Goal: Task Accomplishment & Management: Complete application form

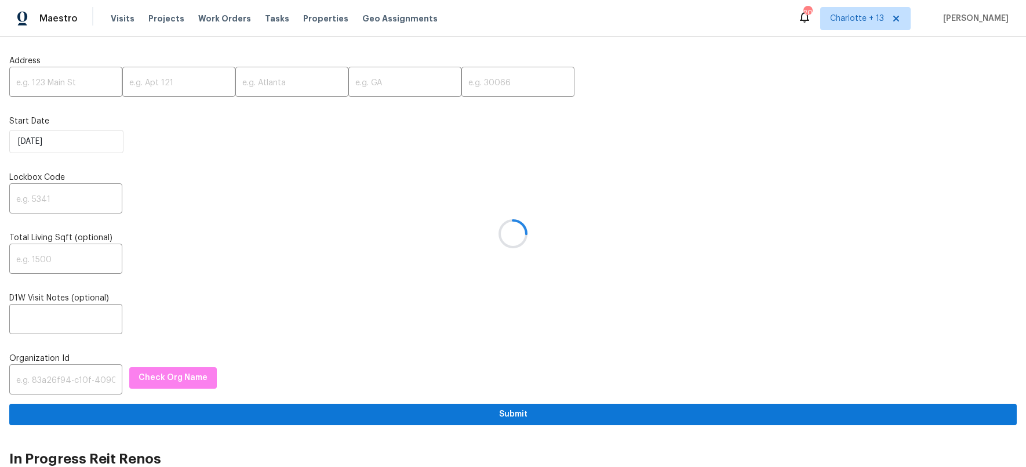
click at [72, 376] on div at bounding box center [513, 233] width 1026 height 467
click at [53, 379] on input "text" at bounding box center [65, 380] width 113 height 27
paste input "1349d153-b359-4f9b-b4dd-758ff939cc37"
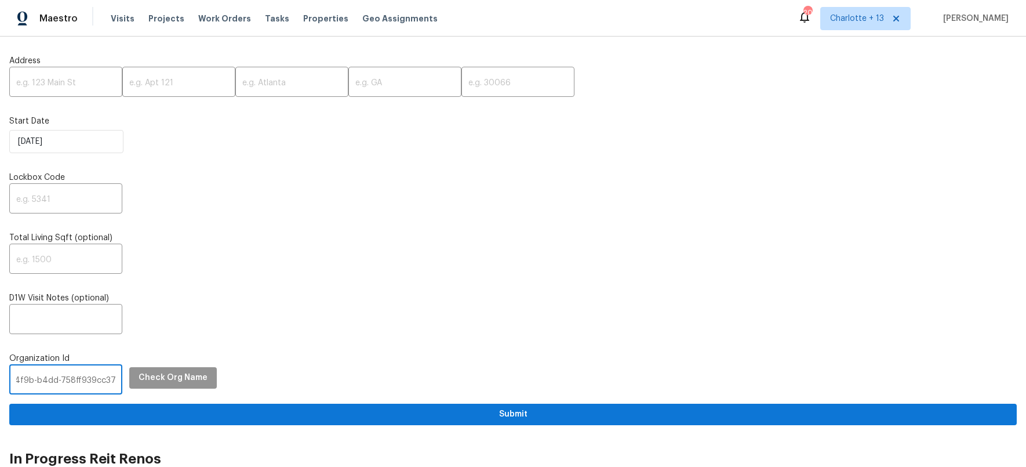
type input "1349d153-b359-4f9b-b4dd-758ff939cc37"
click at [129, 378] on button "Check Org Name" at bounding box center [173, 377] width 88 height 21
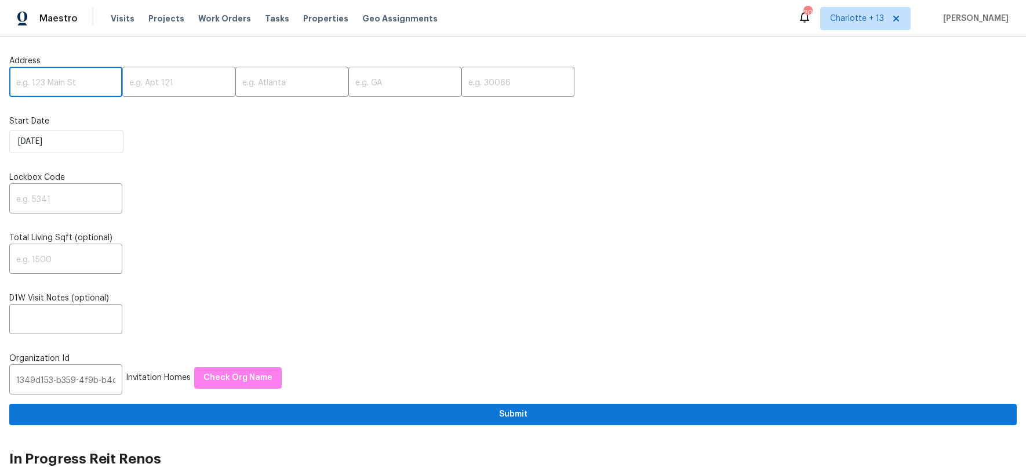
click at [52, 84] on input "text" at bounding box center [65, 83] width 113 height 27
paste input "[STREET_ADDRESS][PERSON_NAME]"
drag, startPoint x: 86, startPoint y: 85, endPoint x: 107, endPoint y: 84, distance: 20.3
click at [107, 84] on input "[STREET_ADDRESS][PERSON_NAME]" at bounding box center [65, 83] width 113 height 27
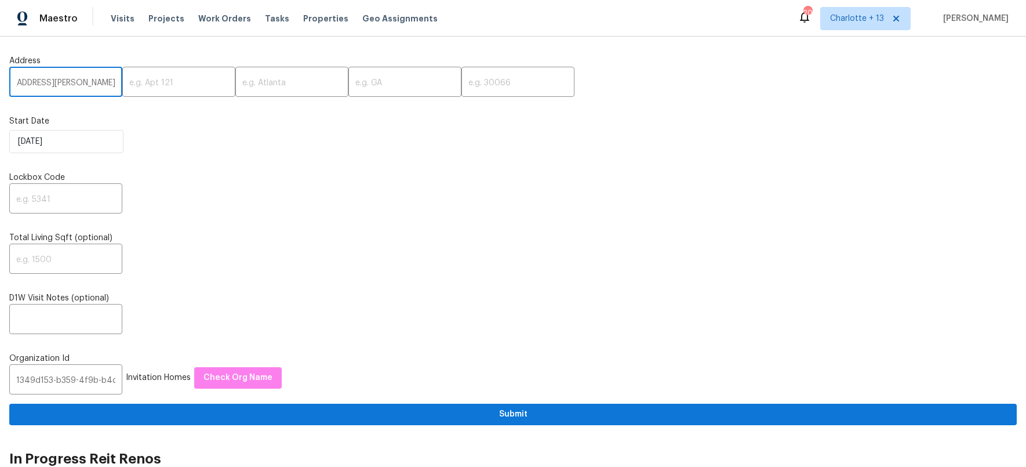
scroll to position [0, 31]
type input "2112 Dewberry Ln, Pasadena, TX"
click at [498, 85] on input "text" at bounding box center [518, 83] width 113 height 27
paste input "77502"
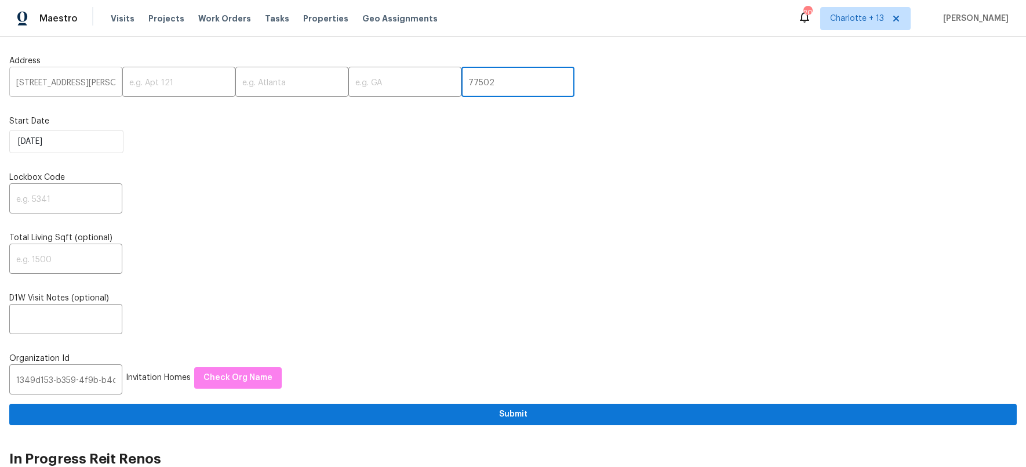
type input "77502"
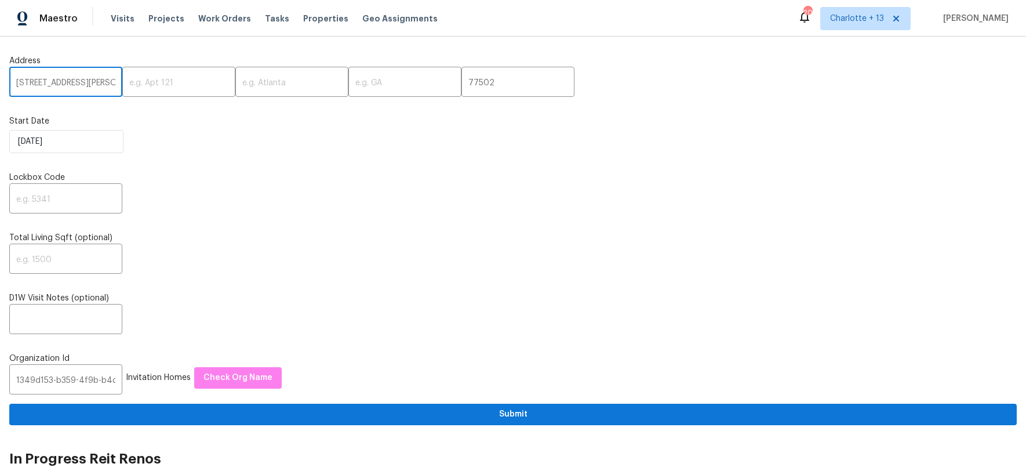
click at [76, 86] on input "2112 Dewberry Ln, Pasadena, TX" at bounding box center [65, 83] width 113 height 27
click at [90, 82] on input "2112 Dewberry Ln, Pasadena, TX" at bounding box center [65, 83] width 113 height 27
click at [262, 85] on input "text" at bounding box center [291, 83] width 113 height 27
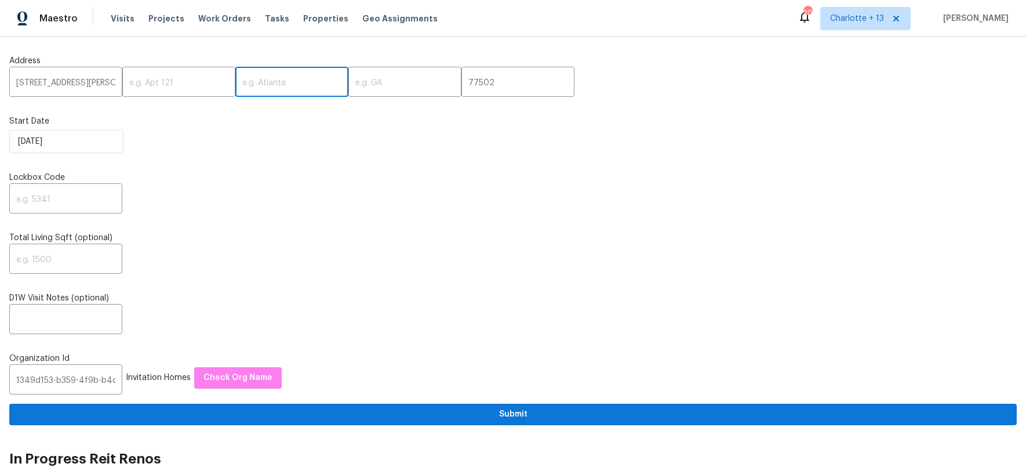
paste input "Pasadena"
type input "Pasadena"
click at [93, 84] on input "2112 Dewberry Ln, Pasadena, TX" at bounding box center [65, 83] width 113 height 27
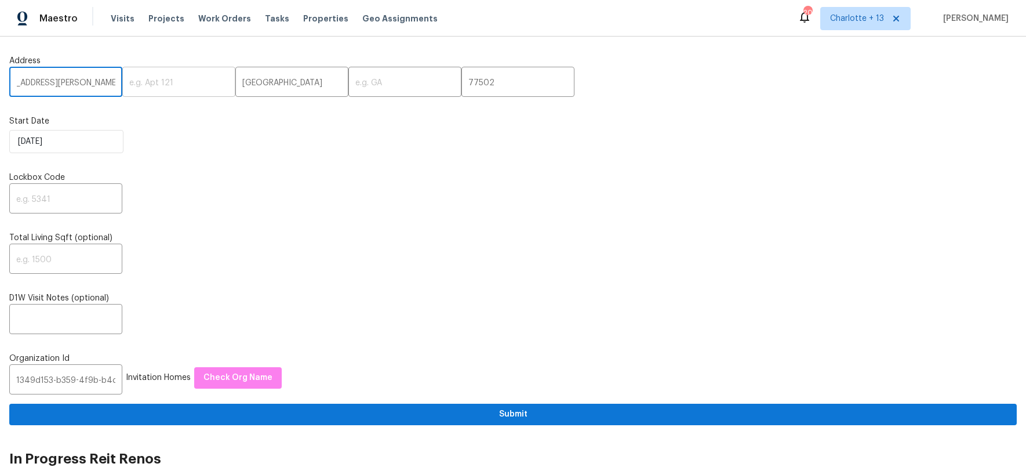
drag, startPoint x: 88, startPoint y: 84, endPoint x: 170, endPoint y: 87, distance: 81.8
click at [170, 87] on div "2112 Dewberry Ln, Pasadena, TX ​ ​ Pasadena ​ ​ 77502 ​" at bounding box center [513, 83] width 1008 height 27
click at [89, 84] on input "2112 Dewberry Ln, Pasadena, TX" at bounding box center [65, 83] width 113 height 27
drag, startPoint x: 95, startPoint y: 82, endPoint x: 106, endPoint y: 84, distance: 11.2
click at [106, 84] on input "2112 Dewberry Ln, Pasadena, TX" at bounding box center [65, 83] width 113 height 27
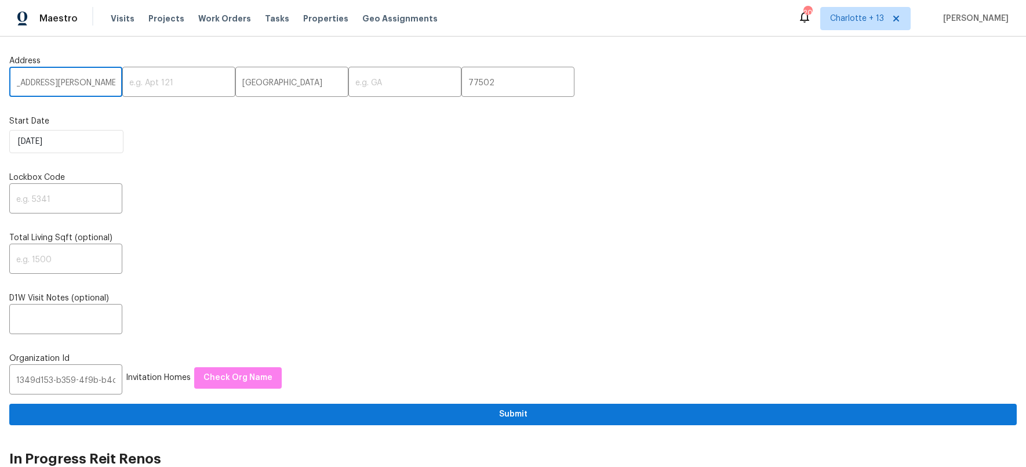
click at [105, 84] on input "2112 Dewberry Ln, Pasadena, TX" at bounding box center [65, 83] width 113 height 27
drag, startPoint x: 99, startPoint y: 81, endPoint x: 105, endPoint y: 82, distance: 6.4
click at [106, 82] on input "2112 Dewberry Ln, Pasadena, TX" at bounding box center [65, 83] width 113 height 27
click at [106, 84] on input "2112 Dewberry Ln, Pasadena, TX" at bounding box center [65, 83] width 113 height 27
drag, startPoint x: 106, startPoint y: 83, endPoint x: 112, endPoint y: 153, distance: 70.5
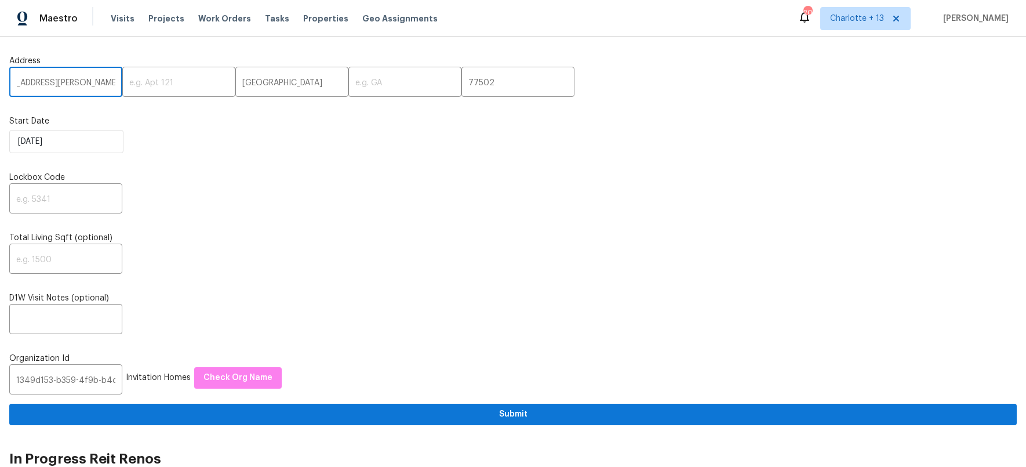
click at [97, 84] on input "2112 Dewberry Ln, Pasadena, TX" at bounding box center [65, 83] width 113 height 27
click at [351, 77] on input "text" at bounding box center [405, 83] width 113 height 27
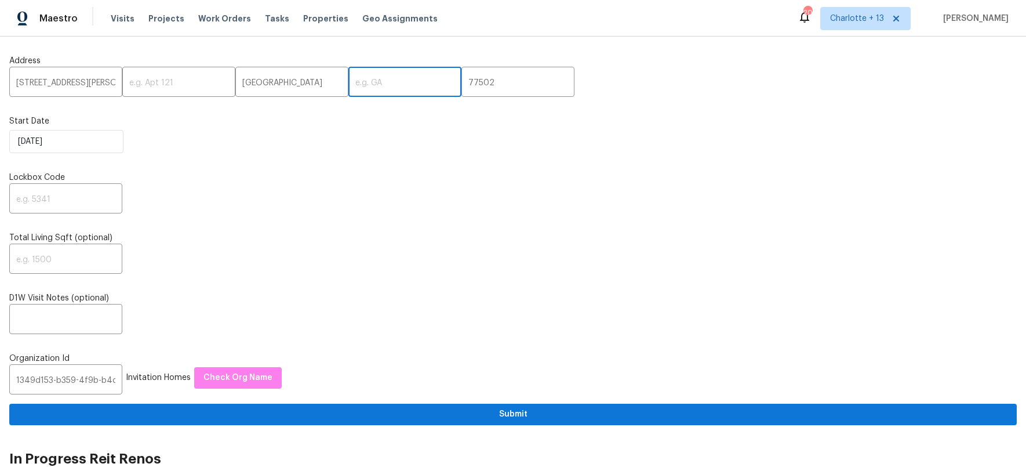
paste input "TX"
type input "TX"
click at [110, 86] on input "2112 Dewberry Ln, Pasadena, TX" at bounding box center [65, 83] width 113 height 27
click at [107, 82] on input "2112 Dewberry Ln, Pasadena, TX" at bounding box center [65, 83] width 113 height 27
click at [107, 84] on input "2112 Dewberry Ln, ena, TX" at bounding box center [65, 83] width 113 height 27
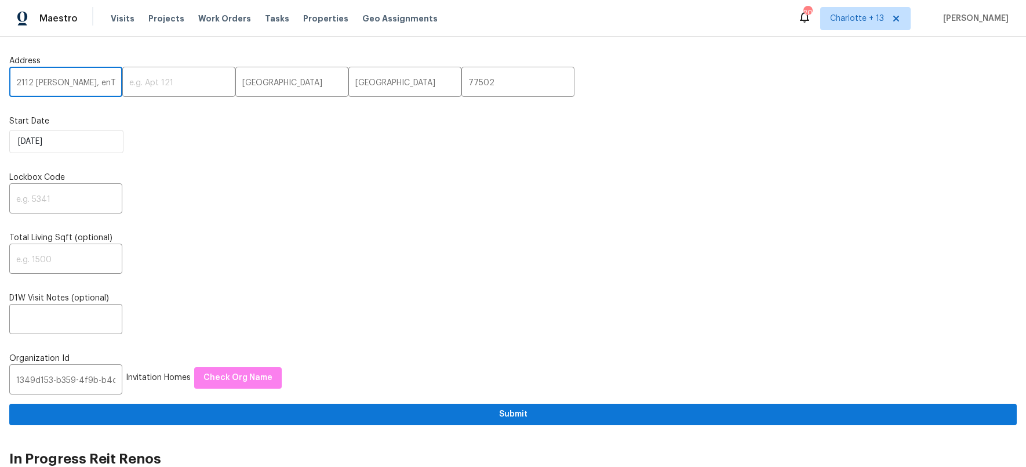
click at [107, 84] on input "2112 Dewberry Ln, enTX" at bounding box center [65, 83] width 113 height 27
click at [107, 84] on input "2112 Dewberry Ln, en" at bounding box center [65, 83] width 113 height 27
type input "2112 Dewberry Ln"
click at [141, 148] on div "[DATE]" at bounding box center [513, 141] width 1008 height 23
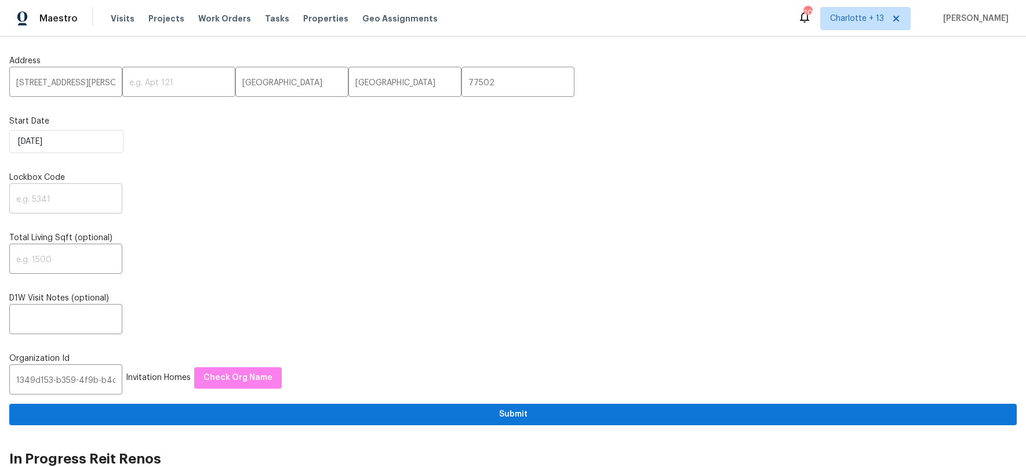
click at [84, 201] on input "text" at bounding box center [65, 199] width 113 height 27
click at [45, 199] on input "text" at bounding box center [65, 199] width 113 height 27
type input "1914"
click at [264, 283] on div "Address 2112 Dewberry Ln ​ ​ Pasadena ​ TX ​ 77502 ​ Start Date 10/7/2025 Lockb…" at bounding box center [513, 235] width 1008 height 379
click at [204, 270] on div "​" at bounding box center [513, 259] width 1008 height 27
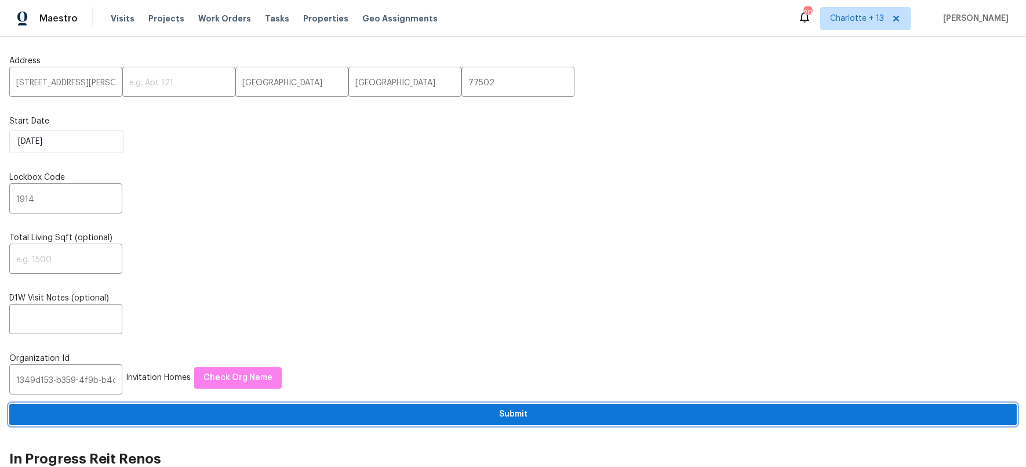
click at [508, 419] on span "Submit" at bounding box center [513, 414] width 989 height 14
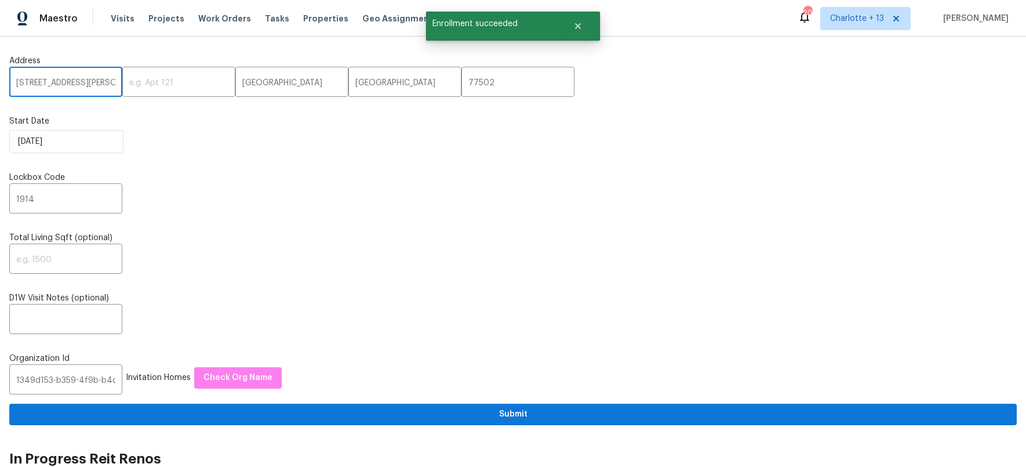
click at [68, 92] on input "2112 Dewberry Ln" at bounding box center [65, 83] width 113 height 27
click at [63, 87] on input "2112 Dewberry Ln" at bounding box center [65, 83] width 113 height 27
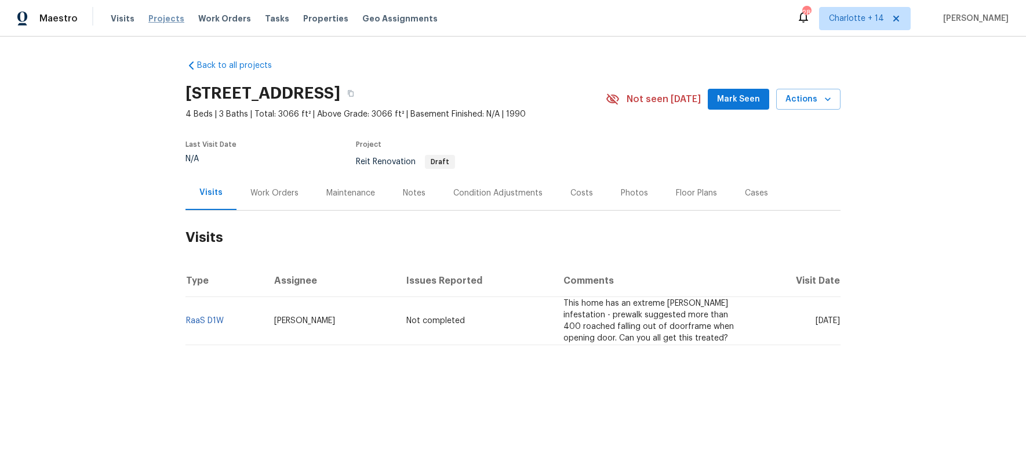
click at [167, 14] on span "Projects" at bounding box center [166, 19] width 36 height 12
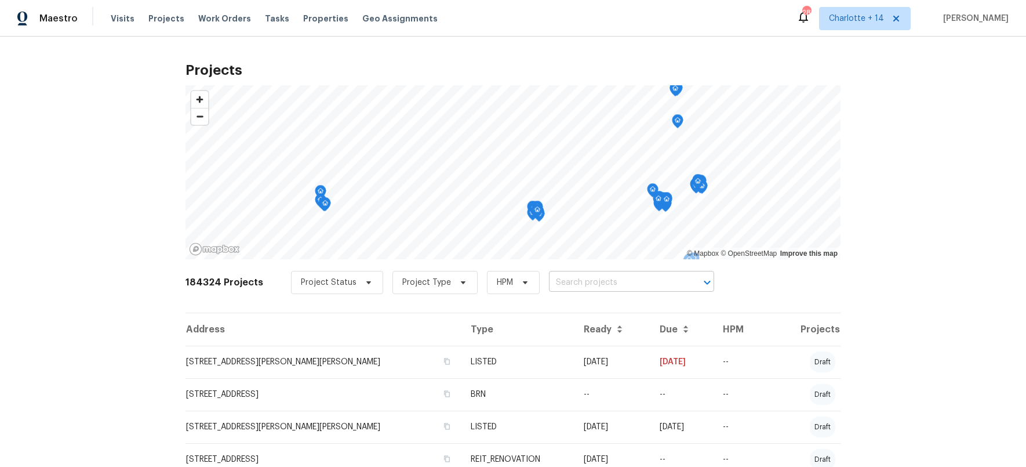
drag, startPoint x: 543, startPoint y: 291, endPoint x: 561, endPoint y: 283, distance: 19.7
click at [544, 291] on div "Project Status Project Type HPM ​" at bounding box center [502, 282] width 423 height 23
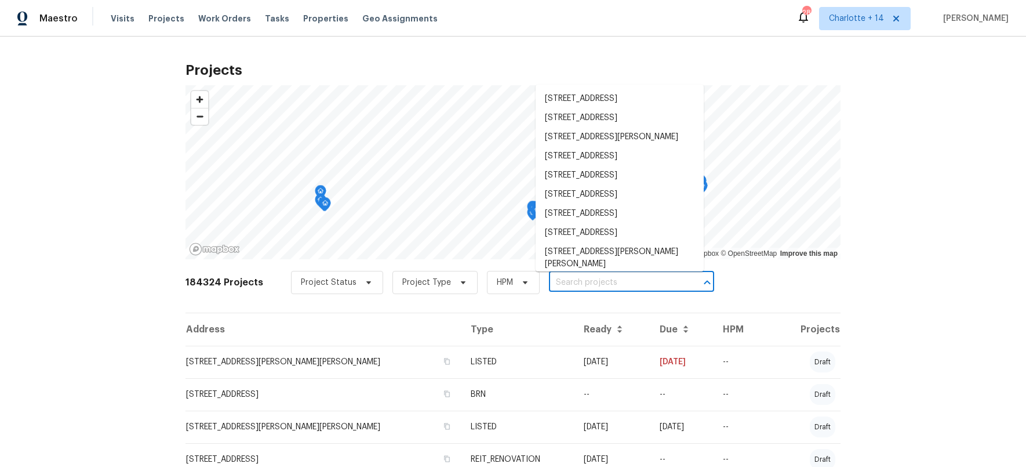
click at [563, 282] on input "text" at bounding box center [615, 283] width 133 height 18
click at [575, 283] on input "text" at bounding box center [615, 283] width 133 height 18
paste input "2112 Dewberry Ln"
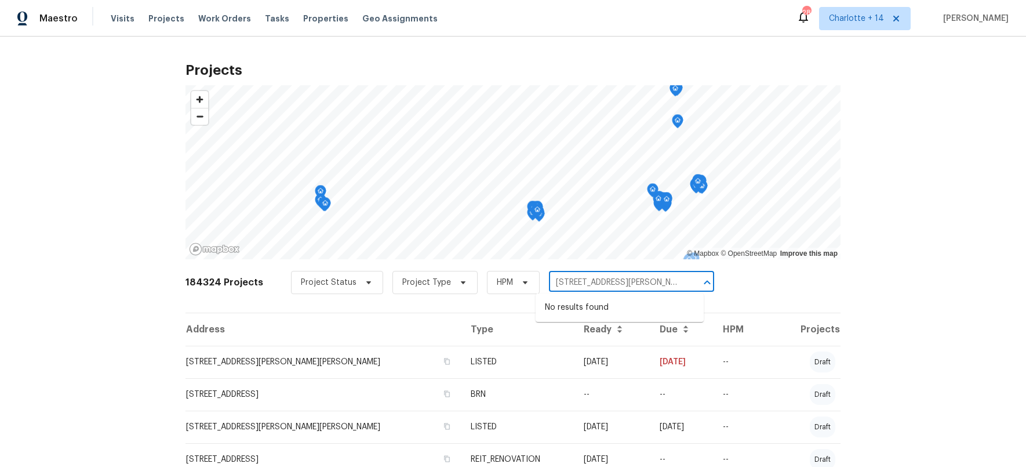
type input "2112 Dewberry Ln"
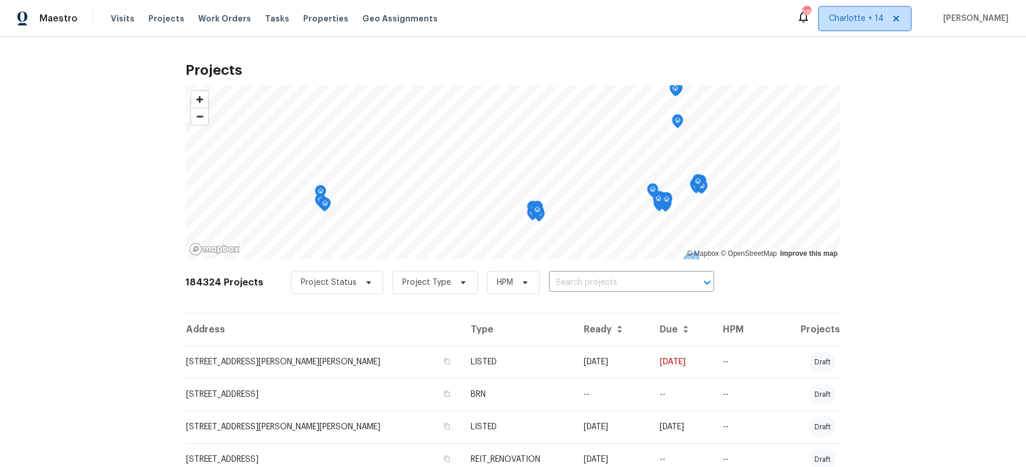
click at [876, 13] on span "Charlotte + 14" at bounding box center [856, 19] width 55 height 12
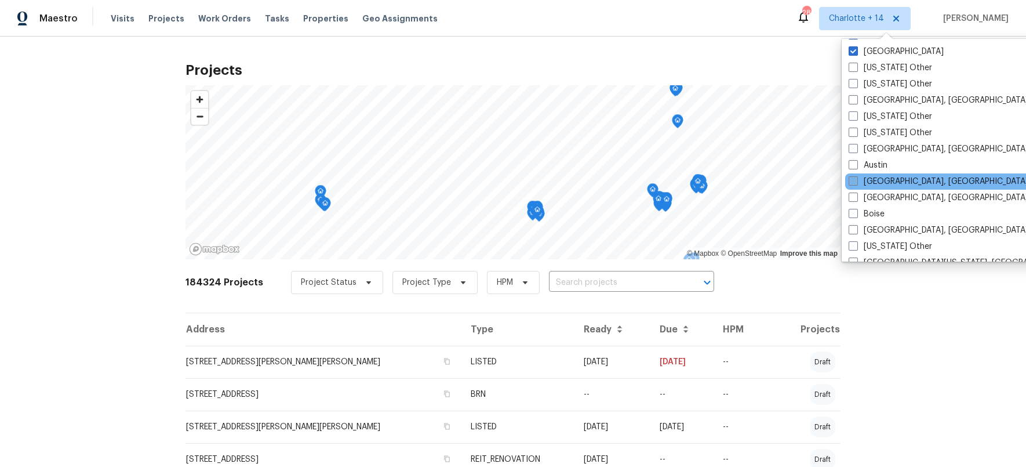
scroll to position [228, 0]
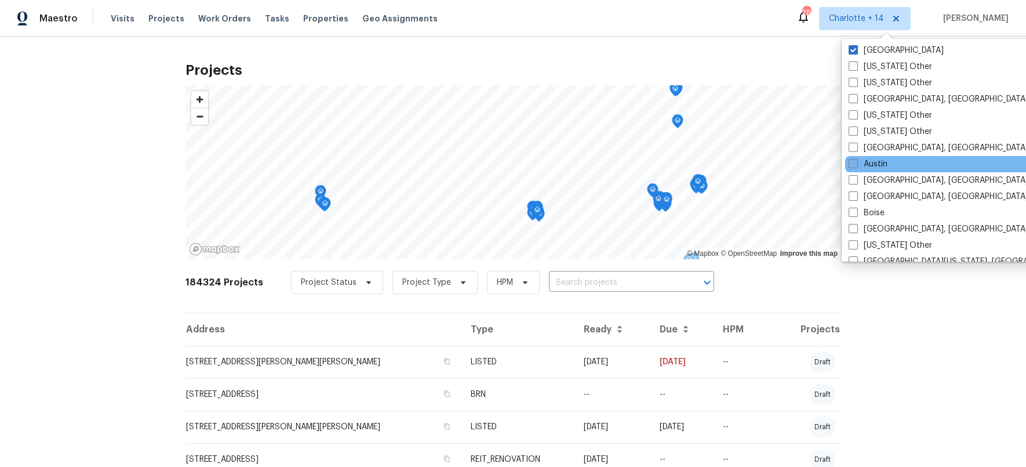
click at [857, 161] on span at bounding box center [853, 163] width 9 height 9
click at [856, 161] on input "Austin" at bounding box center [853, 162] width 8 height 8
checkbox input "true"
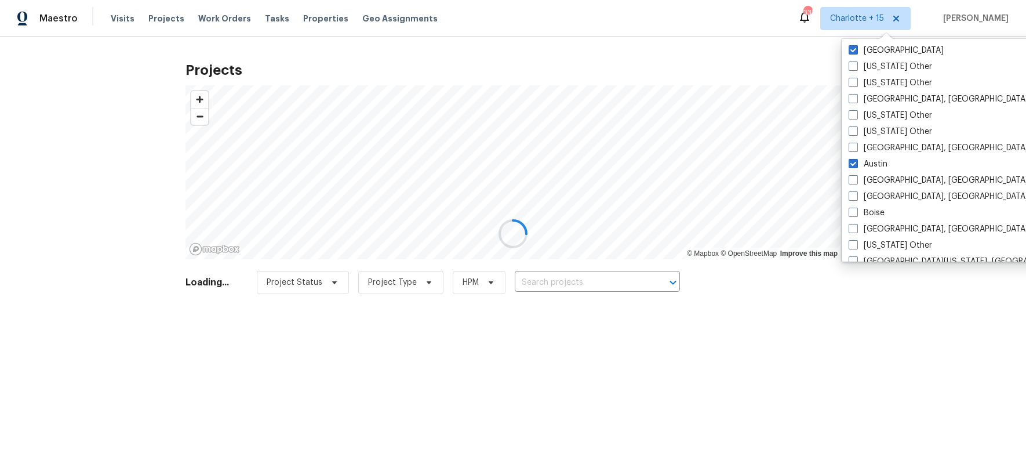
click at [570, 284] on div at bounding box center [513, 233] width 1026 height 467
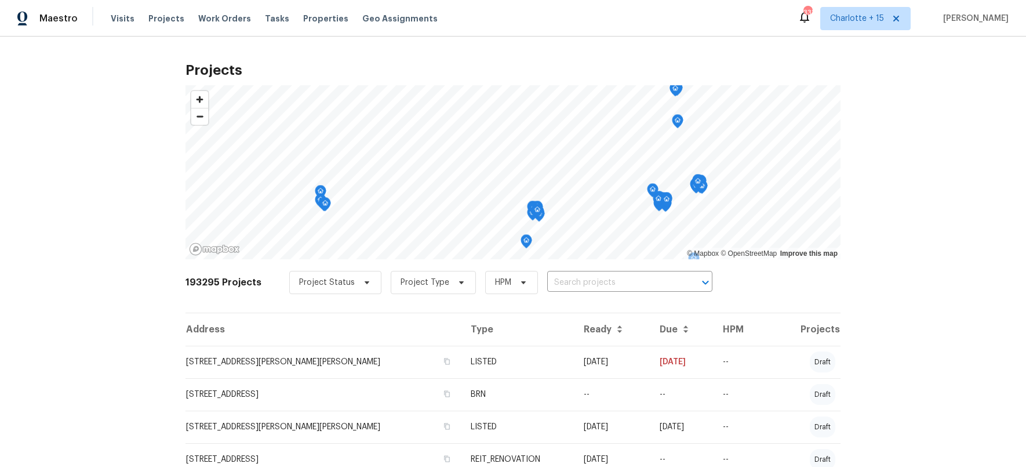
click at [567, 281] on input "text" at bounding box center [613, 283] width 133 height 18
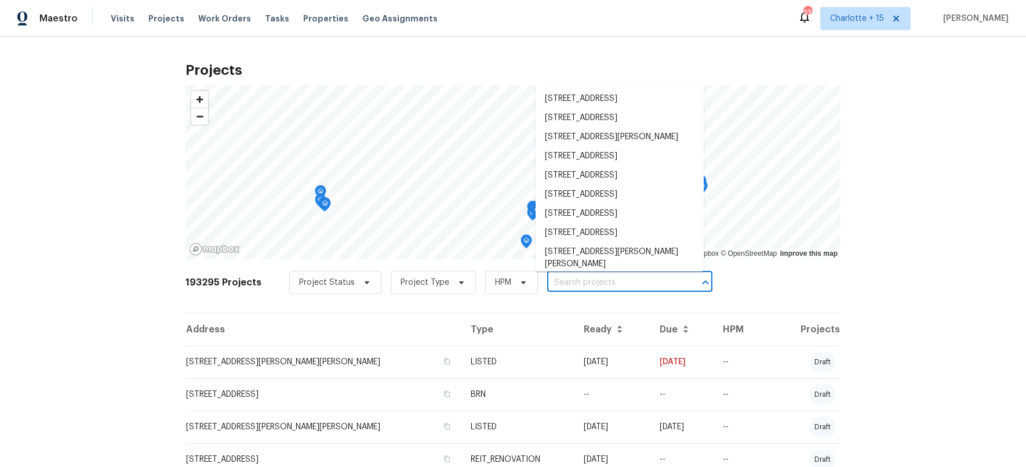
paste input "2112 Dewberry Ln"
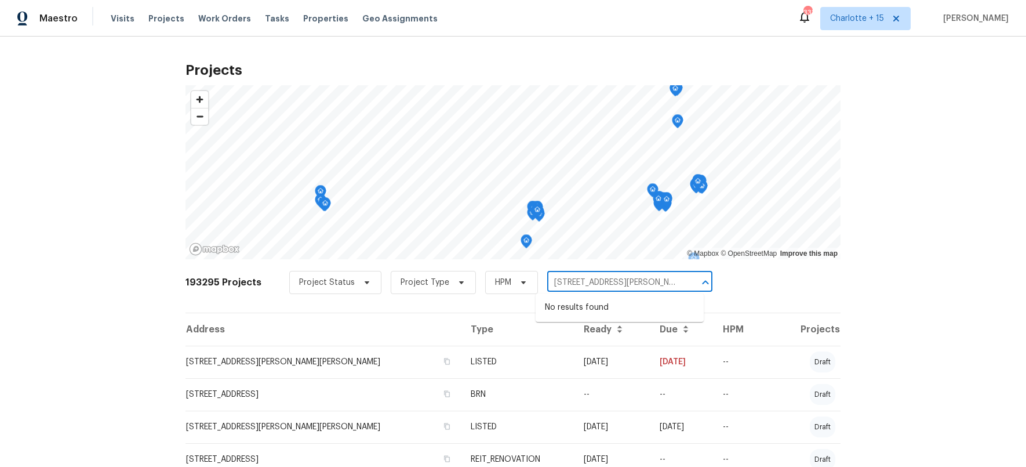
type input "2112 Dewberry Ln"
click at [882, 19] on span "Charlotte + 15" at bounding box center [857, 19] width 54 height 12
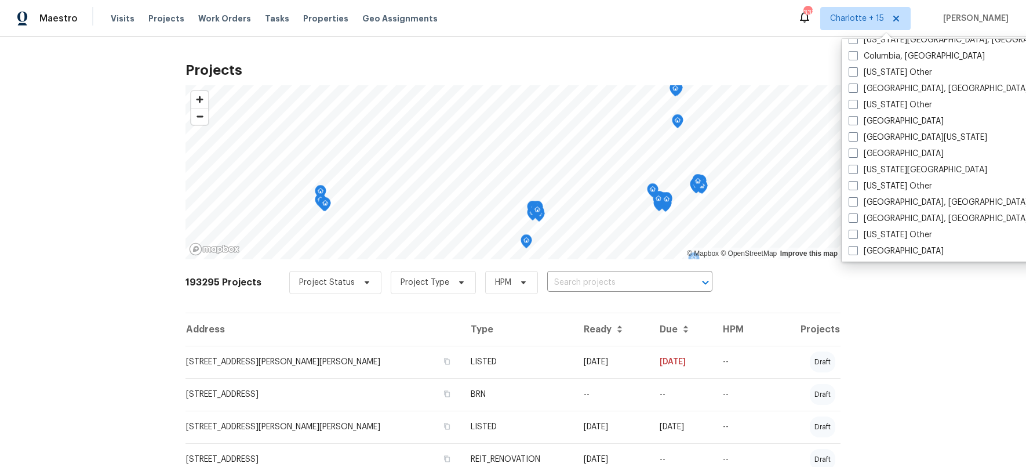
scroll to position [561, 0]
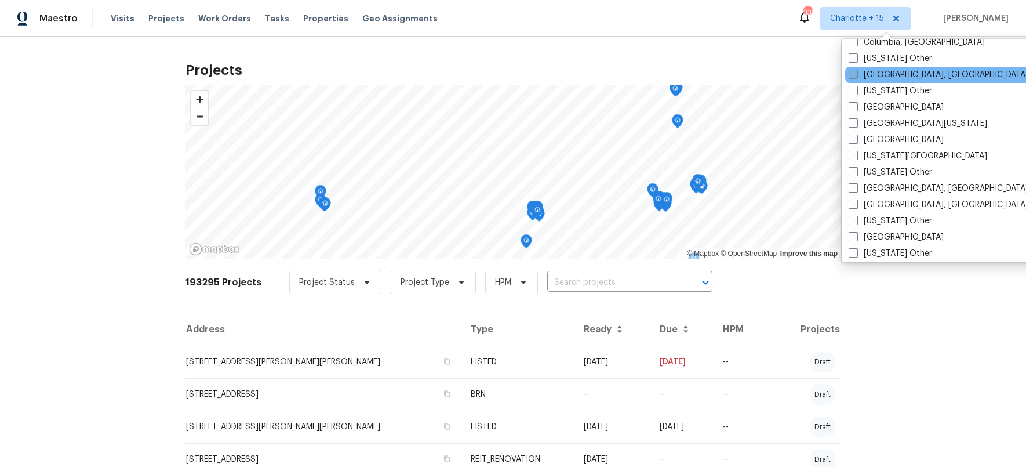
click at [853, 73] on span at bounding box center [853, 74] width 9 height 9
click at [853, 73] on input "Corpus Christi, TX" at bounding box center [853, 73] width 8 height 8
checkbox input "true"
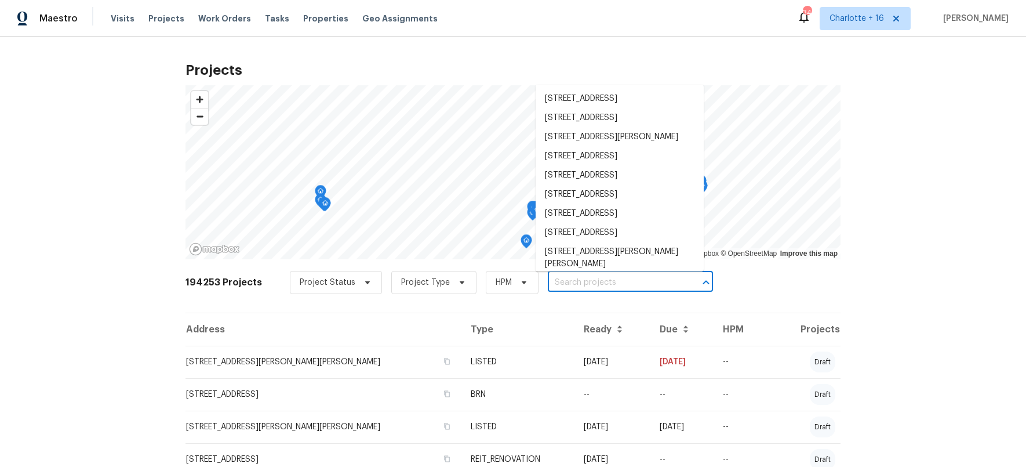
click at [573, 280] on input "text" at bounding box center [614, 283] width 133 height 18
paste input "2112 Dewberry Ln"
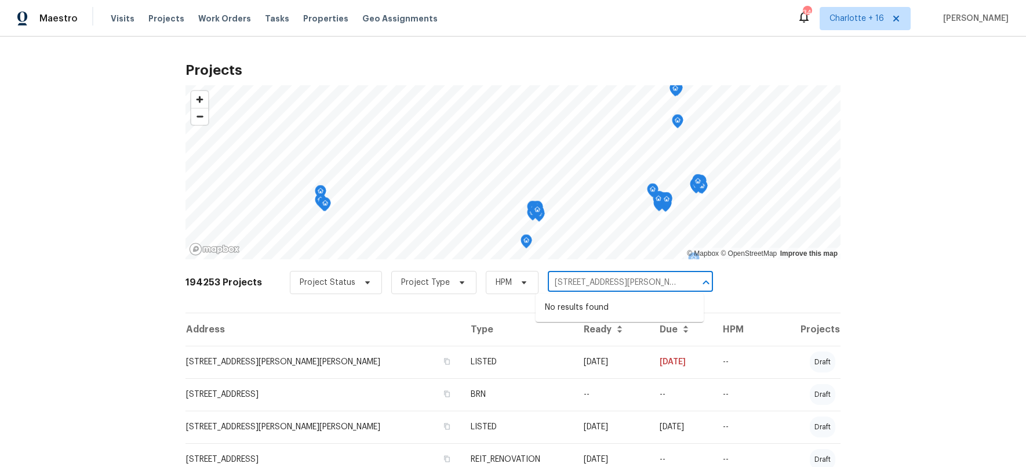
type input "2112 Dewberry Ln"
click at [883, 14] on span "Charlotte + 16" at bounding box center [857, 19] width 55 height 12
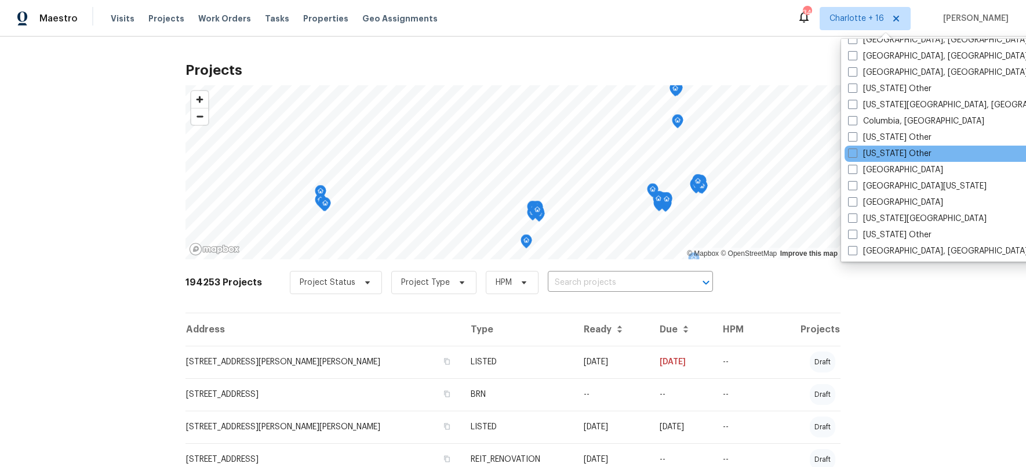
scroll to position [516, 0]
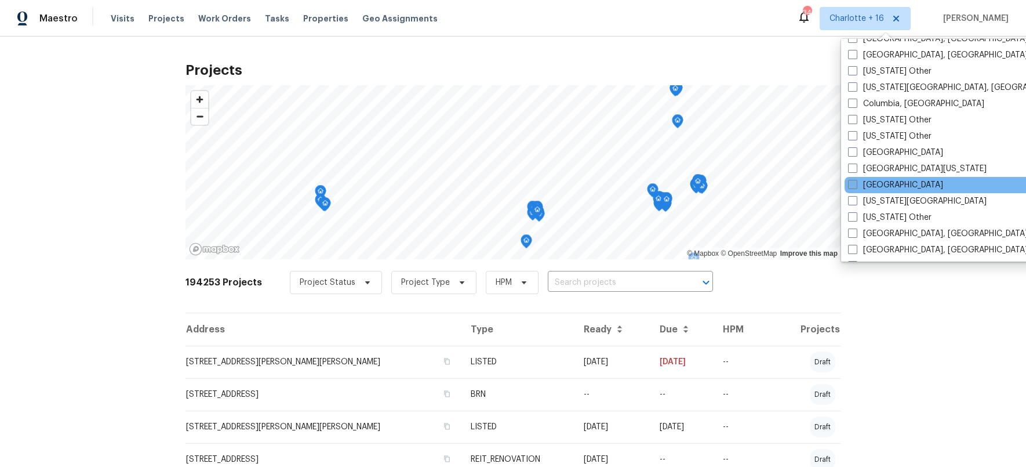
click at [851, 184] on span at bounding box center [852, 184] width 9 height 9
click at [851, 184] on input "El Paso" at bounding box center [852, 183] width 8 height 8
checkbox input "true"
click at [564, 282] on input "text" at bounding box center [614, 283] width 133 height 18
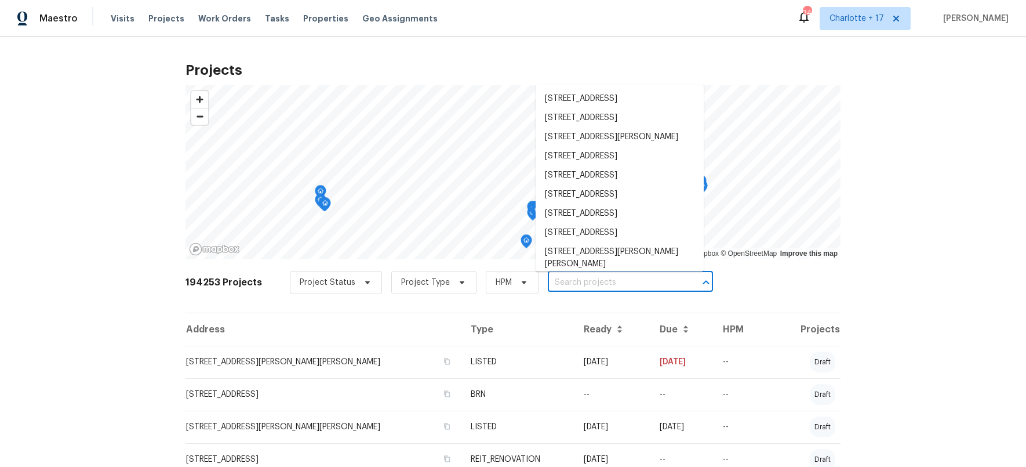
paste input "2112 Dewberry Ln"
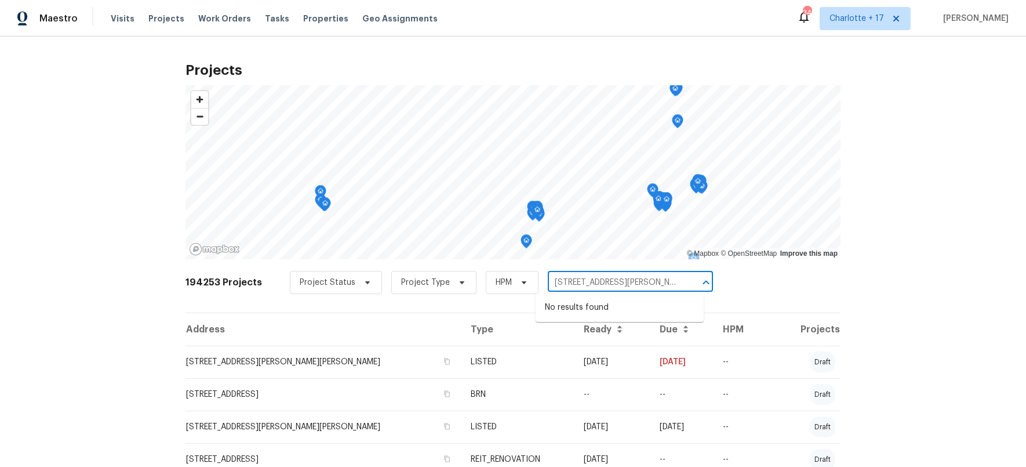
type input "2112 Dewberry Ln"
click at [884, 23] on span "Charlotte + 17" at bounding box center [857, 19] width 55 height 12
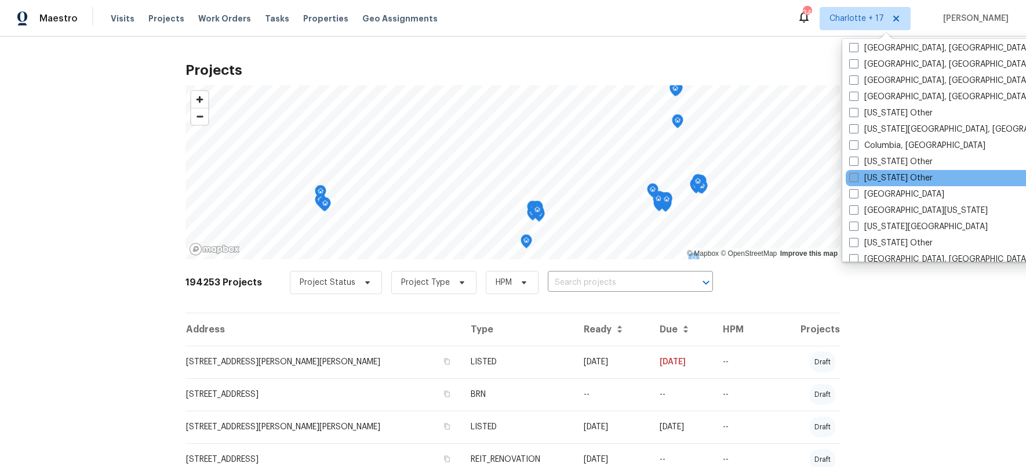
scroll to position [509, 0]
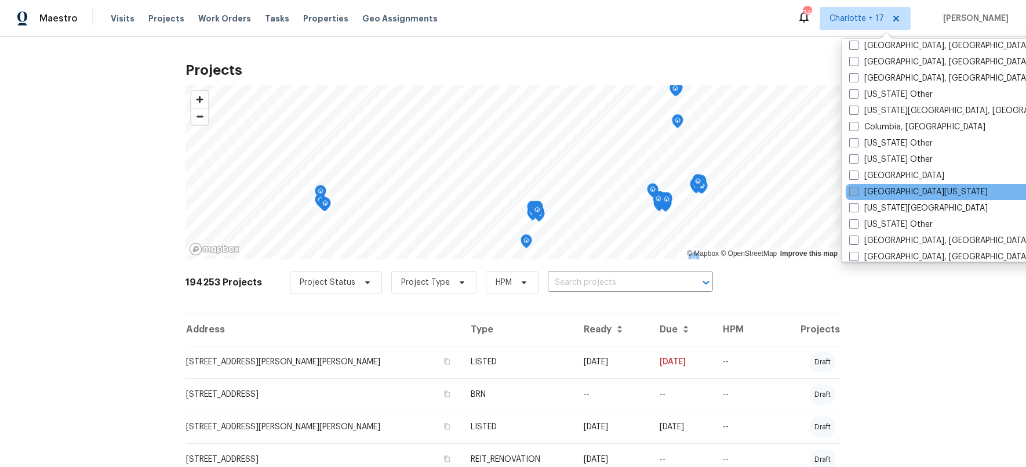
click at [856, 188] on span at bounding box center [854, 191] width 9 height 9
click at [856, 188] on input "East Texas" at bounding box center [854, 190] width 8 height 8
checkbox input "true"
click at [568, 281] on input "text" at bounding box center [614, 283] width 133 height 18
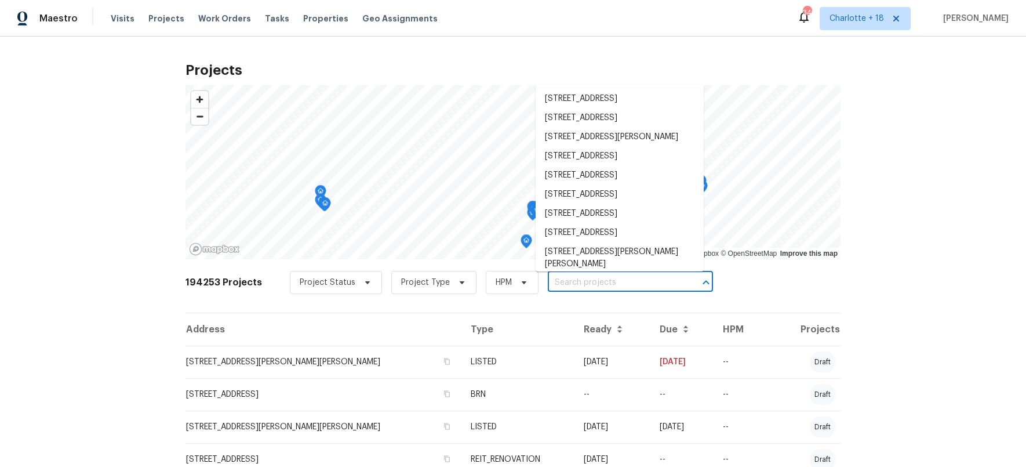
paste input "2112 Dewberry Ln"
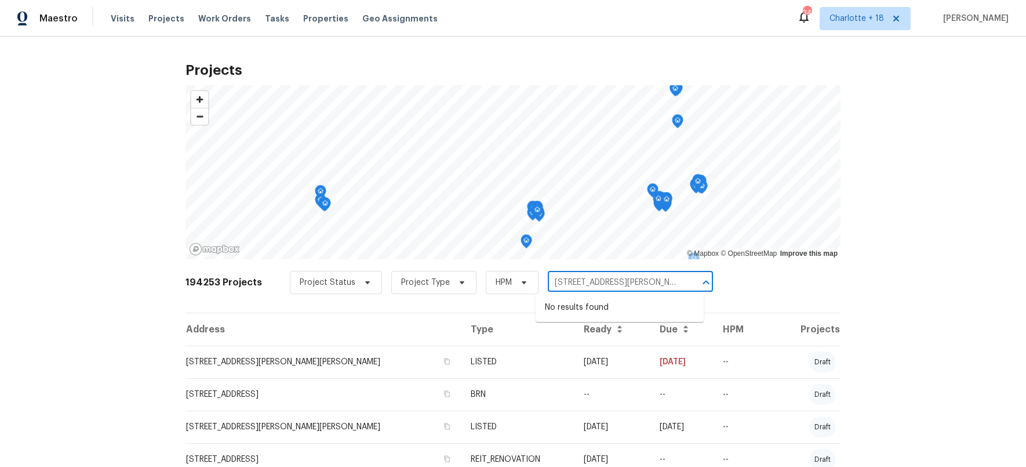
type input "2112 Dewberry Ln"
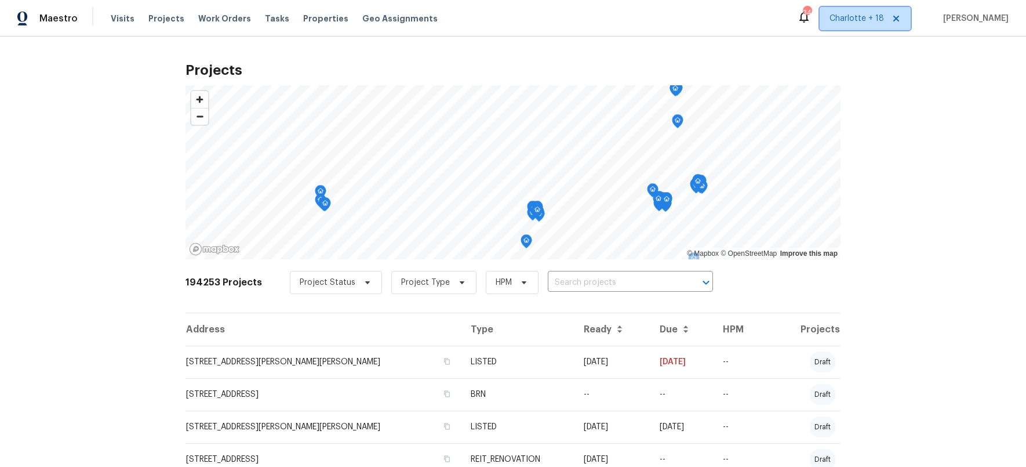
click at [878, 21] on span "Charlotte + 18" at bounding box center [857, 19] width 55 height 12
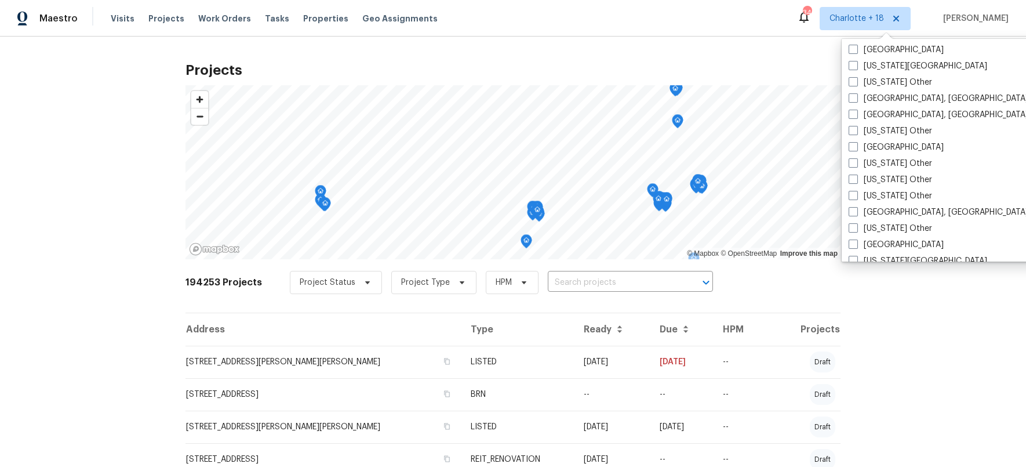
scroll to position [605, 0]
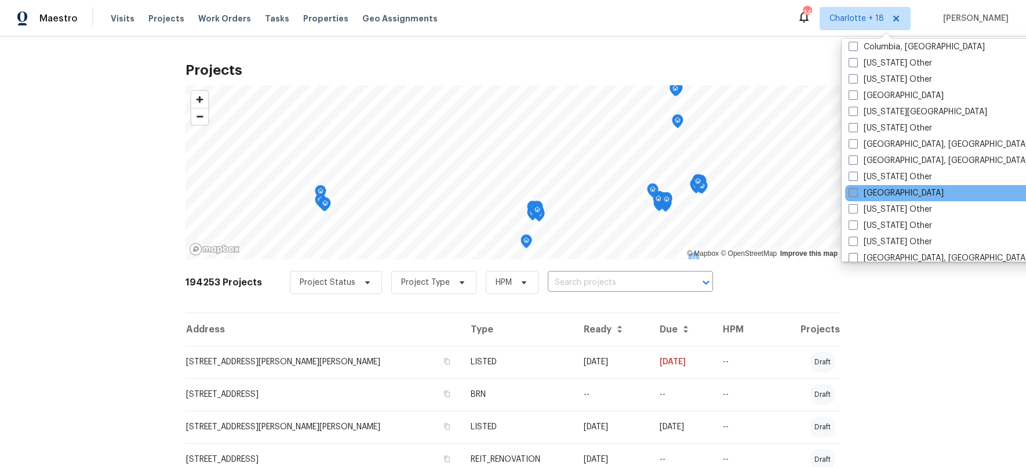
click at [853, 195] on span at bounding box center [853, 192] width 9 height 9
click at [853, 195] on input "Houston" at bounding box center [853, 191] width 8 height 8
checkbox input "true"
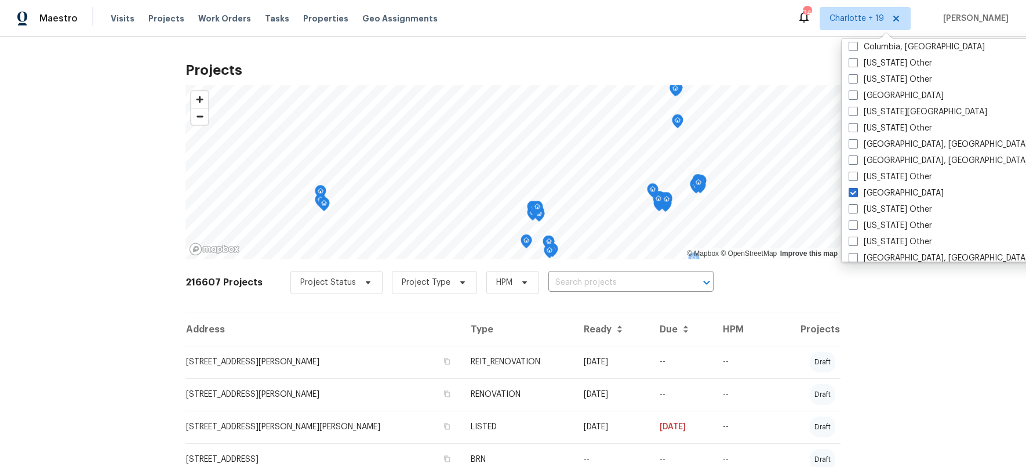
click at [565, 281] on input "text" at bounding box center [615, 283] width 133 height 18
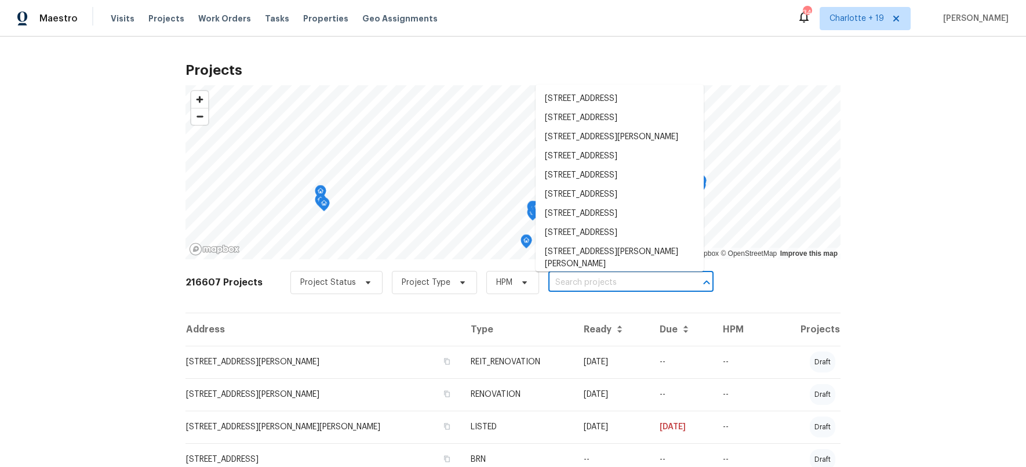
paste input "2112 Dewberry Ln"
type input "2112 Dewberry Ln"
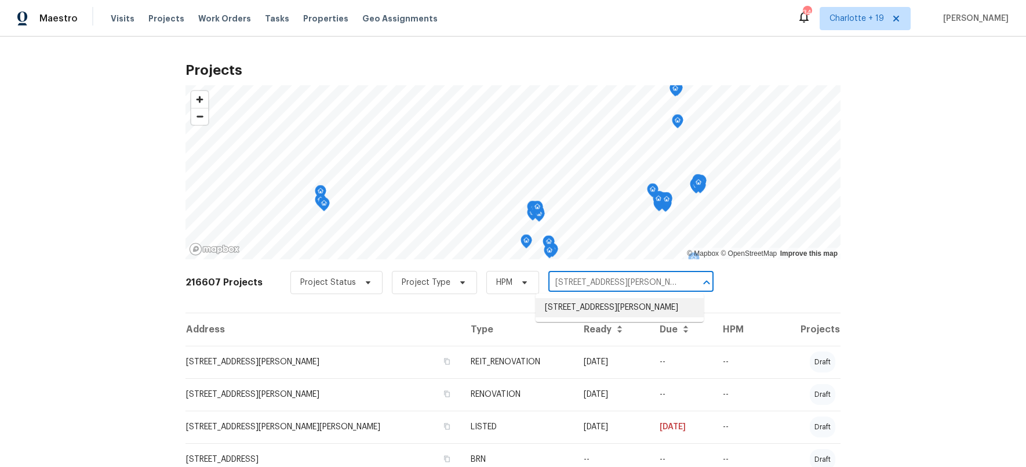
click at [622, 310] on li "2112 Dewberry Ln, Pasadena, TX 77502" at bounding box center [620, 307] width 168 height 19
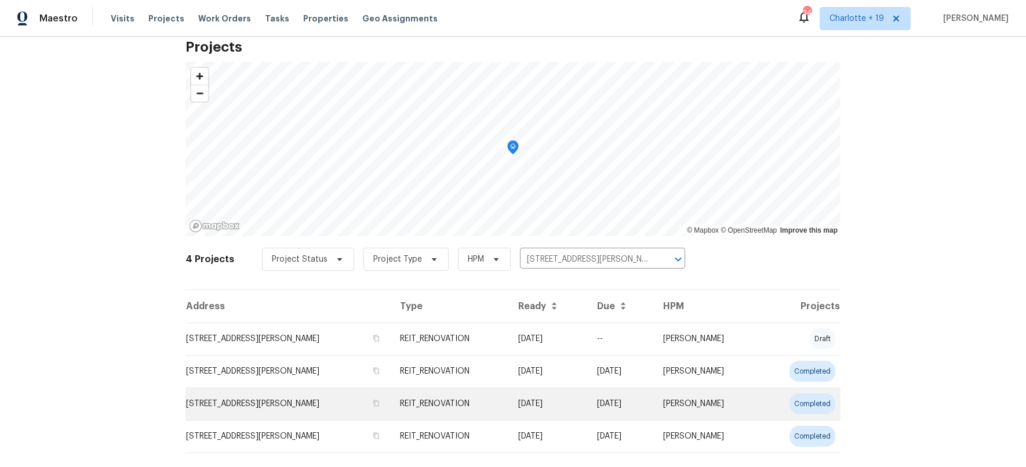
scroll to position [55, 0]
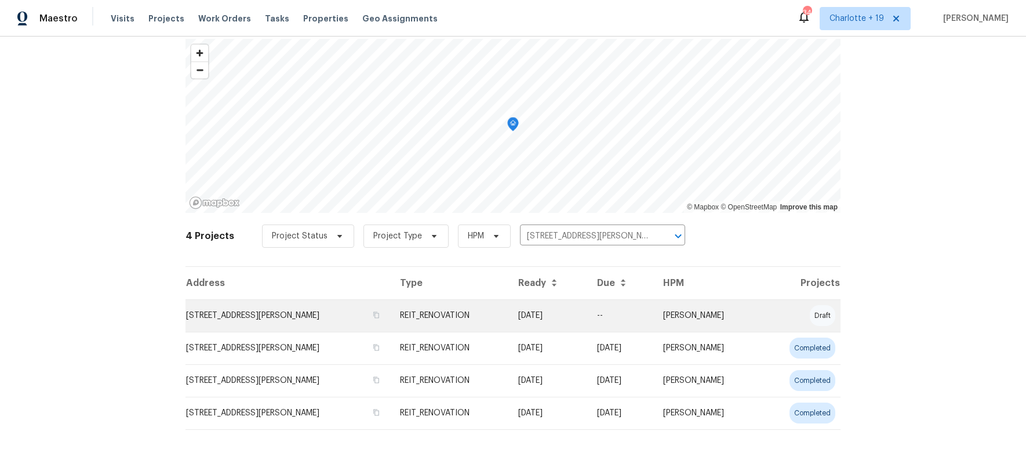
click at [272, 314] on td "2112 Dewberry Ln, Pasadena, TX 77502" at bounding box center [288, 315] width 205 height 32
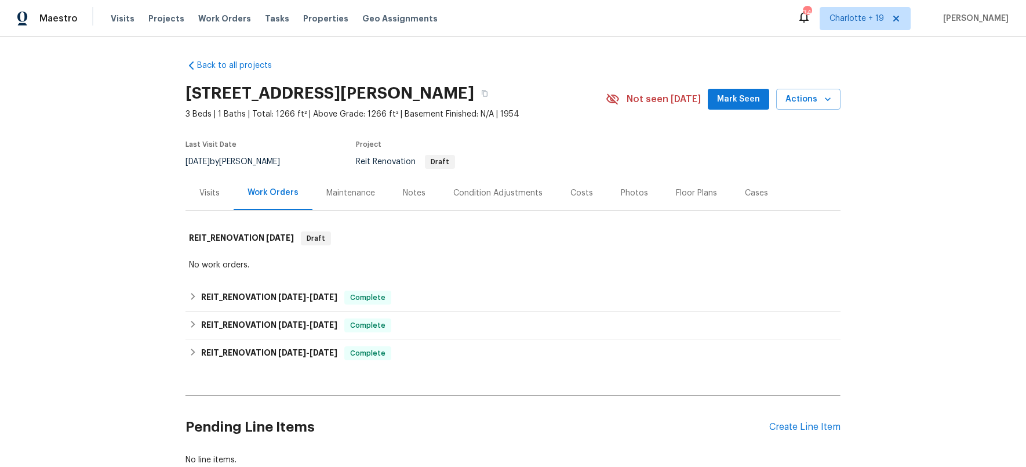
click at [212, 190] on div "Visits" at bounding box center [209, 193] width 20 height 12
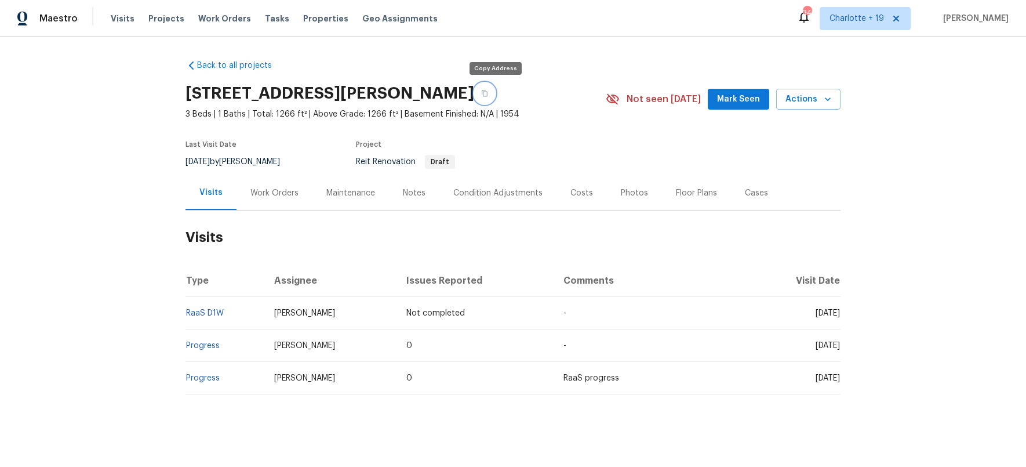
click at [488, 93] on icon "button" at bounding box center [485, 93] width 6 height 6
click at [822, 97] on icon "button" at bounding box center [828, 99] width 12 height 12
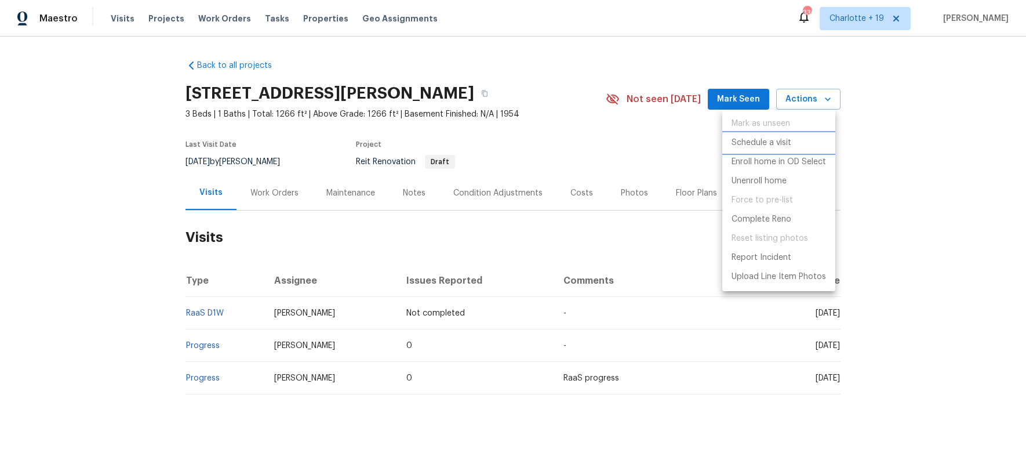
click at [786, 136] on li "Schedule a visit" at bounding box center [779, 142] width 113 height 19
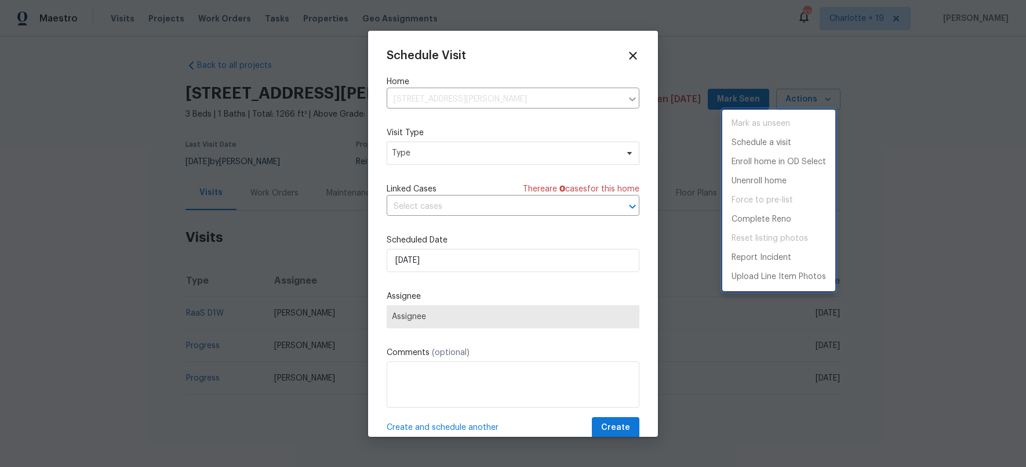
click at [450, 157] on div at bounding box center [513, 233] width 1026 height 467
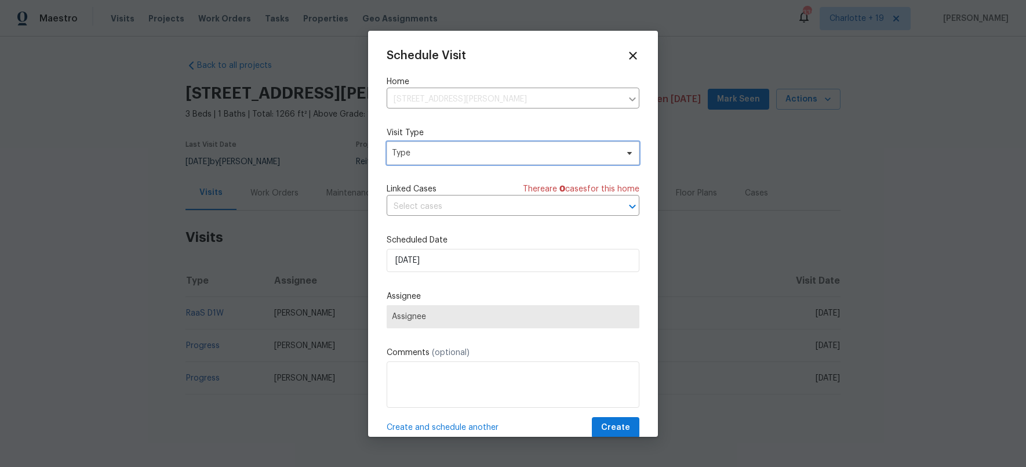
click at [450, 157] on span "Type" at bounding box center [505, 153] width 226 height 12
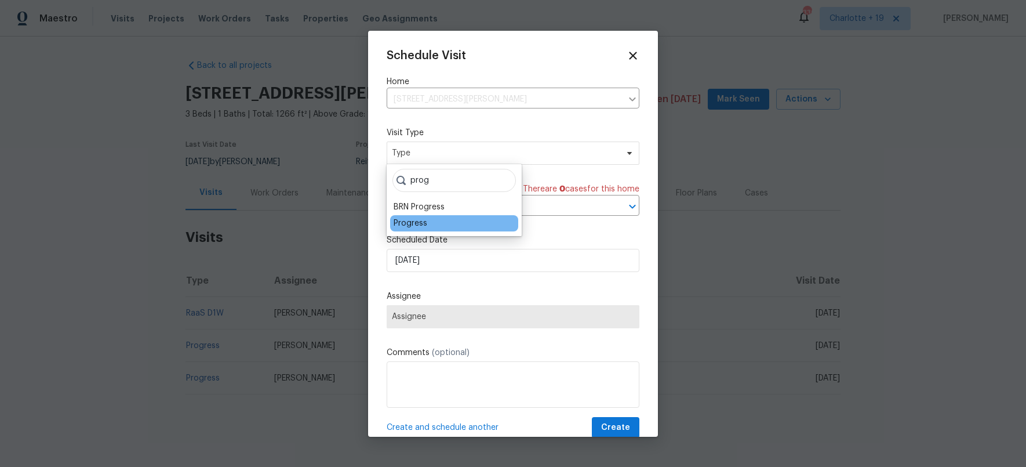
type input "prog"
click at [409, 220] on div "Progress" at bounding box center [411, 223] width 34 height 12
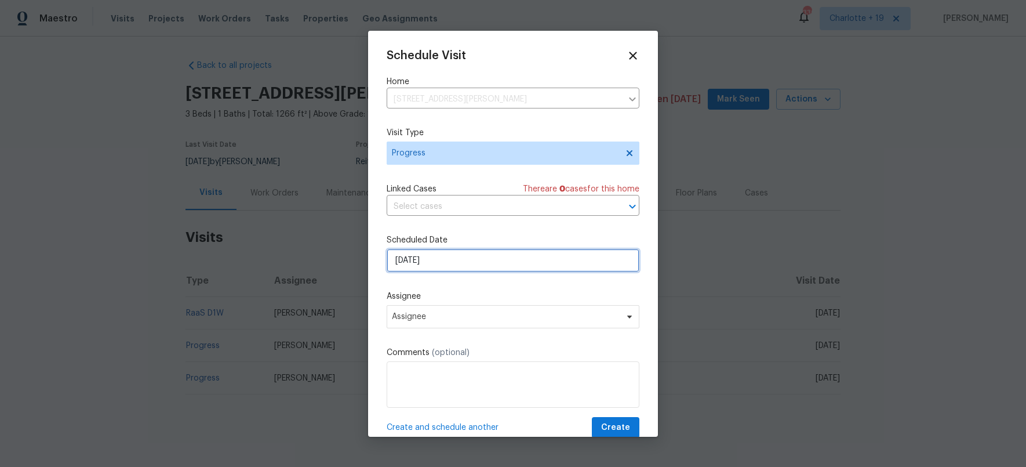
click at [426, 263] on input "[DATE]" at bounding box center [513, 260] width 253 height 23
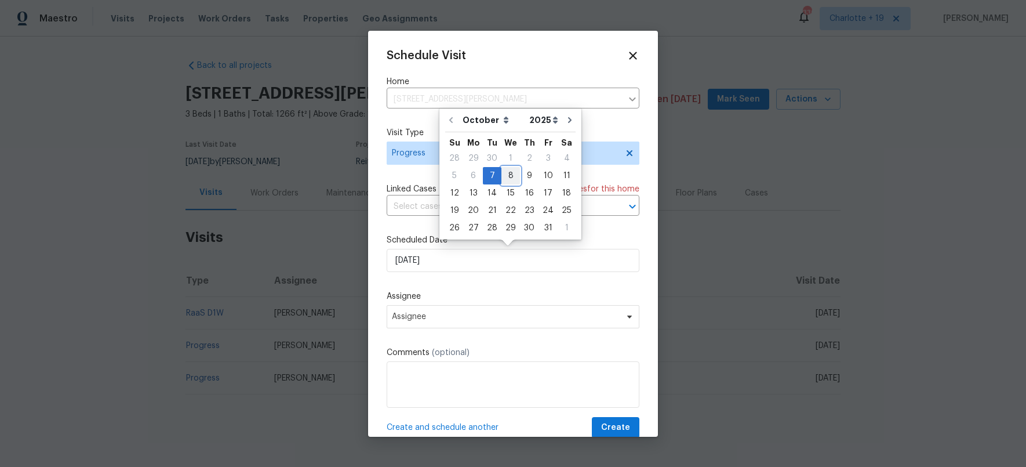
click at [512, 179] on div "8" at bounding box center [511, 176] width 19 height 16
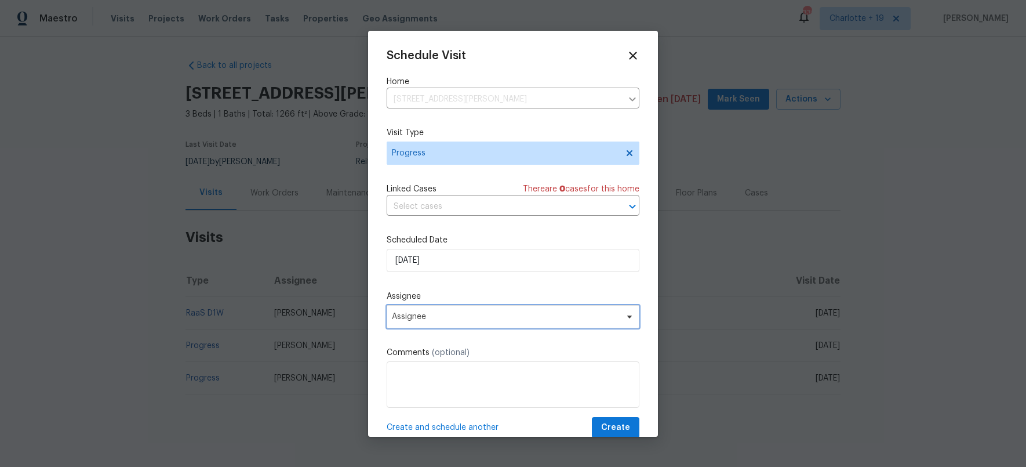
click at [486, 326] on span "Assignee" at bounding box center [513, 316] width 253 height 23
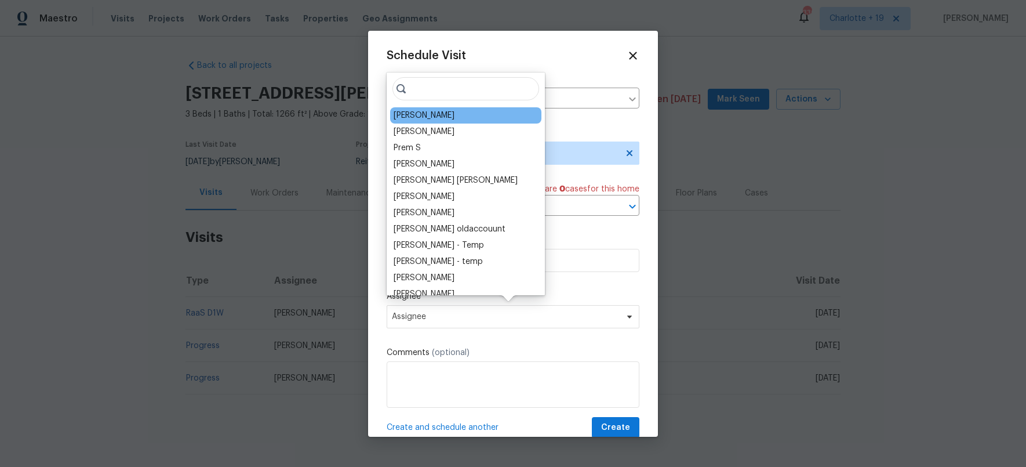
click at [411, 121] on div "Andy Taylor" at bounding box center [465, 115] width 151 height 16
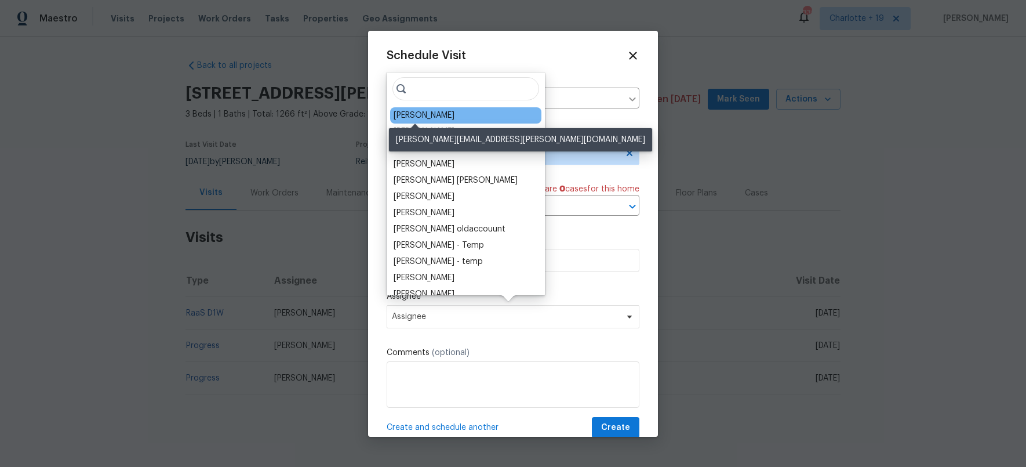
click at [428, 117] on div "Andy Taylor" at bounding box center [424, 116] width 61 height 12
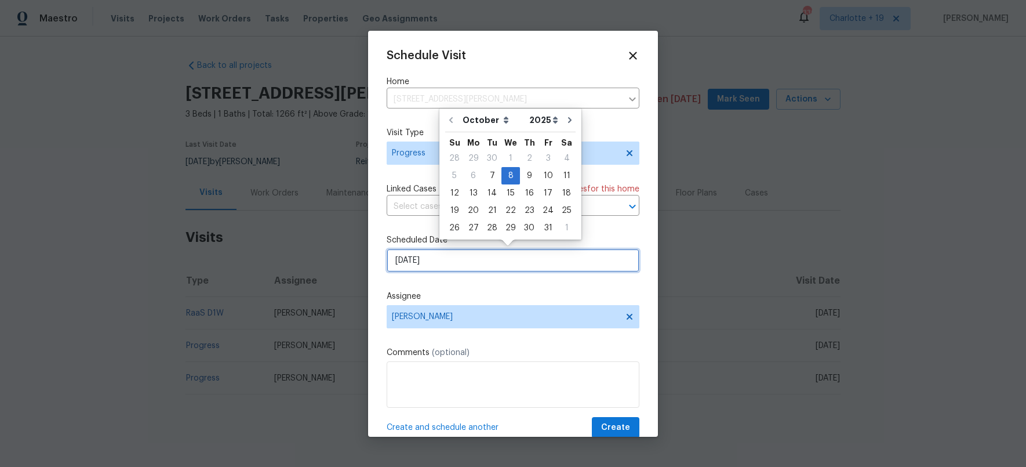
click at [469, 263] on input "10/8/2025" at bounding box center [513, 260] width 253 height 23
click at [486, 175] on div "7" at bounding box center [492, 176] width 19 height 16
type input "[DATE]"
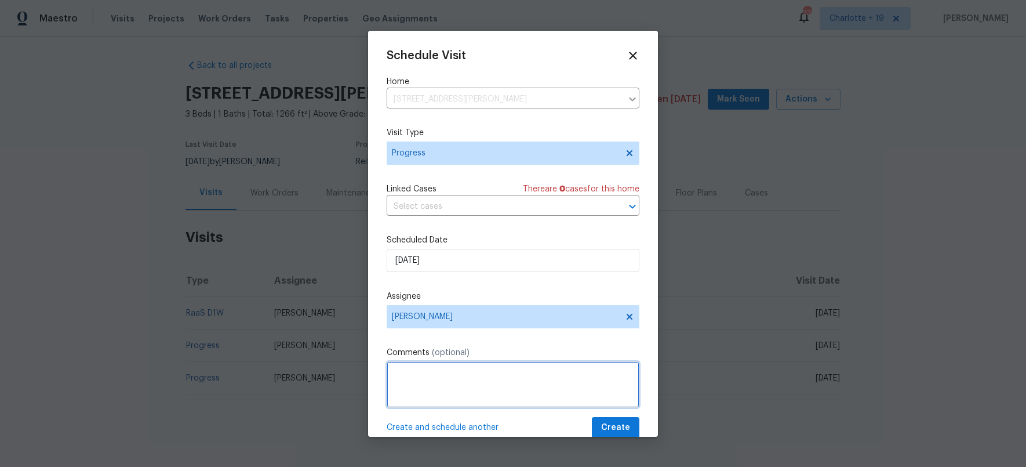
click at [481, 377] on textarea at bounding box center [513, 384] width 253 height 46
paste textarea "Seller is requesting an estimate for mold remediation and all associated repair…"
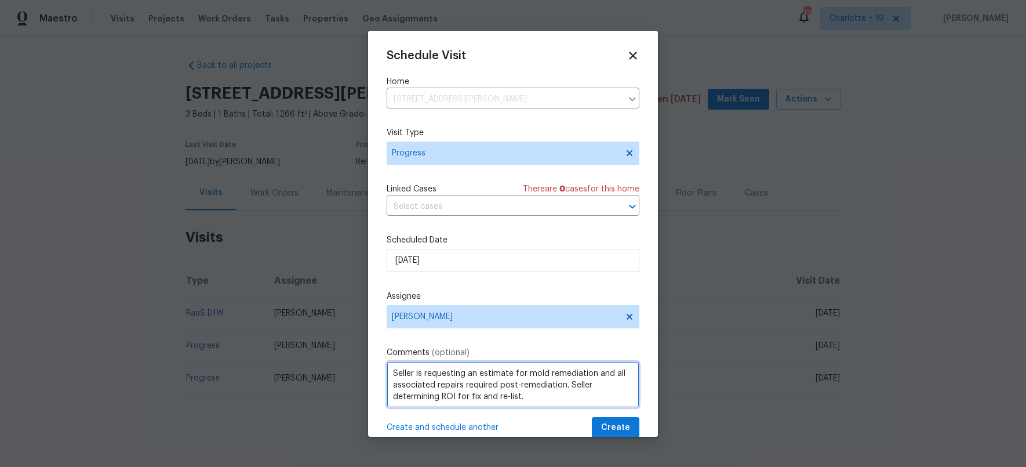
type textarea "Seller is requesting an estimate for mold remediation and all associated repair…"
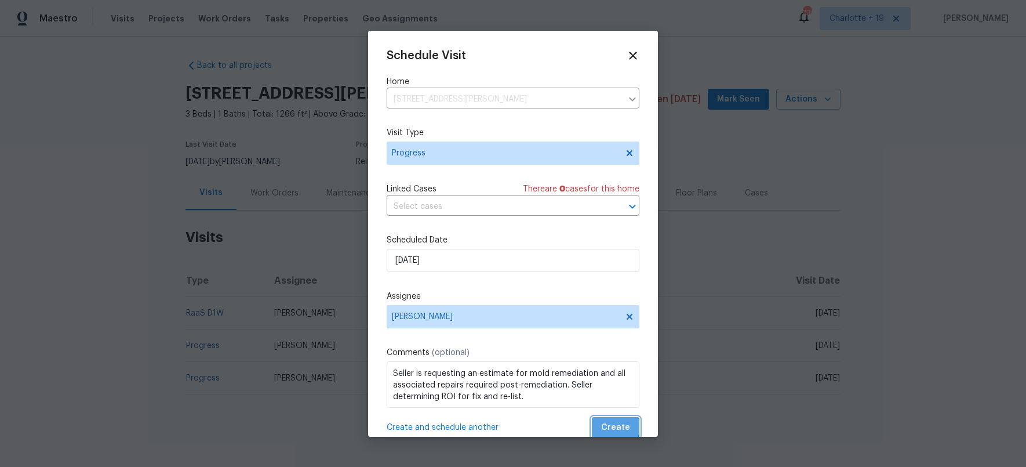
click at [608, 426] on span "Create" at bounding box center [615, 427] width 29 height 14
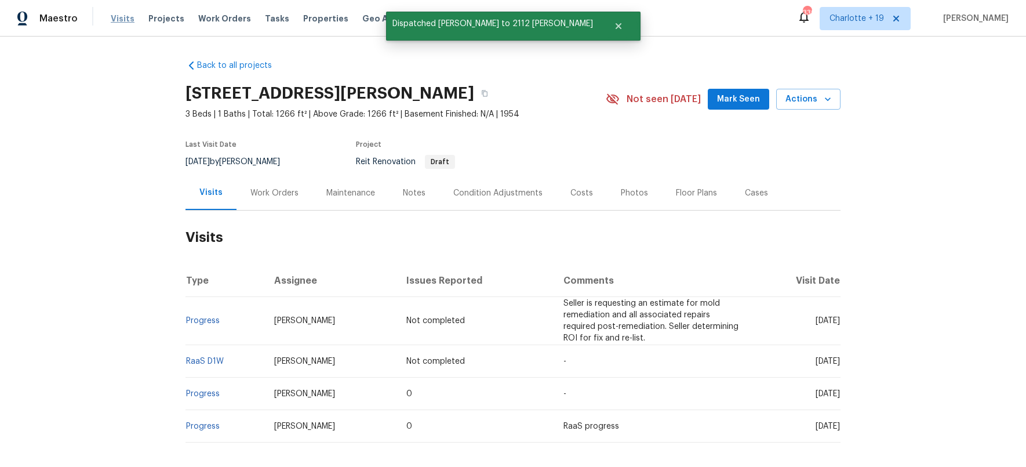
drag, startPoint x: 115, startPoint y: 24, endPoint x: 120, endPoint y: 20, distance: 6.6
click at [115, 23] on div "Visits Projects Work Orders Tasks Properties Geo Assignments" at bounding box center [281, 18] width 341 height 23
click at [124, 14] on span "Visits" at bounding box center [123, 19] width 24 height 12
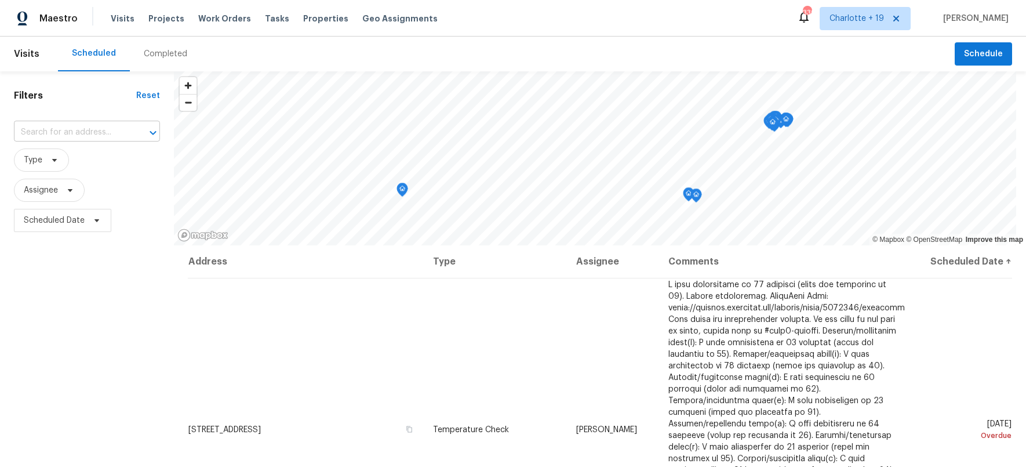
click at [79, 129] on input "text" at bounding box center [71, 133] width 114 height 18
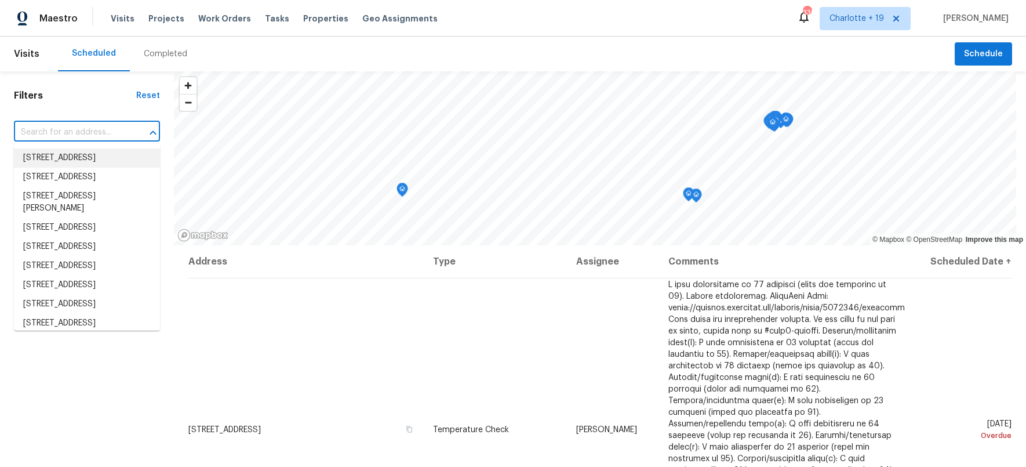
paste input "Seller is requesting an estimate for mold remediation and all associated repair…"
type input "Seller is requesting an estimate for mold remediation and all associated repair…"
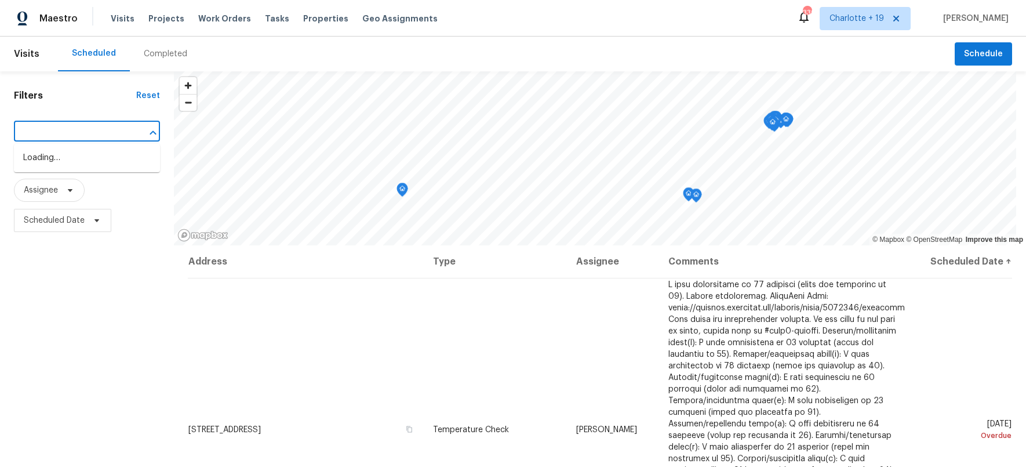
click at [108, 128] on input "Seller is requesting an estimate for mold remediation and all associated repair…" at bounding box center [71, 133] width 114 height 18
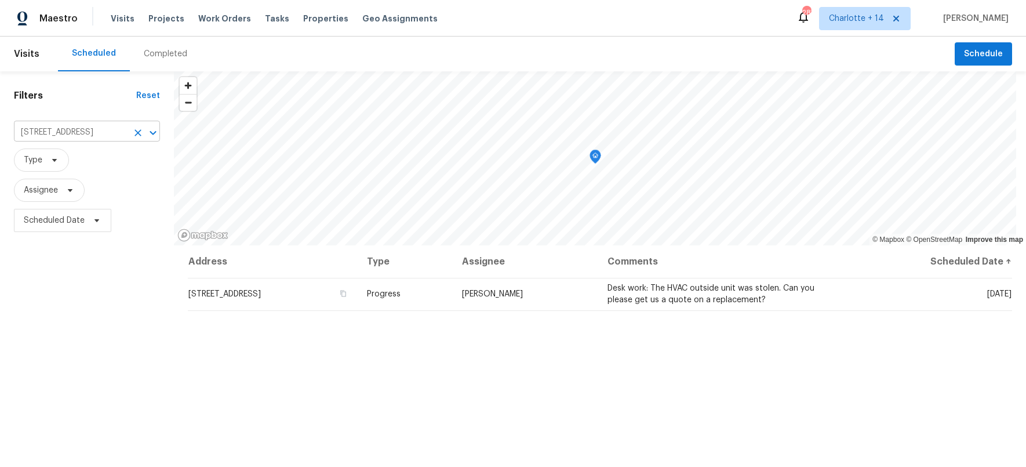
click at [108, 135] on input "[STREET_ADDRESS]" at bounding box center [71, 133] width 114 height 18
click at [108, 135] on input "930 Thornwood Cir, Covington, GA 30016" at bounding box center [71, 133] width 114 height 18
paste input "2112 Dewberry Ln"
type input "930 Thornwood Cir, Covington, GA 30016"
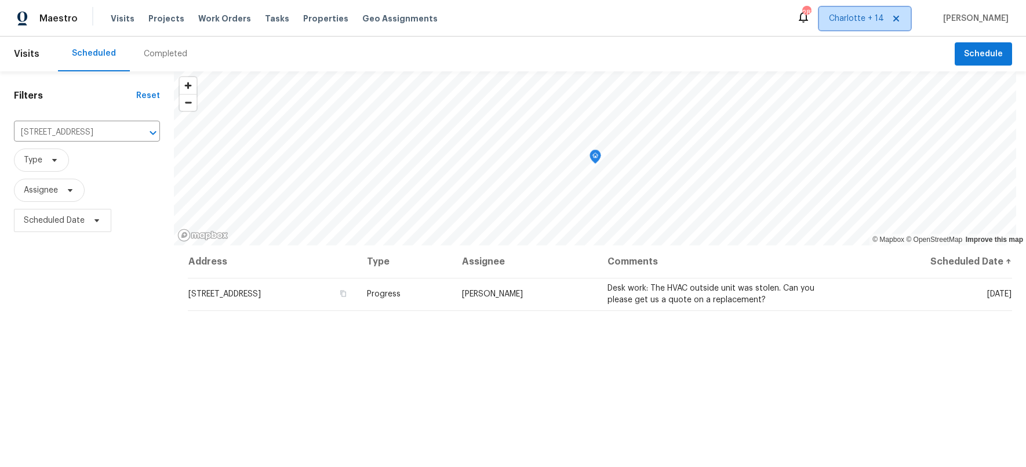
click at [884, 22] on span "Charlotte + 14" at bounding box center [856, 19] width 55 height 12
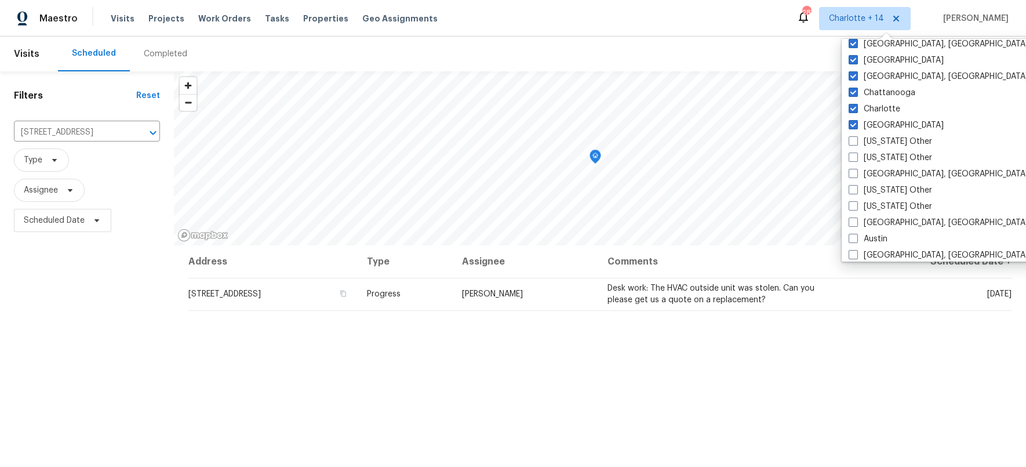
scroll to position [582, 0]
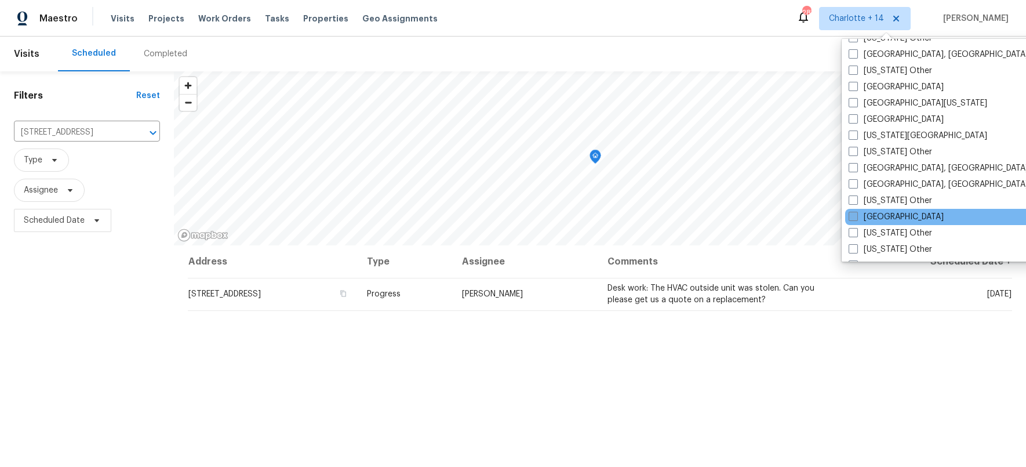
click at [854, 219] on span at bounding box center [853, 216] width 9 height 9
click at [854, 219] on input "[GEOGRAPHIC_DATA]" at bounding box center [853, 215] width 8 height 8
checkbox input "true"
click at [53, 129] on input "930 Thornwood Cir, Covington, GA 30016" at bounding box center [71, 133] width 114 height 18
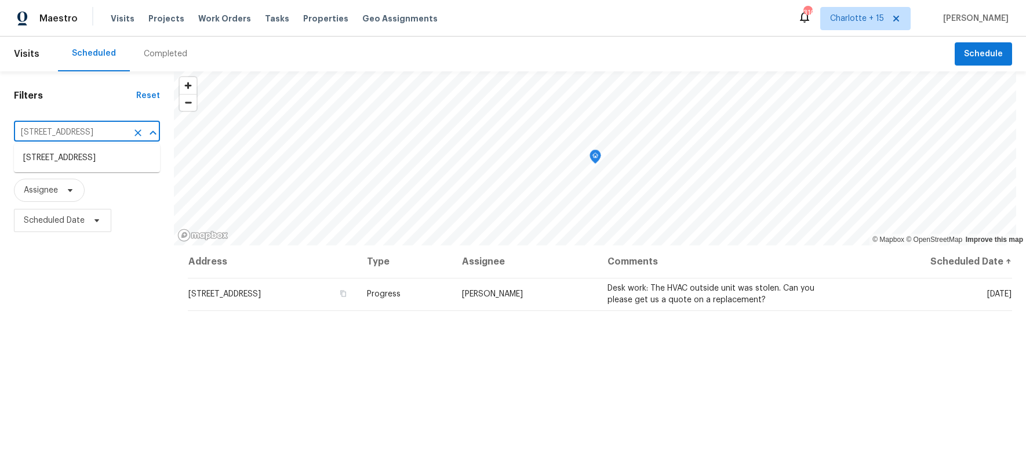
click at [53, 129] on input "930 Thornwood Cir, Covington, GA 30016" at bounding box center [71, 133] width 114 height 18
paste input "2112 Dewberry Ln"
type input "2112 Dewberry Ln"
click at [48, 167] on li "2112 Dewberry Ln, Pasadena, TX 77502" at bounding box center [87, 163] width 146 height 31
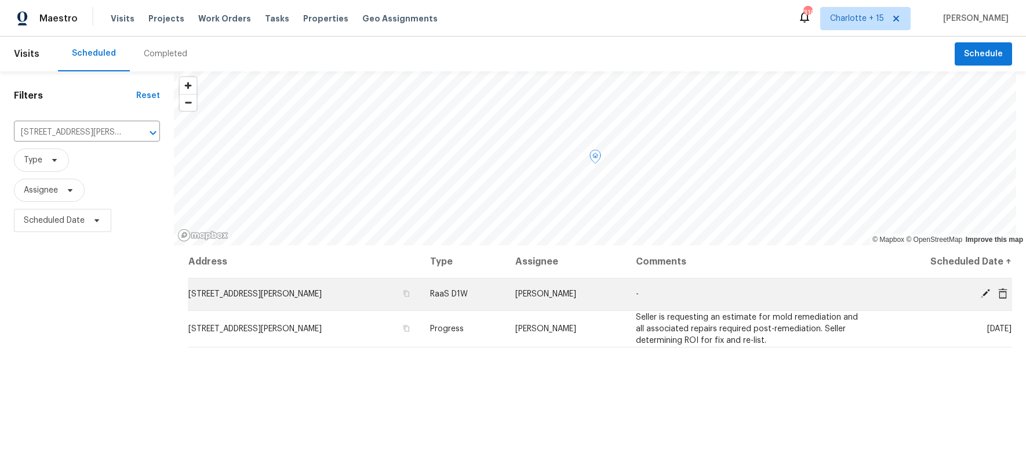
click at [999, 296] on icon at bounding box center [1003, 293] width 9 height 10
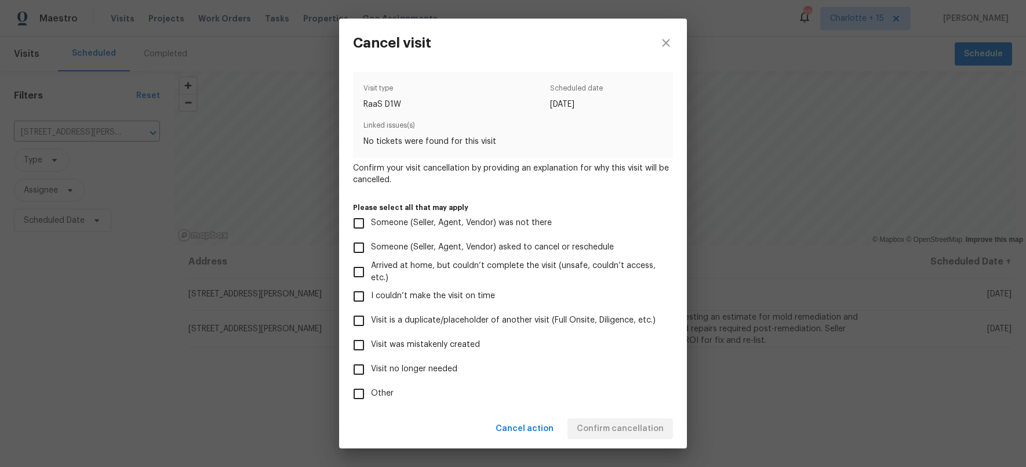
click at [352, 343] on input "Visit was mistakenly created" at bounding box center [359, 345] width 24 height 24
checkbox input "true"
click at [619, 427] on span "Confirm cancellation" at bounding box center [620, 429] width 87 height 14
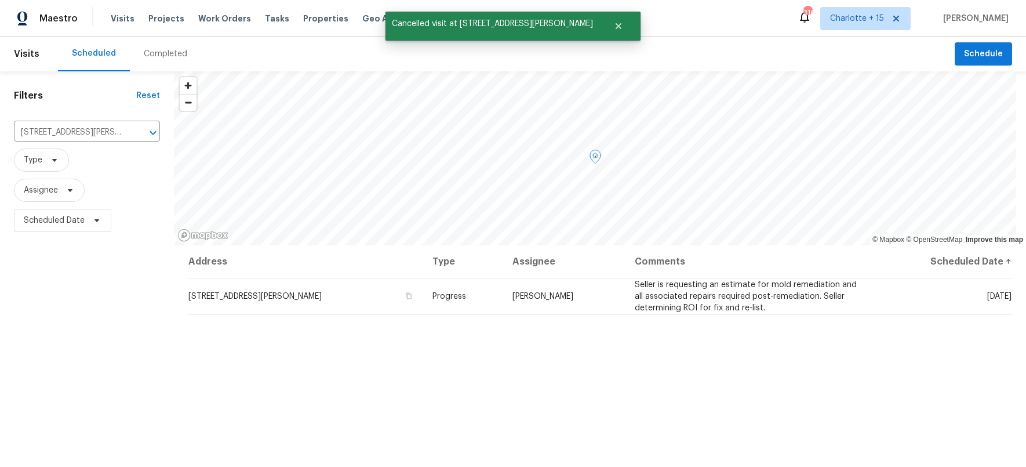
click at [379, 382] on div "Address Type Assignee Comments Scheduled Date ↑ 2112 Dewberry Ln, Pasadena, TX …" at bounding box center [600, 431] width 852 height 373
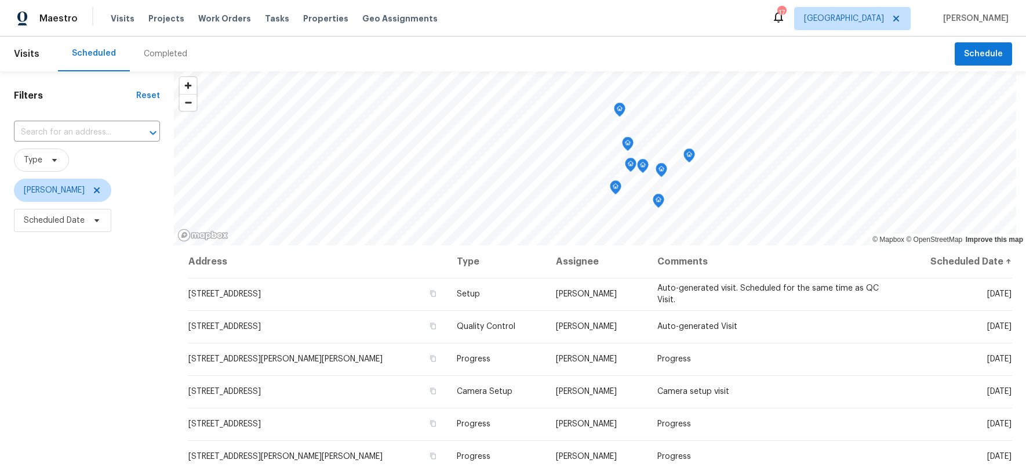
click at [129, 352] on div "Filters Reset ​ Type [PERSON_NAME] Scheduled Date" at bounding box center [87, 344] width 174 height 547
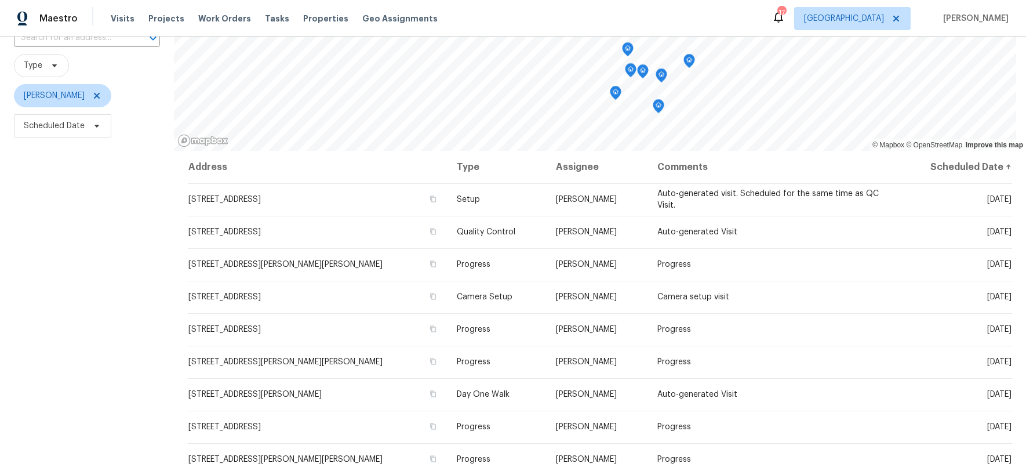
scroll to position [103, 0]
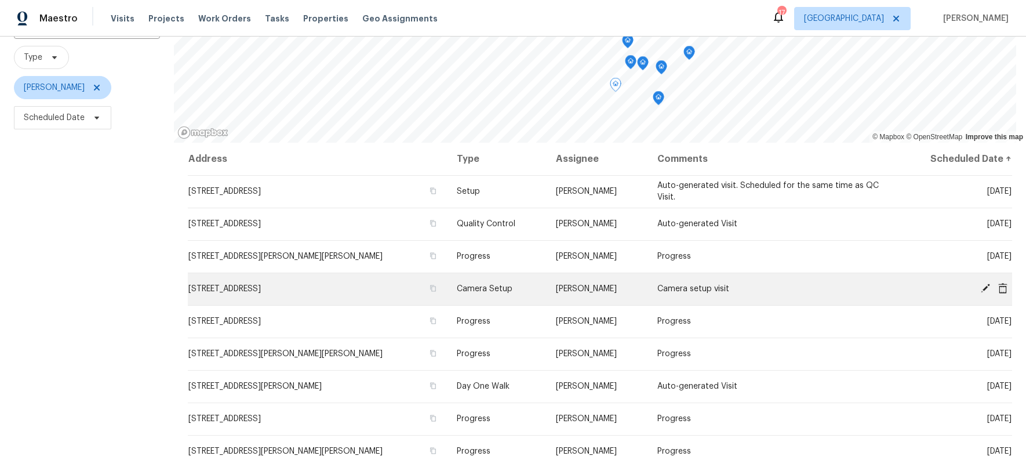
click at [998, 289] on icon at bounding box center [1003, 288] width 10 height 10
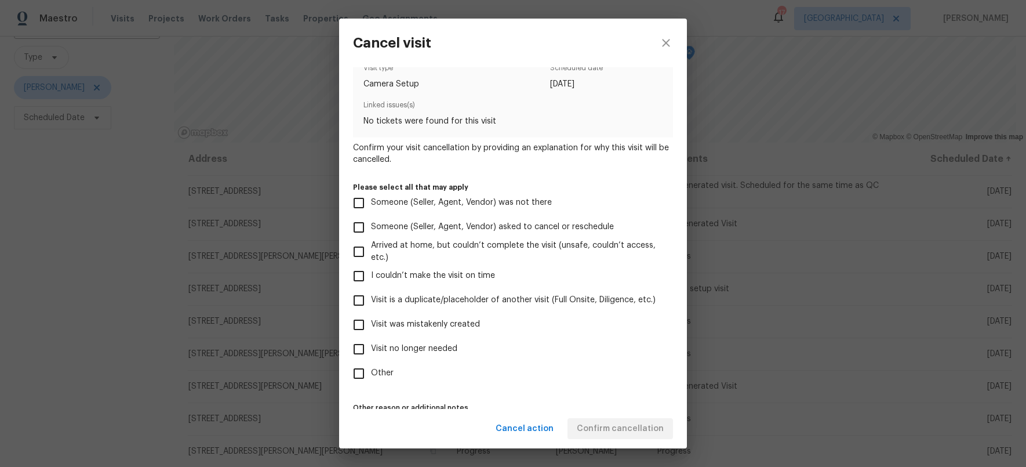
scroll to position [58, 0]
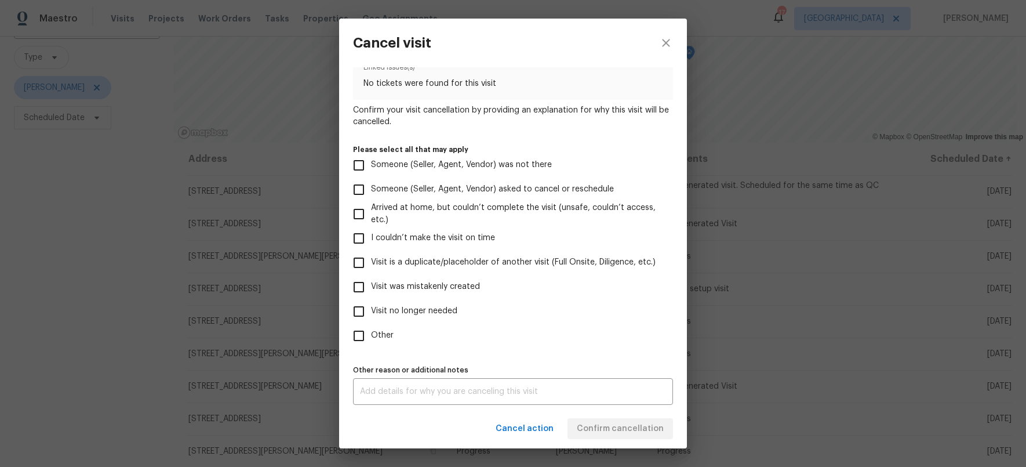
click at [356, 333] on input "Other" at bounding box center [359, 336] width 24 height 24
checkbox input "true"
drag, startPoint x: 406, startPoint y: 389, endPoint x: 481, endPoint y: 401, distance: 76.3
click at [408, 389] on textarea at bounding box center [513, 391] width 306 height 8
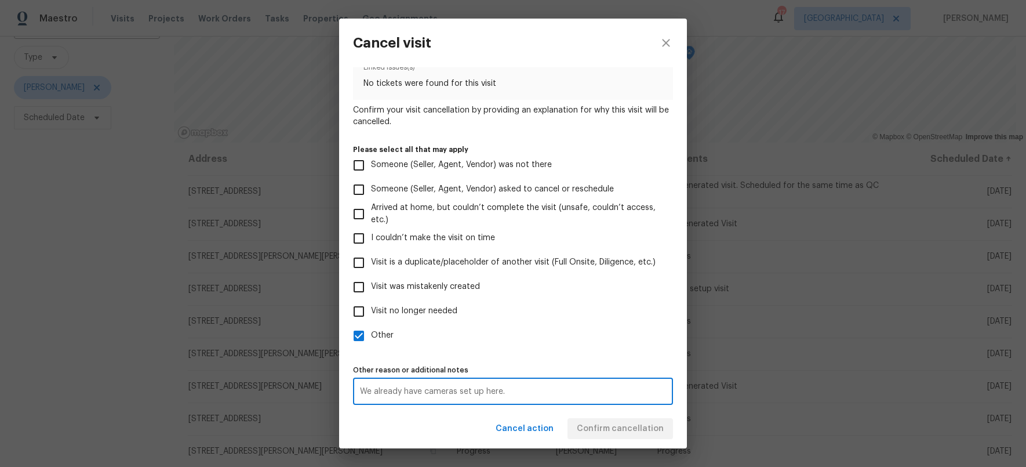
type textarea "We already have cameras set up here."
click at [583, 354] on div "Visit type Camera Setup Scheduled date 10/8/2025 Linked issues(s) No tickets we…" at bounding box center [513, 209] width 320 height 391
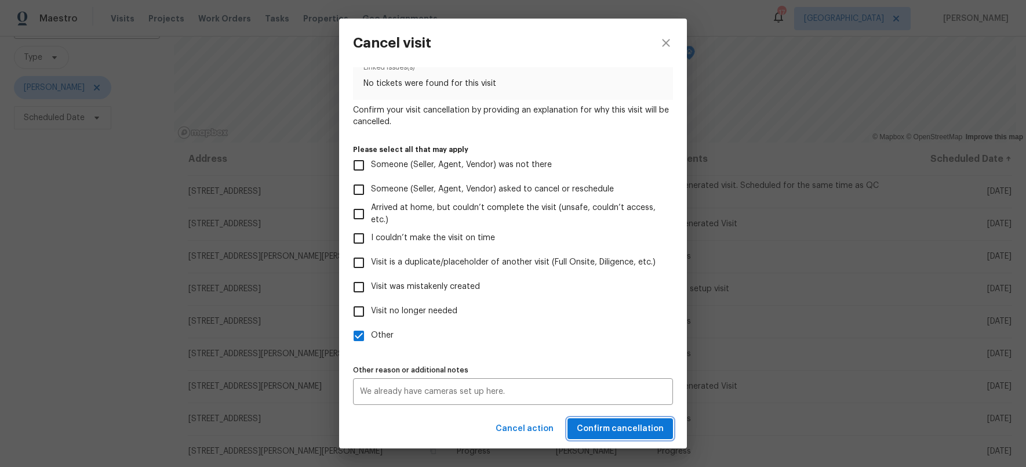
click at [626, 426] on span "Confirm cancellation" at bounding box center [620, 429] width 87 height 14
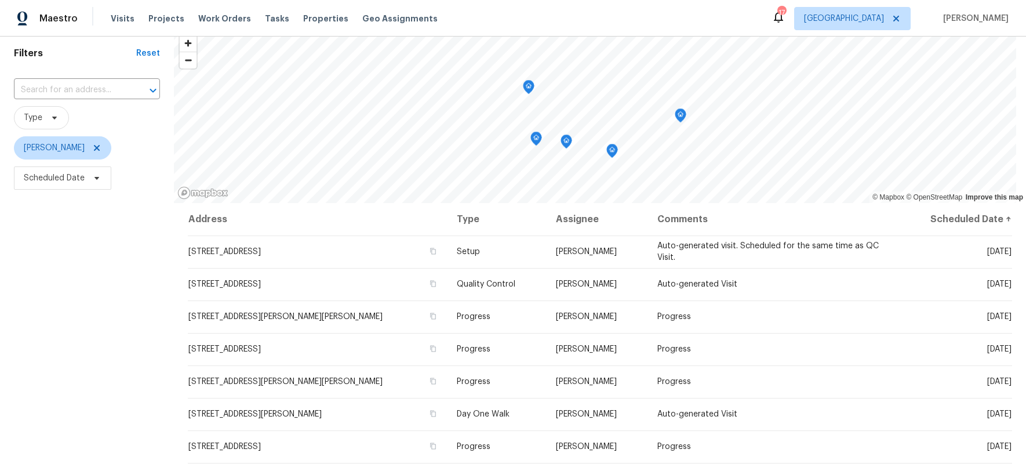
scroll to position [0, 0]
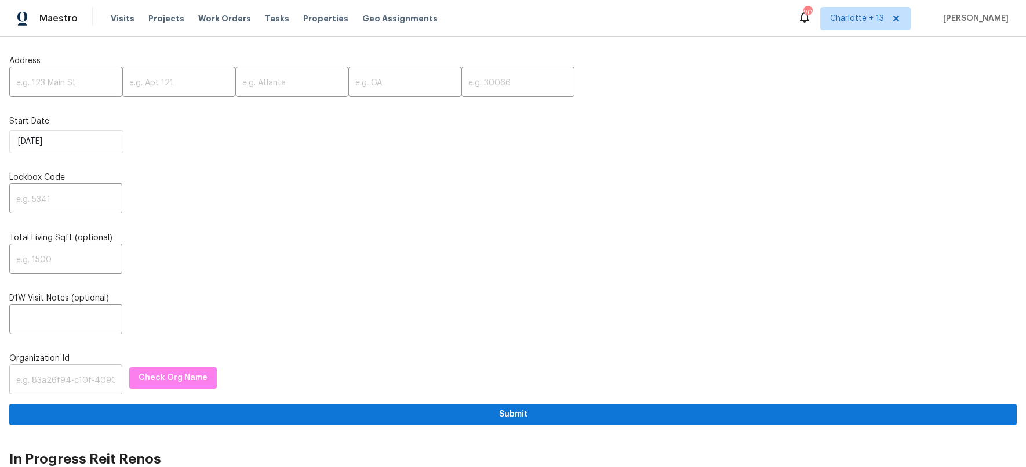
click at [70, 389] on input "text" at bounding box center [65, 380] width 113 height 27
paste input "1349d153-b359-4f9b-b4dd-758ff939cc37"
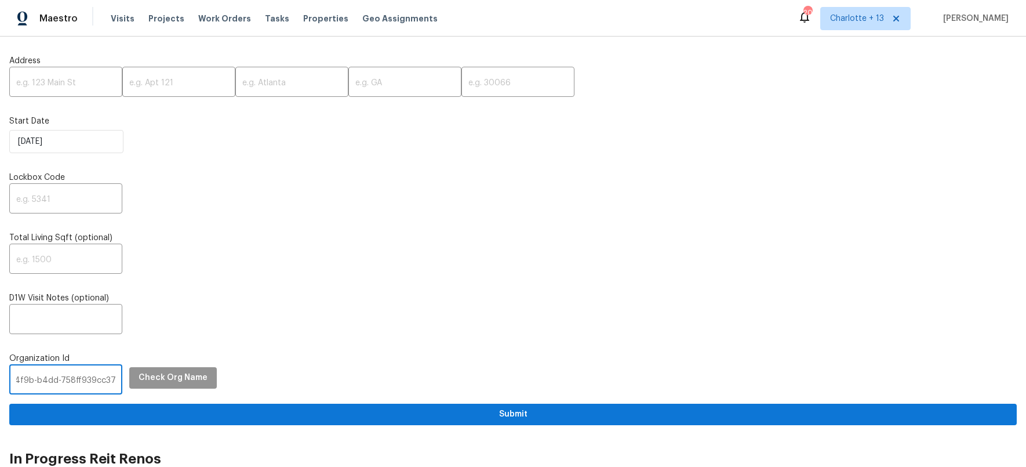
type input "1349d153-b359-4f9b-b4dd-758ff939cc37"
click at [139, 379] on span "Check Org Name" at bounding box center [173, 378] width 69 height 14
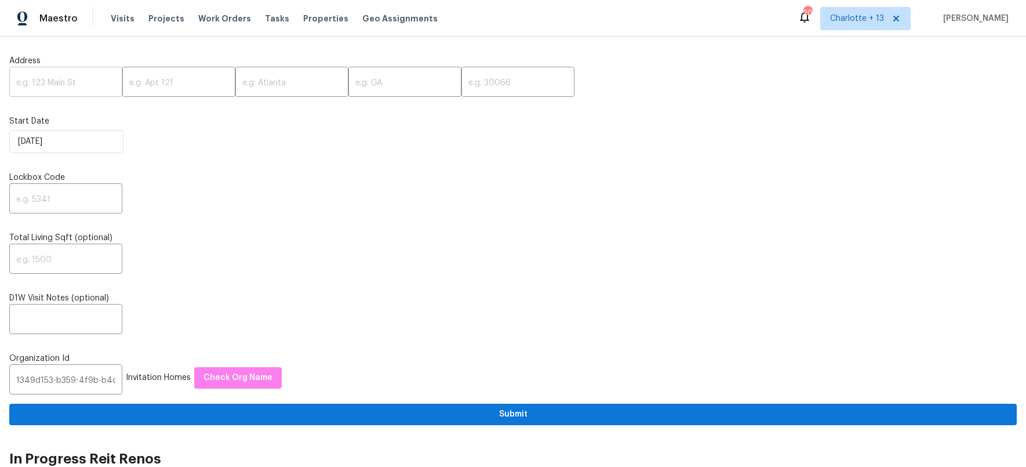
click at [52, 79] on input "text" at bounding box center [65, 83] width 113 height 27
paste input "[STREET_ADDRESS]"
drag, startPoint x: 85, startPoint y: 83, endPoint x: 152, endPoint y: 84, distance: 66.7
click at [152, 84] on div "[STREET_ADDRESS] ​ ​ ​ ​ ​" at bounding box center [513, 83] width 1008 height 27
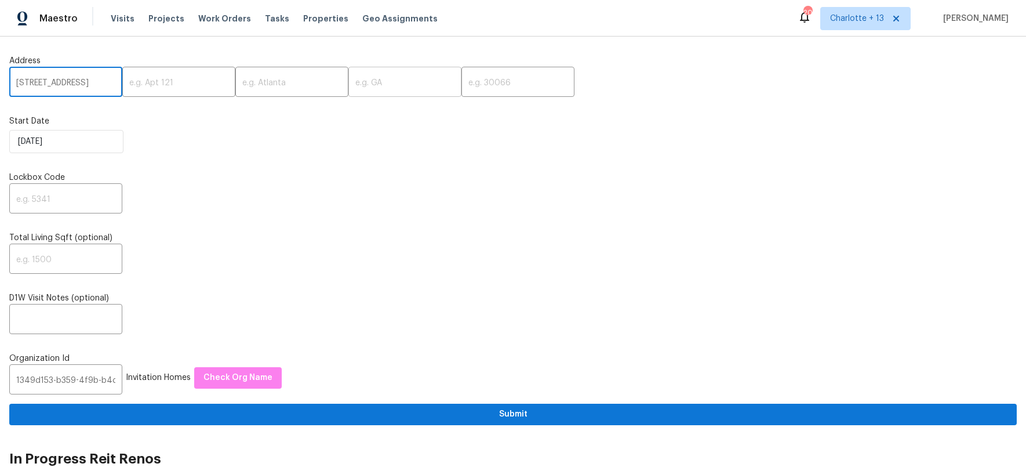
scroll to position [0, 29]
type input "9730 NW 15th St, Plantation, FL"
click at [496, 92] on input "text" at bounding box center [518, 83] width 113 height 27
paste input "33322"
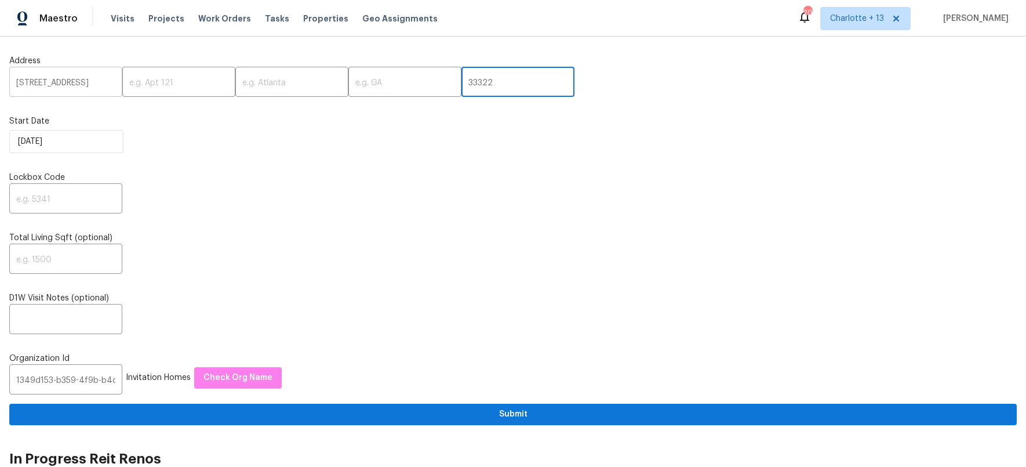
type input "33322"
click at [94, 81] on input "9730 NW 15th St, Plantation, FL" at bounding box center [65, 83] width 113 height 27
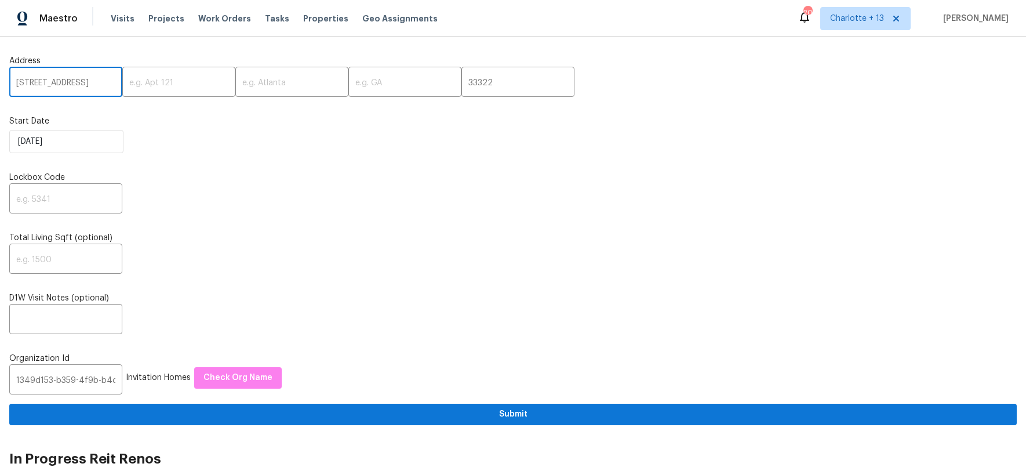
click at [90, 84] on input "9730 NW 15th St, Plantation, FL" at bounding box center [65, 83] width 113 height 27
drag, startPoint x: 84, startPoint y: 82, endPoint x: 188, endPoint y: 86, distance: 104.4
click at [188, 86] on div "9730 NW 15th St, Plantation, FL ​ ​ ​ ​ 33322 ​" at bounding box center [513, 83] width 1008 height 27
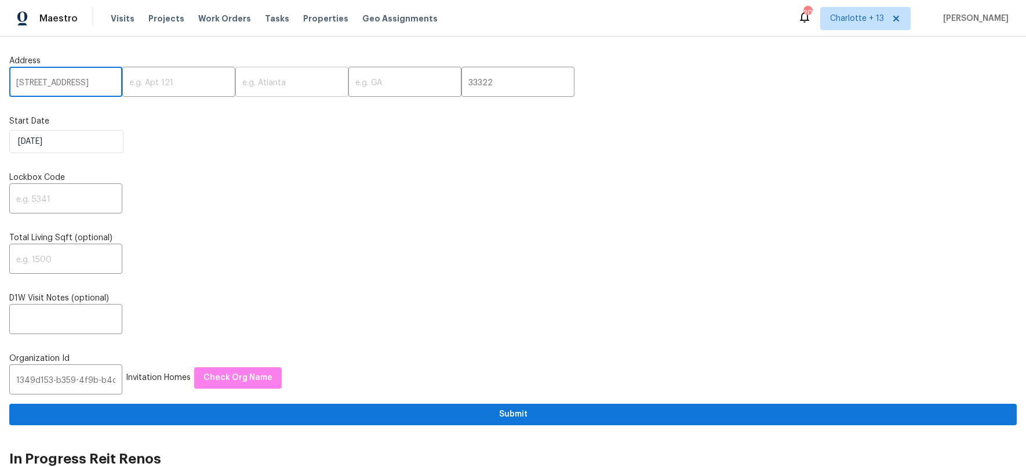
type input "9730 NW 15th St,"
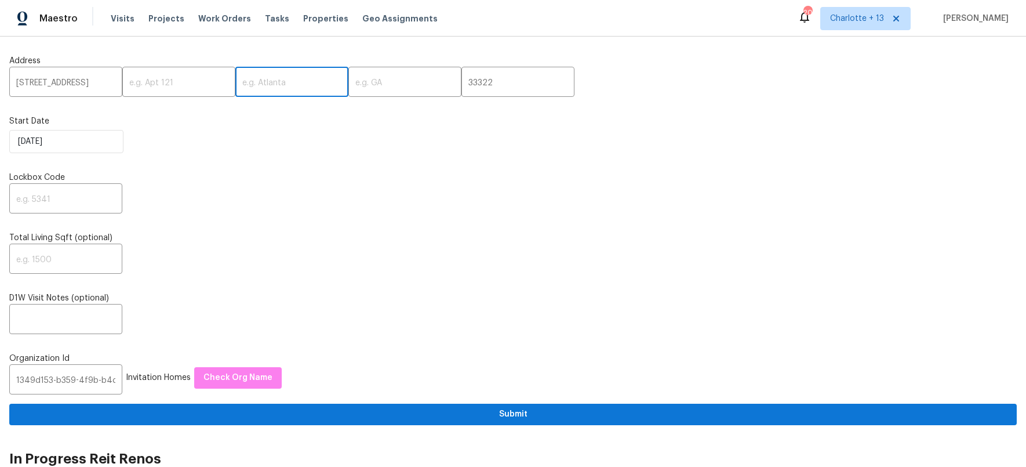
click at [268, 73] on input "text" at bounding box center [291, 83] width 113 height 27
paste input "Plantation, FL"
drag, startPoint x: 271, startPoint y: 84, endPoint x: 281, endPoint y: 84, distance: 9.3
click at [281, 84] on input "Plantation, FL" at bounding box center [291, 83] width 113 height 27
type input "Plantation,"
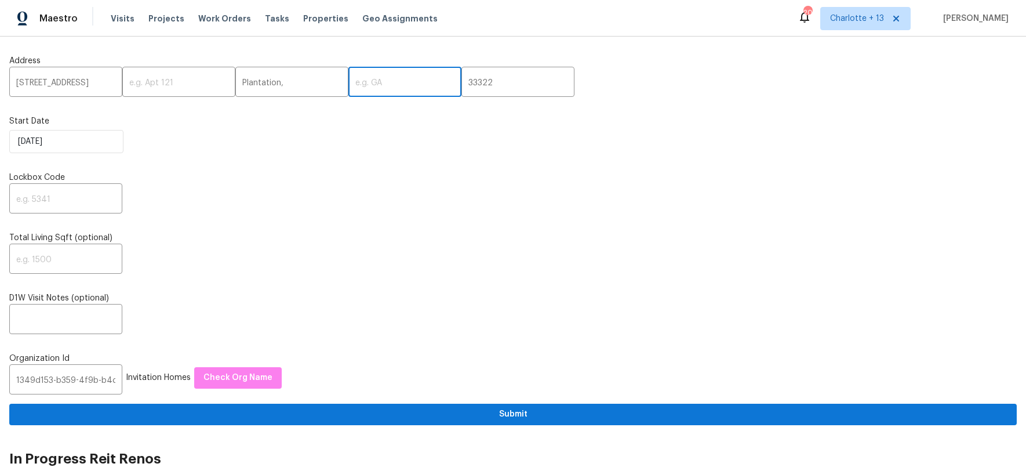
click at [392, 82] on input "text" at bounding box center [405, 83] width 113 height 27
paste input "FL"
type input "FL"
click at [291, 83] on input "Plantation," at bounding box center [291, 83] width 113 height 27
type input "Plantation"
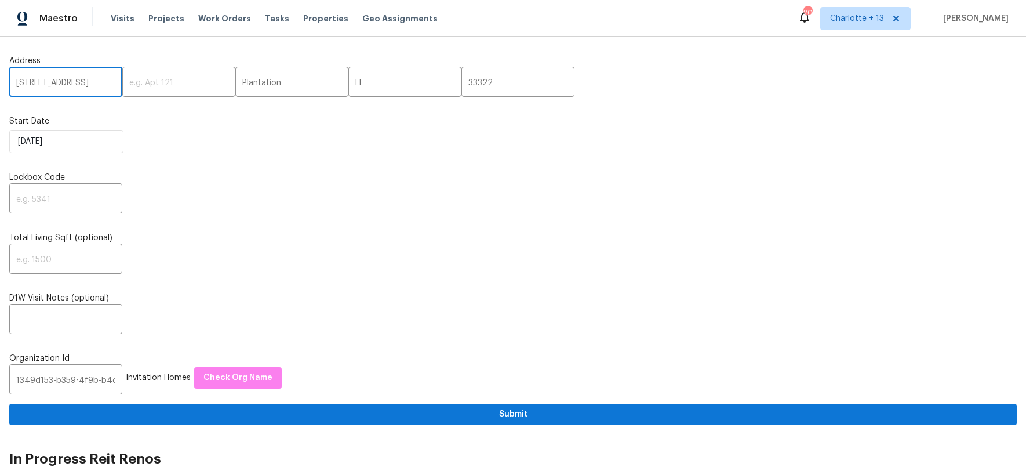
click at [96, 83] on input "9730 NW 15th St," at bounding box center [65, 83] width 113 height 27
type input "9730 NW 15th St"
click at [251, 157] on div "Address 9730 NW 15th St ​ ​ Plantation ​ FL ​ 33322 ​ Start Date 10/7/2025 Lock…" at bounding box center [513, 235] width 1008 height 379
click at [76, 206] on input "text" at bounding box center [65, 199] width 113 height 27
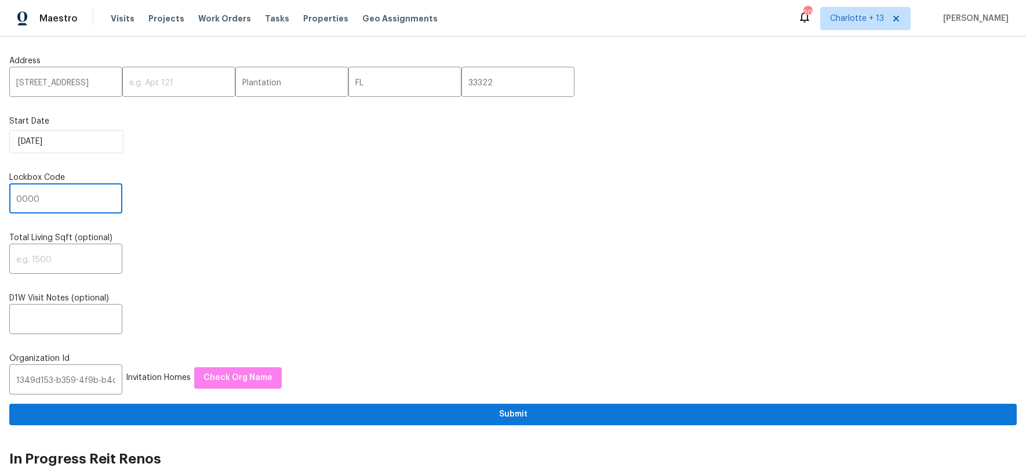
type input "0000"
click at [299, 223] on div "Address 9730 NW 15th St ​ ​ Plantation ​ FL ​ 33322 ​ Start Date 10/7/2025 Lock…" at bounding box center [513, 235] width 1008 height 379
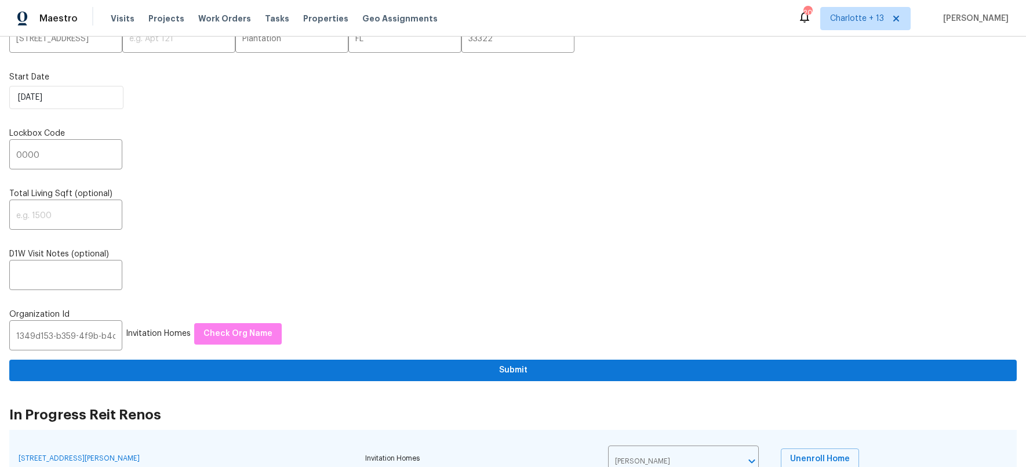
scroll to position [111, 0]
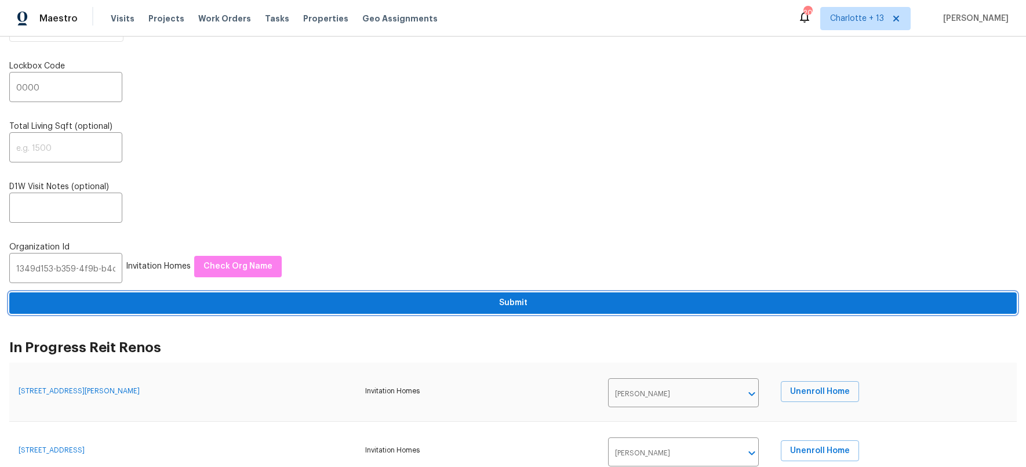
click at [516, 300] on span "Submit" at bounding box center [513, 303] width 989 height 14
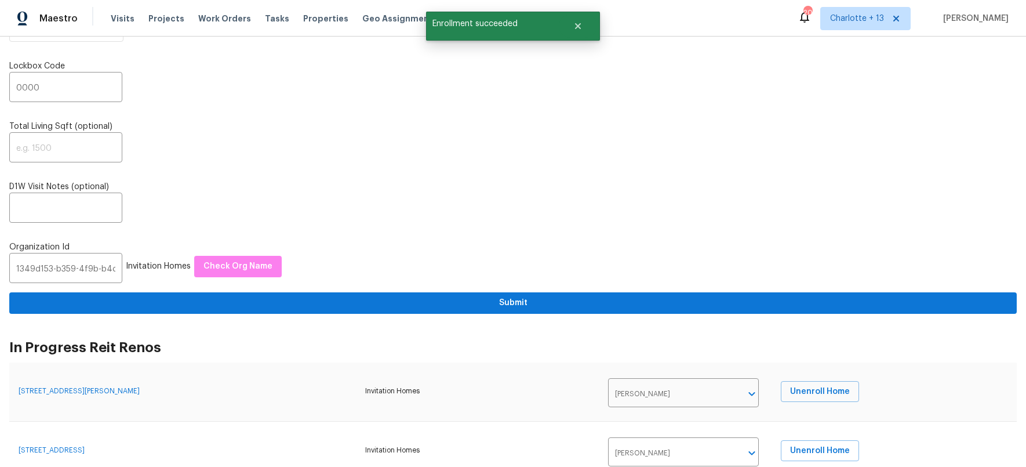
scroll to position [0, 0]
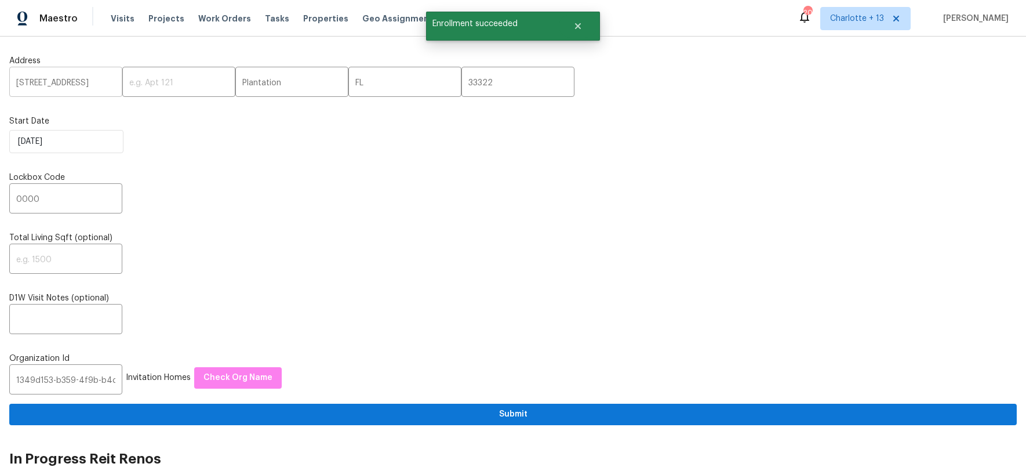
click at [43, 82] on input "9730 NW 15th St" at bounding box center [65, 83] width 113 height 27
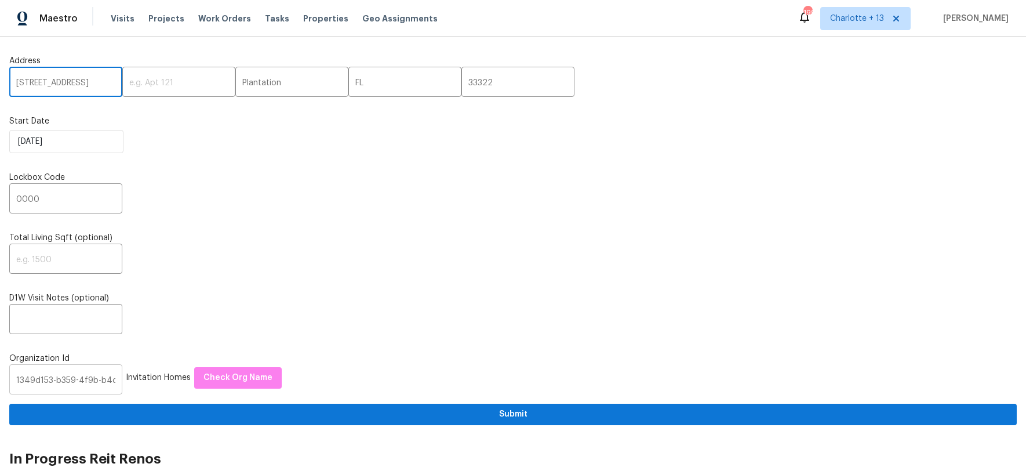
click at [55, 379] on input "1349d153-b359-4f9b-b4dd-758ff939cc37" at bounding box center [65, 380] width 113 height 27
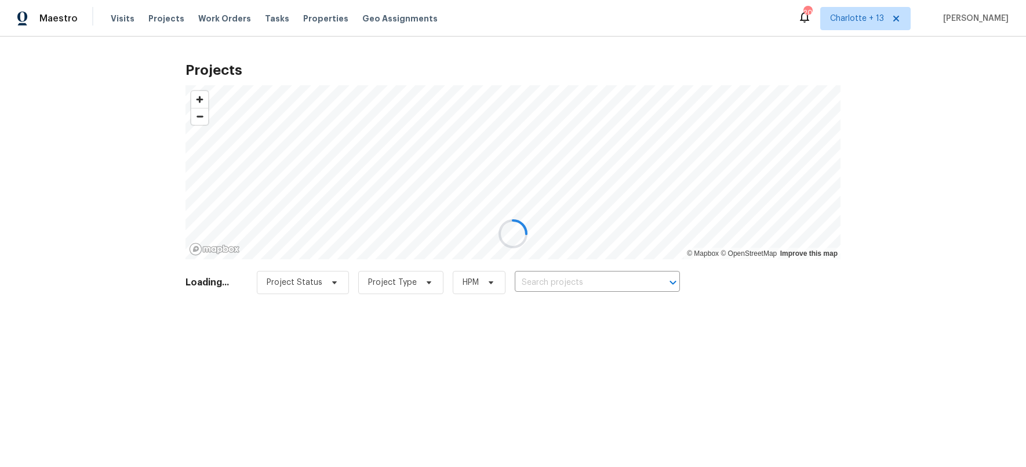
click at [571, 282] on div at bounding box center [513, 233] width 1026 height 467
click at [557, 282] on div at bounding box center [513, 233] width 1026 height 467
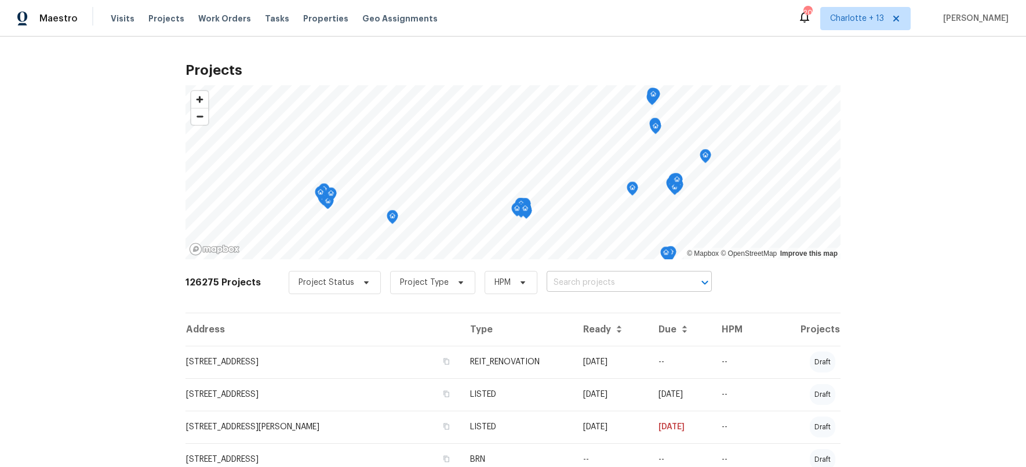
click at [554, 282] on input "text" at bounding box center [613, 283] width 133 height 18
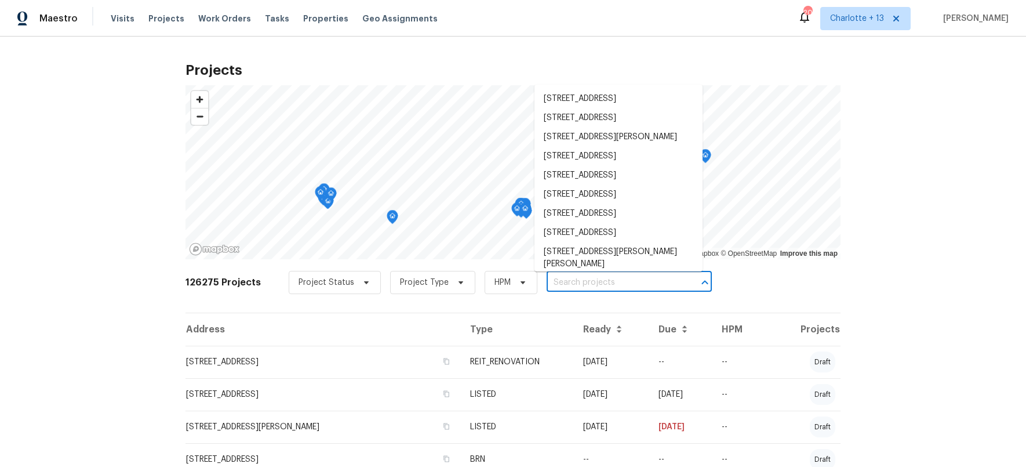
paste input "9730 NW 15th St"
type input "9730 NW 15th St"
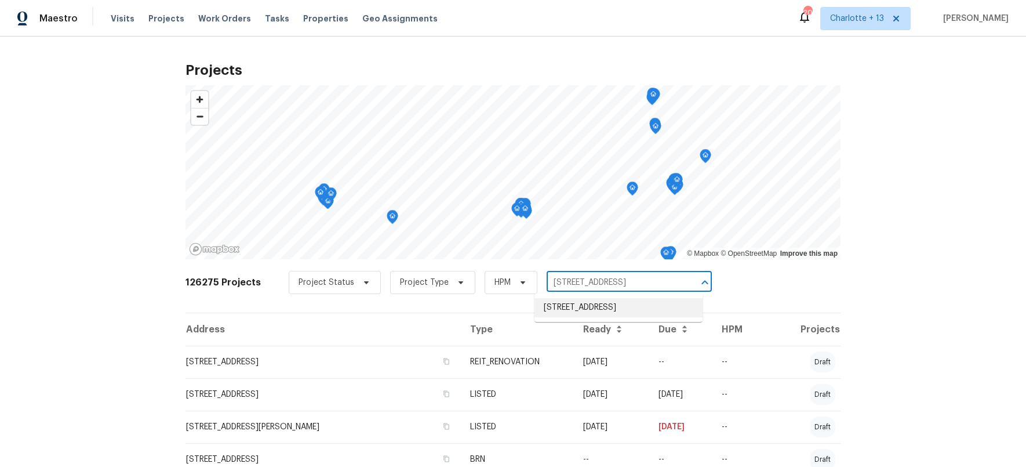
click at [585, 303] on li "[STREET_ADDRESS]" at bounding box center [619, 307] width 168 height 19
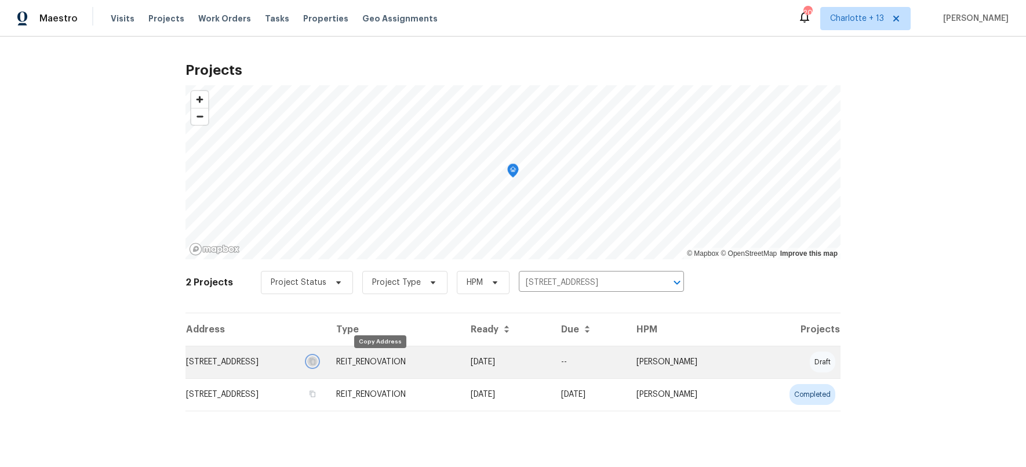
click at [316, 361] on icon "button" at bounding box center [313, 361] width 6 height 6
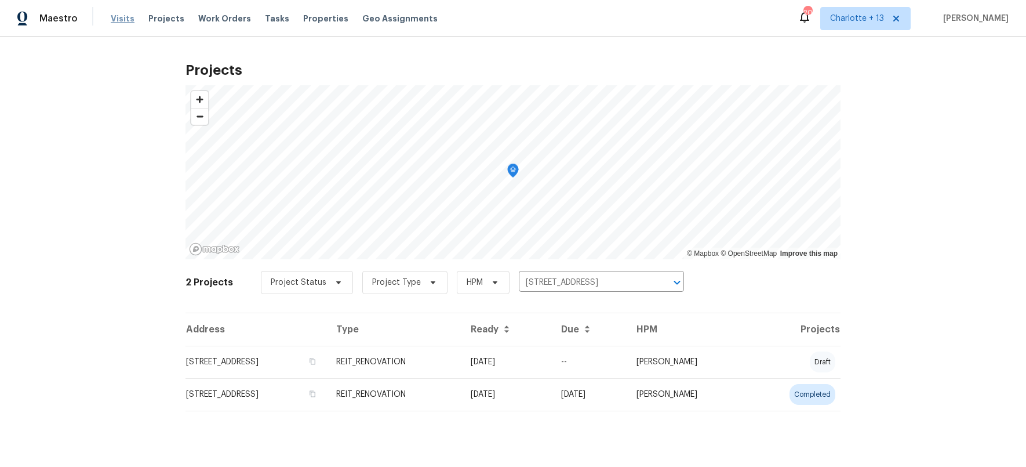
click at [122, 17] on span "Visits" at bounding box center [123, 19] width 24 height 12
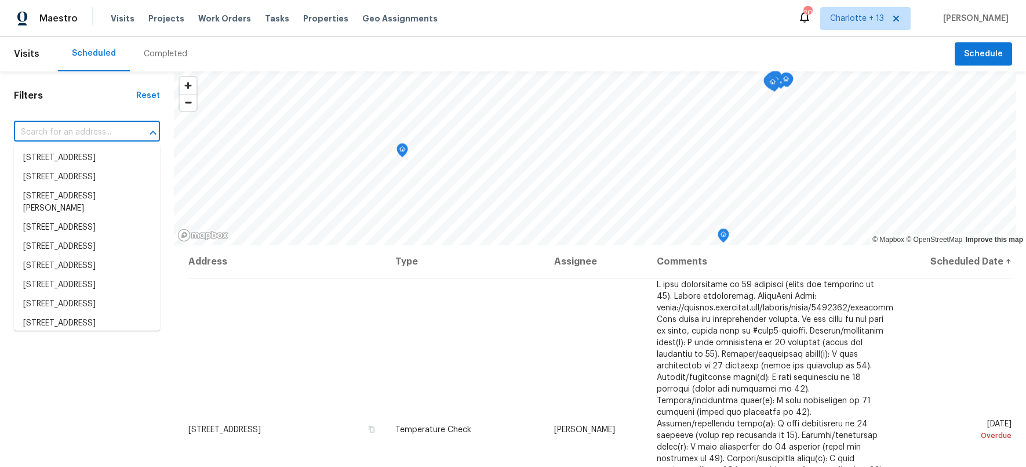
click at [76, 132] on input "text" at bounding box center [71, 133] width 114 height 18
paste input "[STREET_ADDRESS]"
type input "[STREET_ADDRESS]"
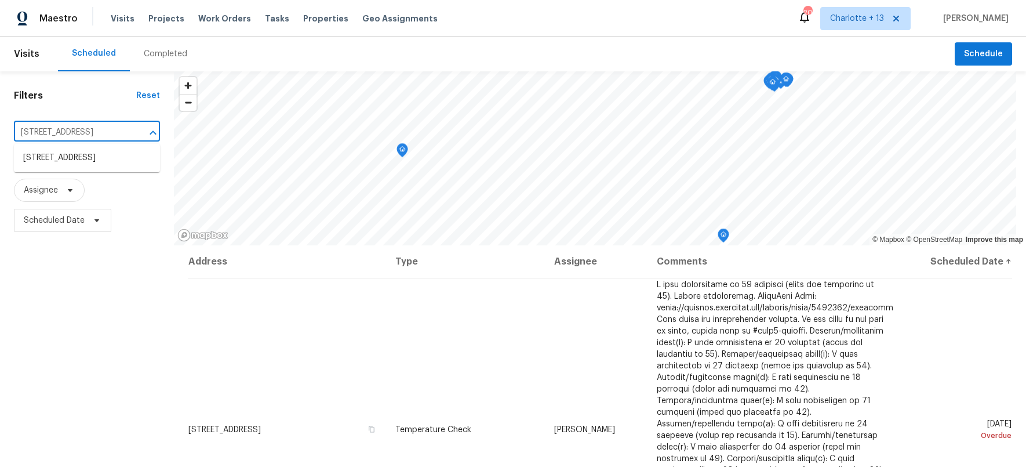
scroll to position [0, 37]
click at [104, 168] on li "[STREET_ADDRESS]" at bounding box center [87, 157] width 146 height 19
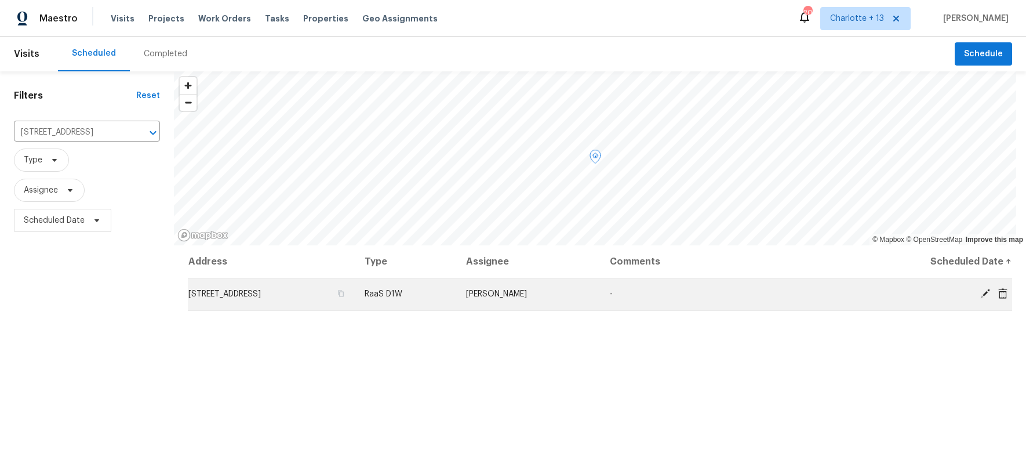
click at [999, 292] on icon at bounding box center [1003, 293] width 9 height 10
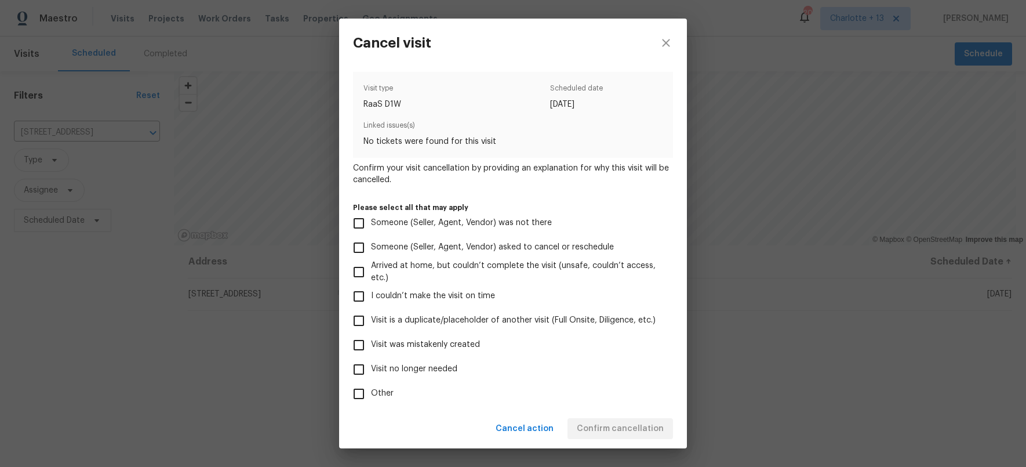
click at [362, 336] on input "Visit was mistakenly created" at bounding box center [359, 345] width 24 height 24
checkbox input "true"
click at [634, 425] on span "Confirm cancellation" at bounding box center [620, 429] width 87 height 14
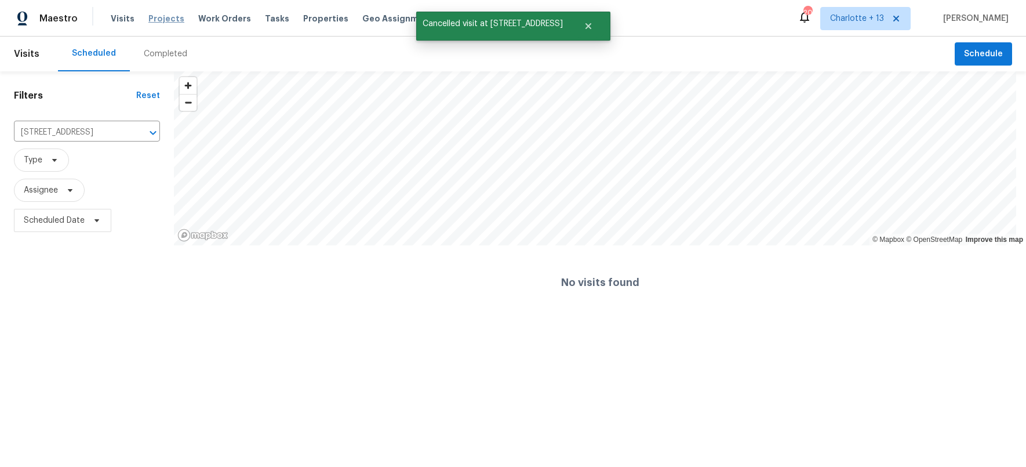
click at [171, 14] on span "Projects" at bounding box center [166, 19] width 36 height 12
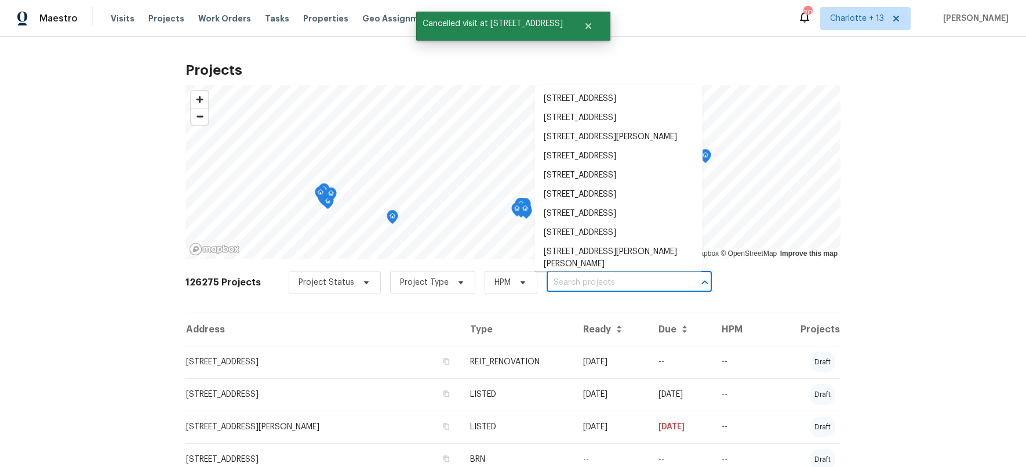
click at [605, 285] on input "text" at bounding box center [613, 283] width 133 height 18
paste input "[STREET_ADDRESS]"
type input "[STREET_ADDRESS]"
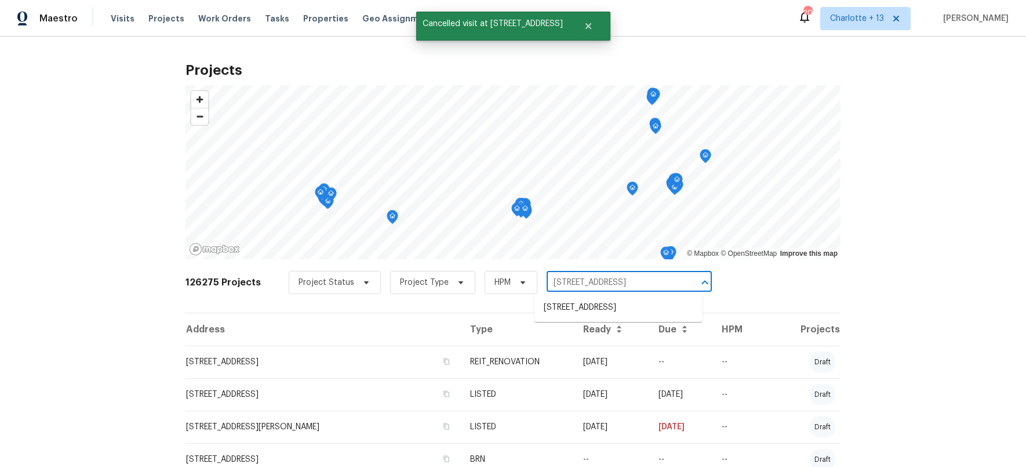
scroll to position [0, 15]
click at [623, 311] on li "[STREET_ADDRESS]" at bounding box center [619, 307] width 168 height 19
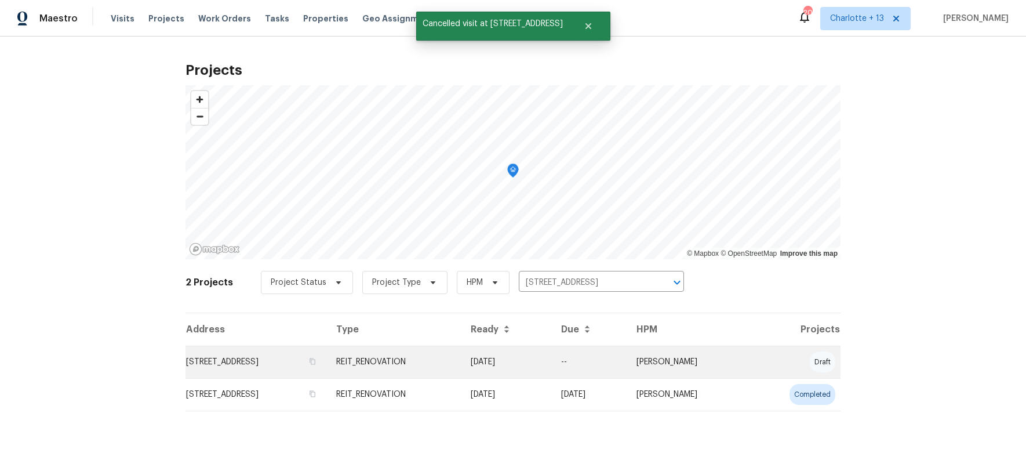
click at [259, 361] on td "[STREET_ADDRESS]" at bounding box center [256, 362] width 141 height 32
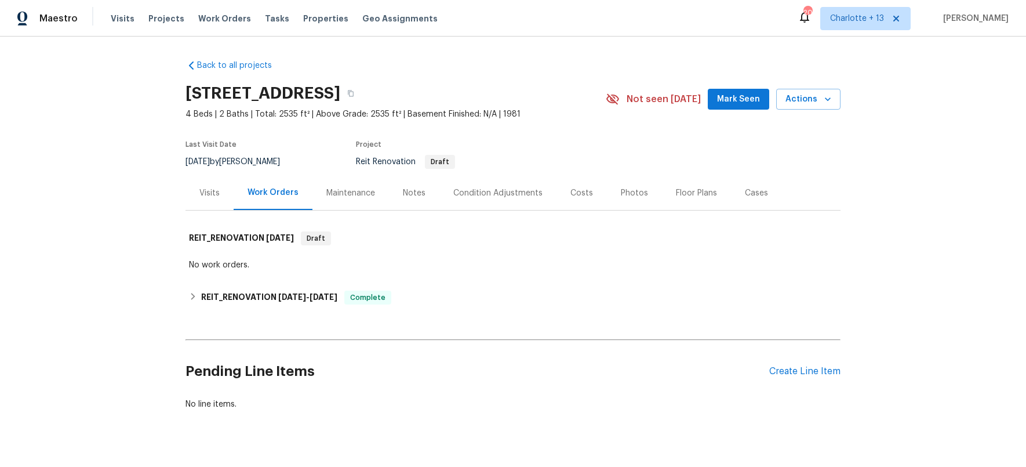
click at [212, 187] on div "Visits" at bounding box center [209, 193] width 20 height 12
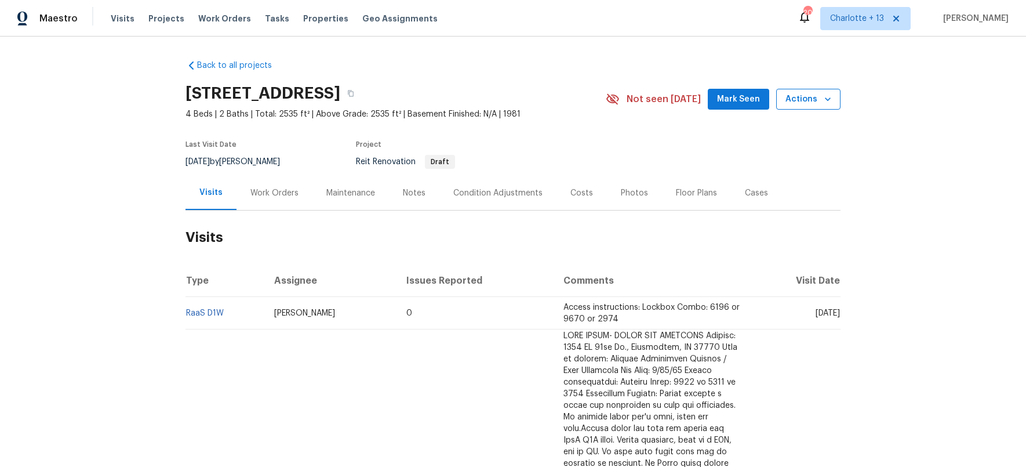
click at [826, 98] on icon "button" at bounding box center [828, 98] width 6 height 3
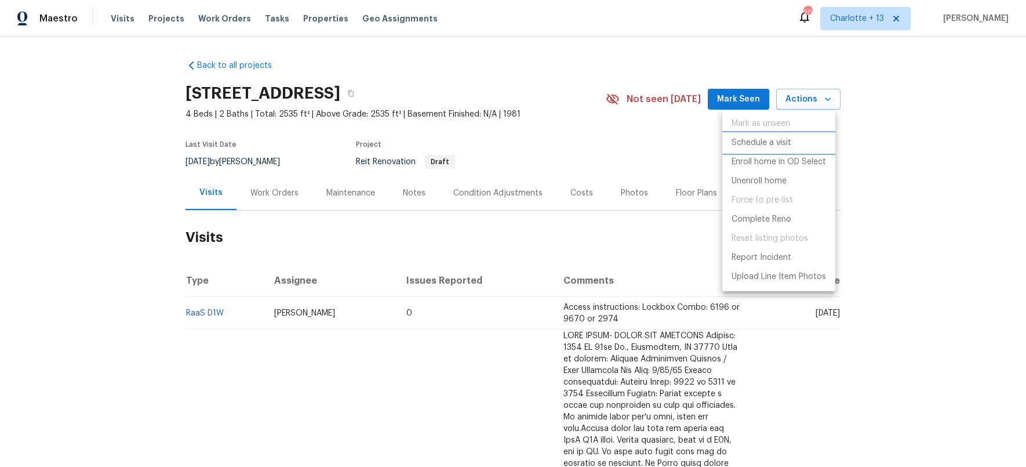
click at [756, 137] on p "Schedule a visit" at bounding box center [762, 143] width 60 height 12
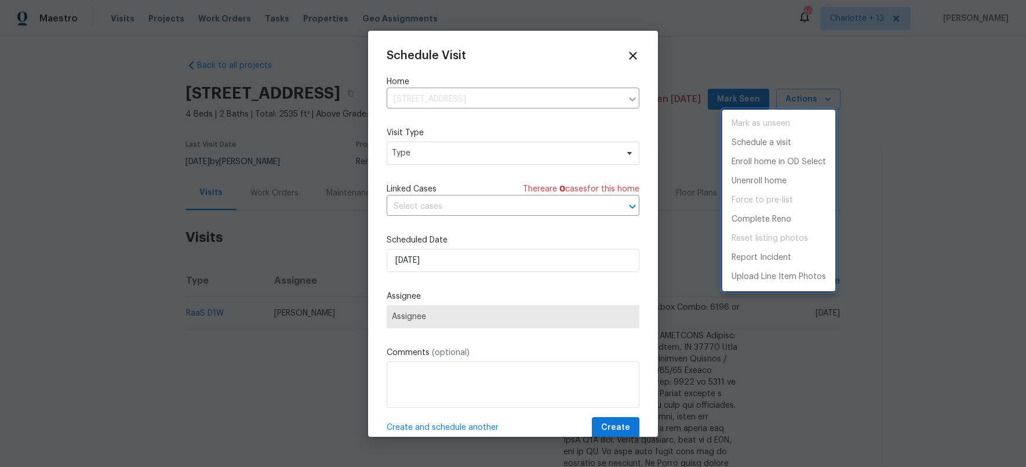
click at [441, 158] on div at bounding box center [513, 233] width 1026 height 467
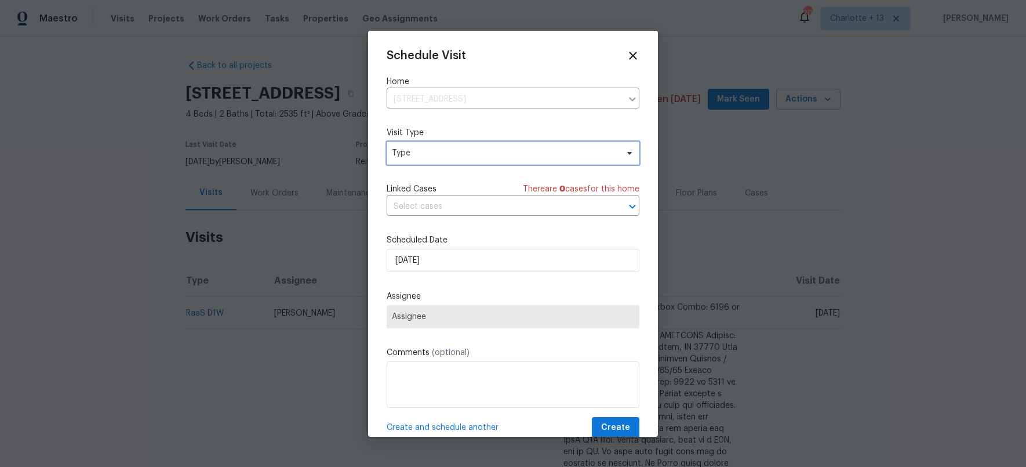
click at [447, 151] on span "Type" at bounding box center [505, 153] width 226 height 12
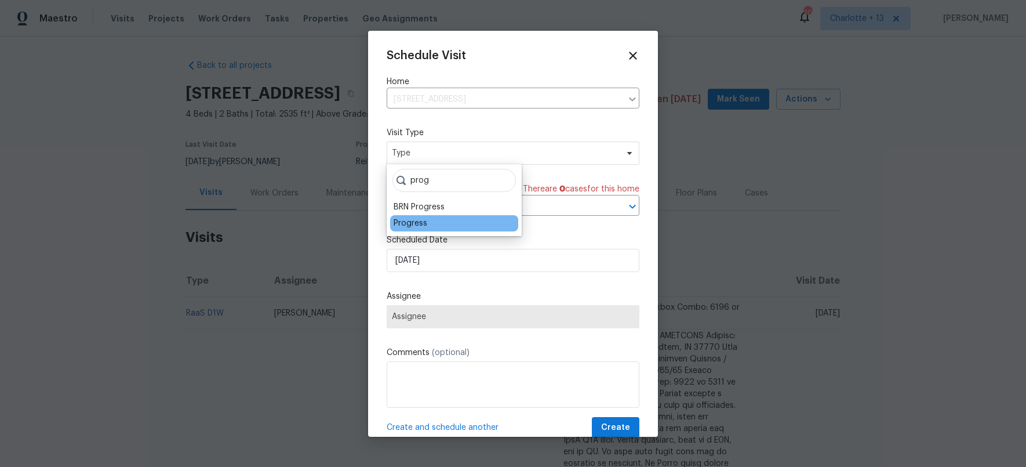
type input "prog"
click at [427, 223] on div "Progress" at bounding box center [454, 223] width 128 height 16
click at [414, 222] on div "Progress" at bounding box center [411, 223] width 34 height 12
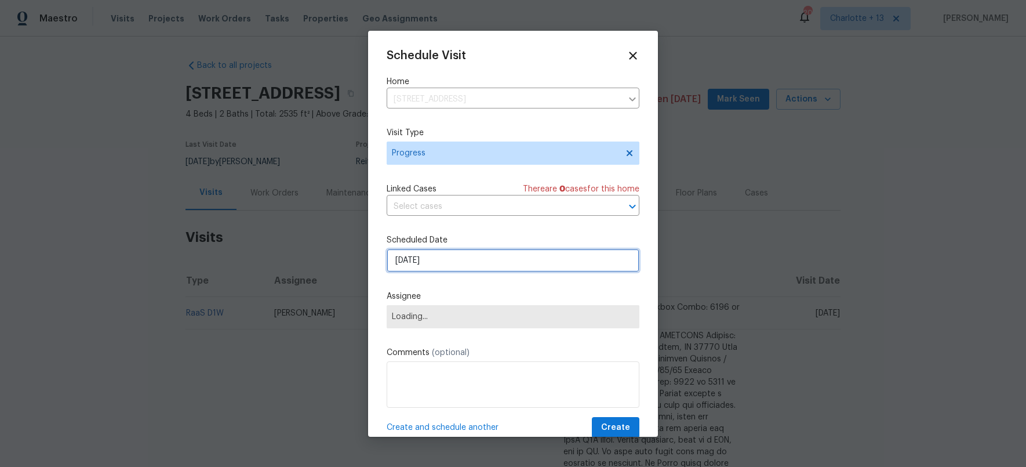
click at [448, 249] on input "[DATE]" at bounding box center [513, 260] width 253 height 23
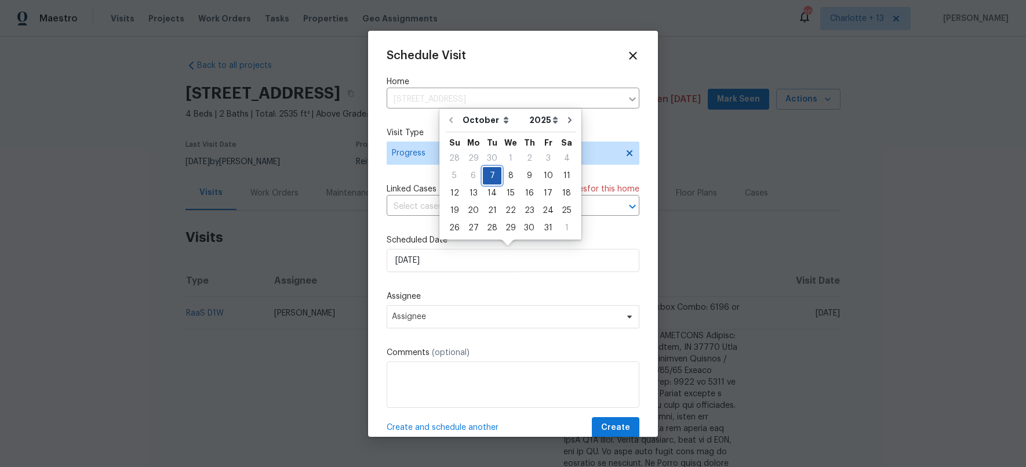
click at [491, 176] on div "7" at bounding box center [492, 176] width 19 height 16
click at [486, 315] on span "Assignee" at bounding box center [505, 316] width 227 height 9
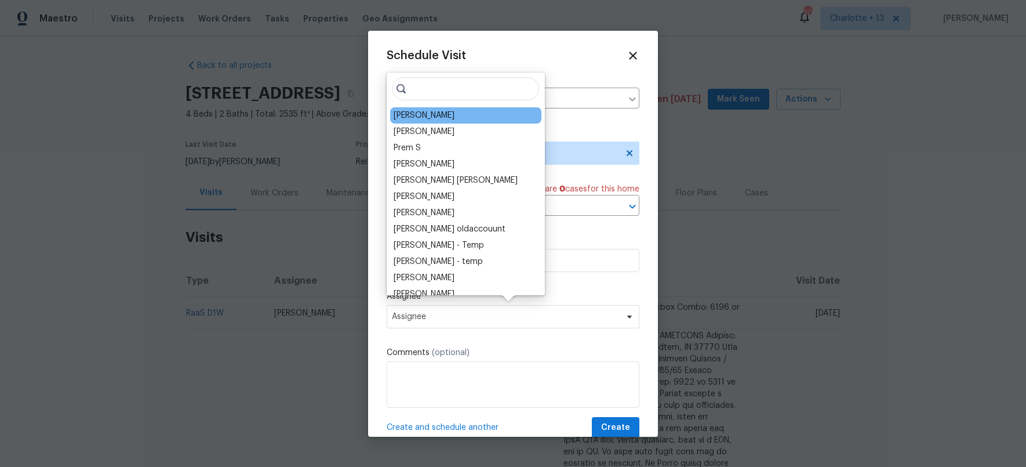
click at [452, 117] on div "[PERSON_NAME]" at bounding box center [465, 115] width 151 height 16
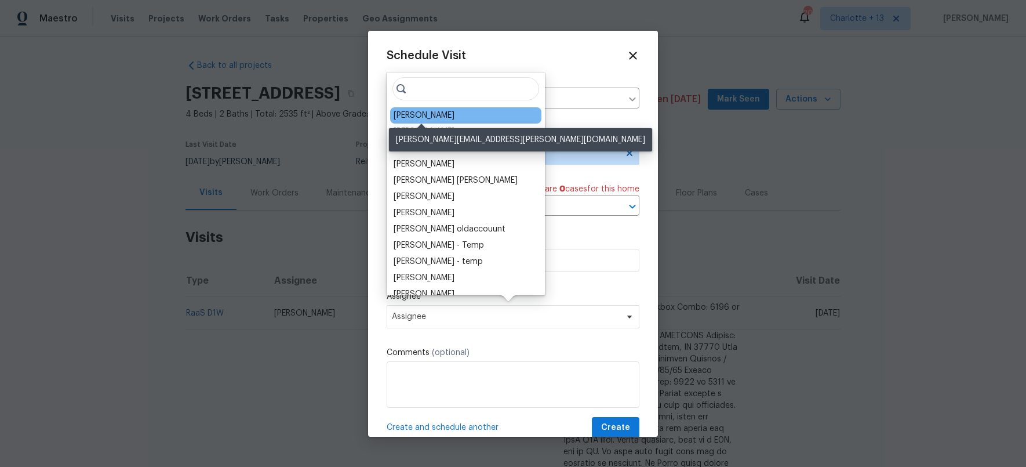
click at [433, 119] on div "[PERSON_NAME]" at bounding box center [424, 116] width 61 height 12
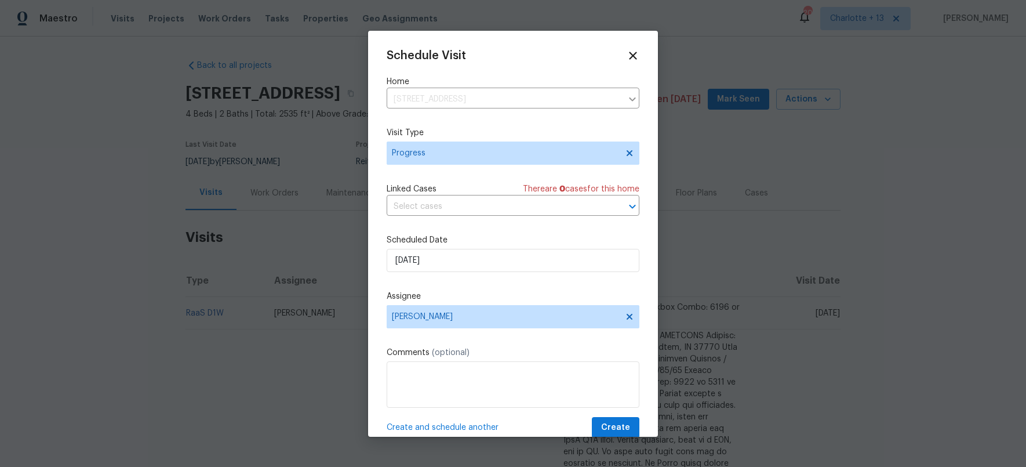
click at [464, 406] on div "Schedule Visit Home 9730 NW 15th St, Plantation, FL 33322 ​ Visit Type Progress…" at bounding box center [513, 243] width 253 height 389
click at [500, 375] on textarea at bounding box center [513, 384] width 253 height 46
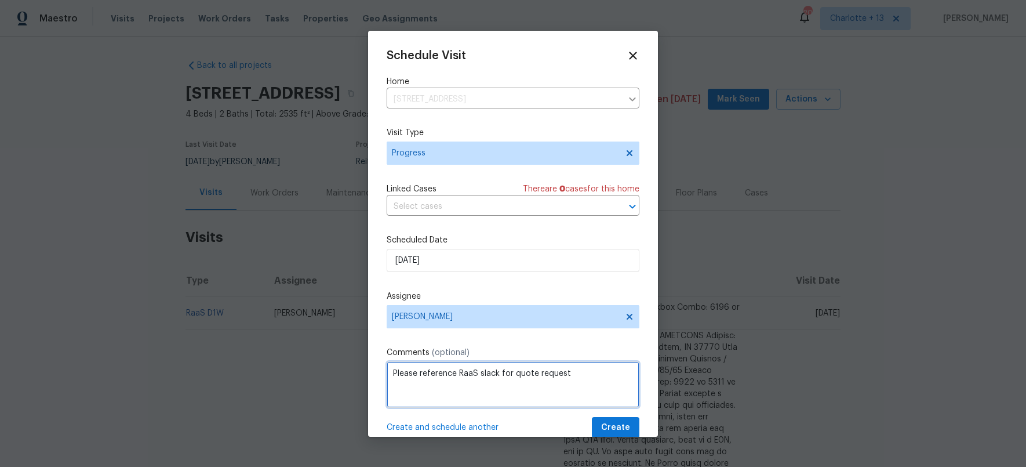
type textarea "Please reference RaaS slack for quote request"
click at [609, 426] on span "Create" at bounding box center [615, 427] width 29 height 14
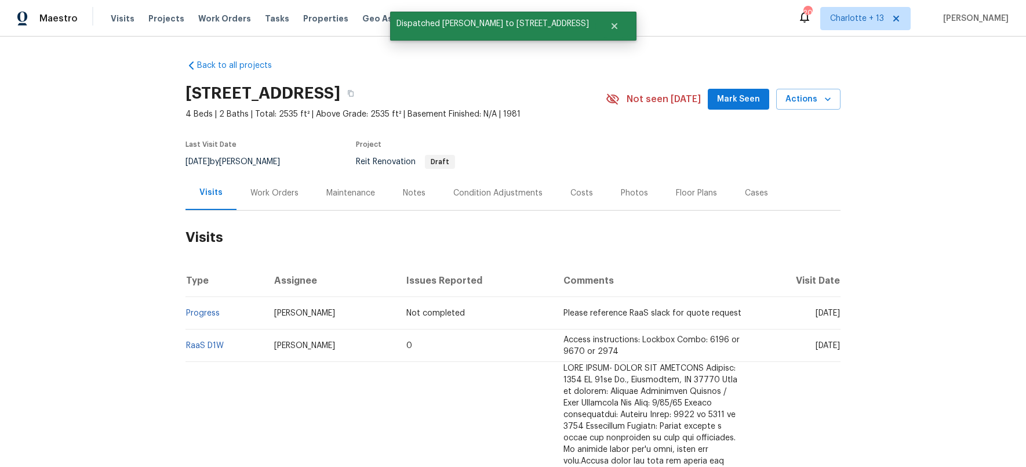
click at [124, 293] on div "Back to all projects 9730 NW 15th St, Plantation, FL 33322 4 Beds | 2 Baths | T…" at bounding box center [513, 252] width 1026 height 430
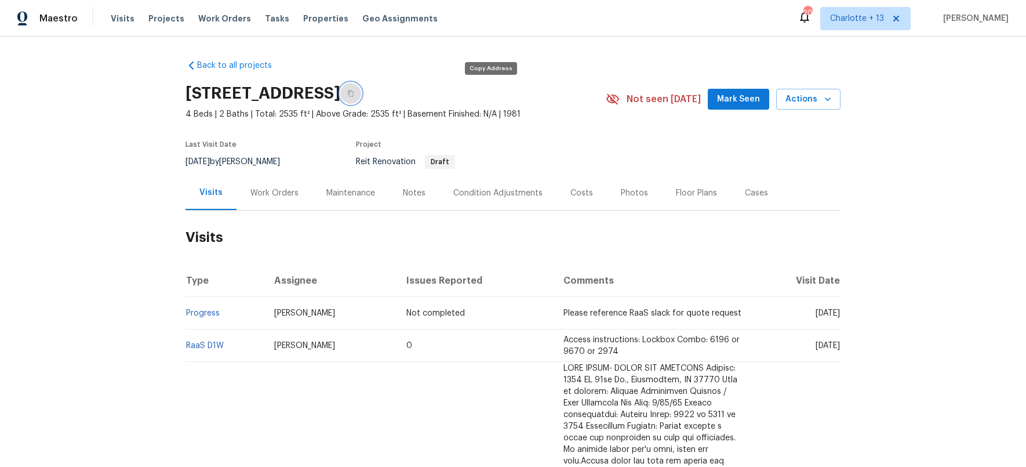
click at [354, 92] on icon "button" at bounding box center [350, 93] width 7 height 7
click at [166, 18] on span "Projects" at bounding box center [166, 19] width 36 height 12
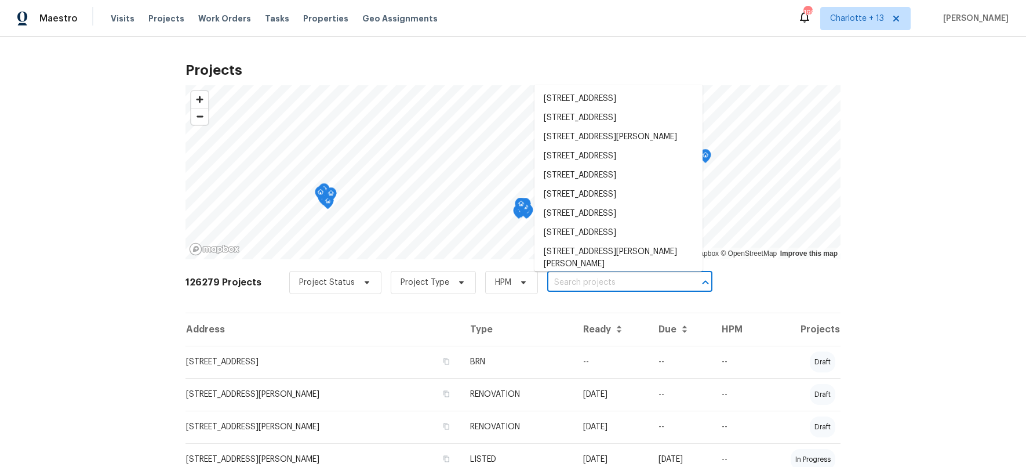
drag, startPoint x: 559, startPoint y: 282, endPoint x: 582, endPoint y: 286, distance: 23.5
click at [563, 282] on input "text" at bounding box center [613, 283] width 133 height 18
paste input "123 Possum Creek Ln"
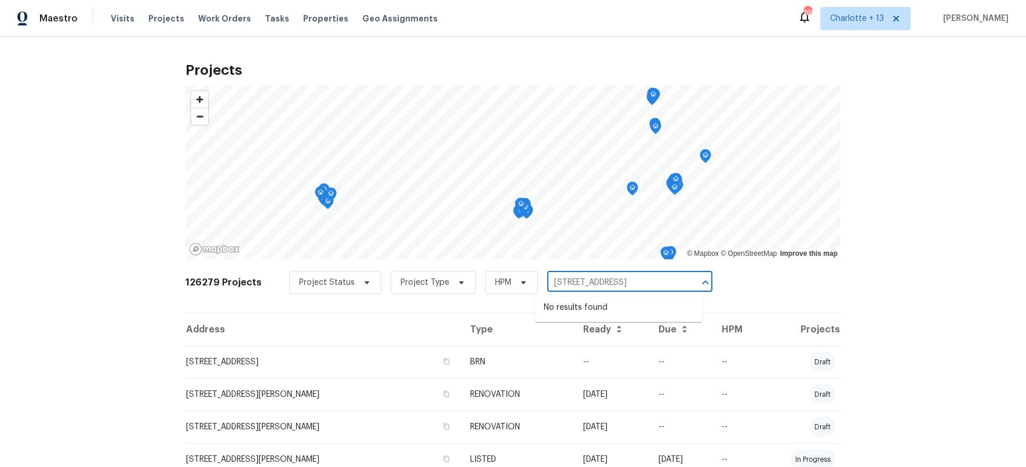
type input "123 Possum Creek Ln"
click at [883, 18] on span "Charlotte + 13" at bounding box center [857, 19] width 54 height 12
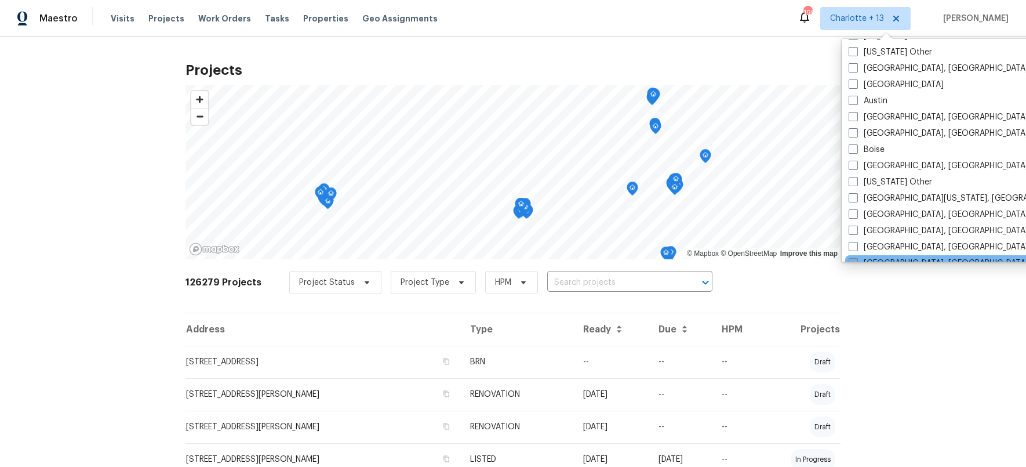
scroll to position [281, 0]
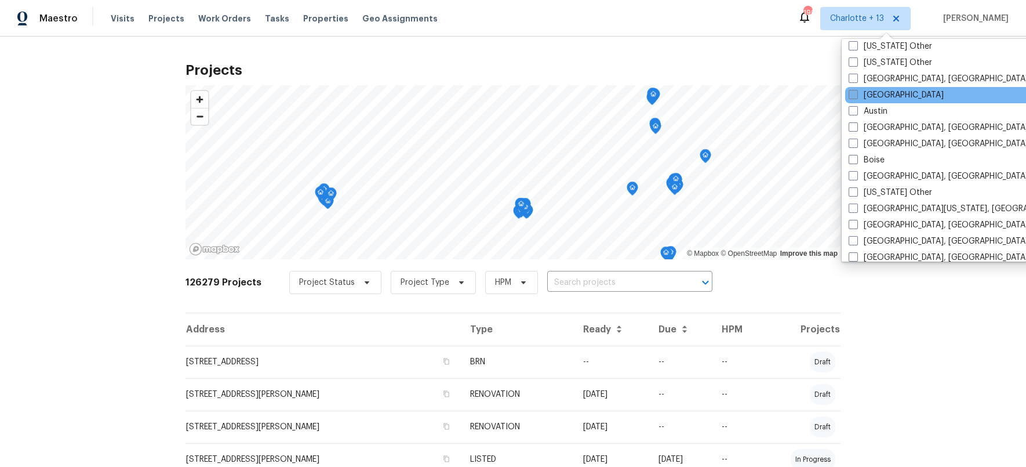
click at [851, 93] on span at bounding box center [853, 94] width 9 height 9
click at [851, 93] on input "Atlanta" at bounding box center [853, 93] width 8 height 8
checkbox input "true"
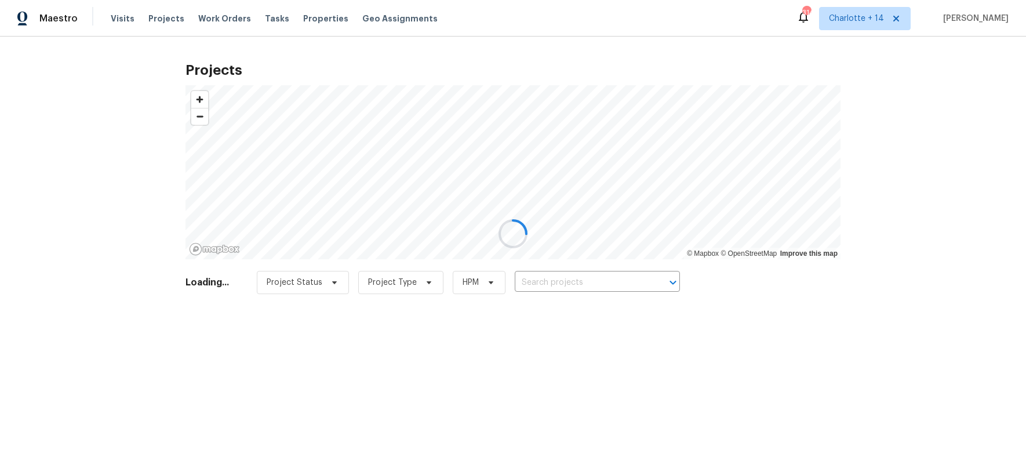
click at [565, 282] on div at bounding box center [513, 233] width 1026 height 467
click at [566, 283] on div at bounding box center [513, 233] width 1026 height 467
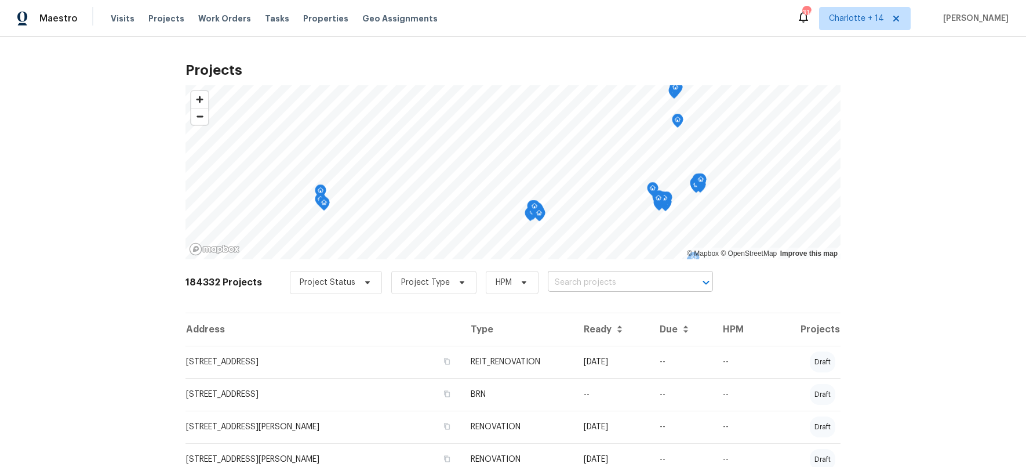
click at [566, 283] on input "text" at bounding box center [614, 283] width 133 height 18
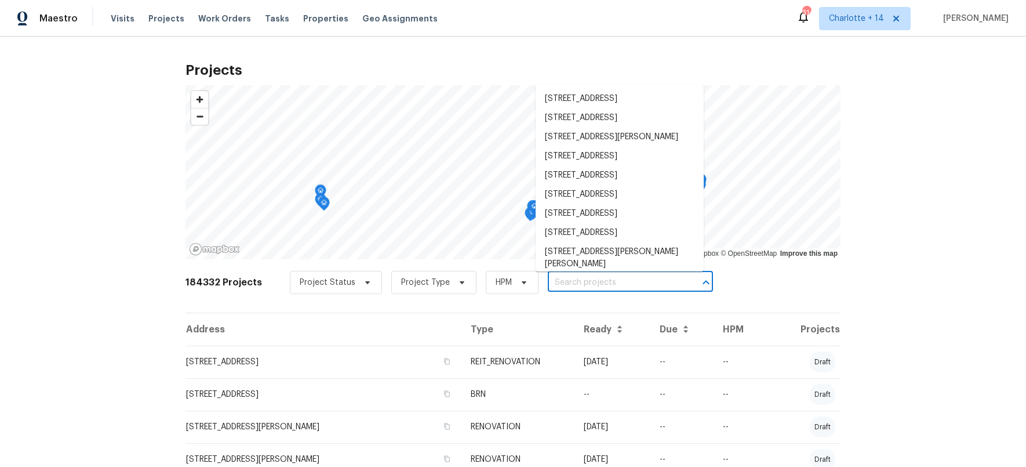
paste input "123 Possum Creek Ln"
type input "123 Possum Creek Ln"
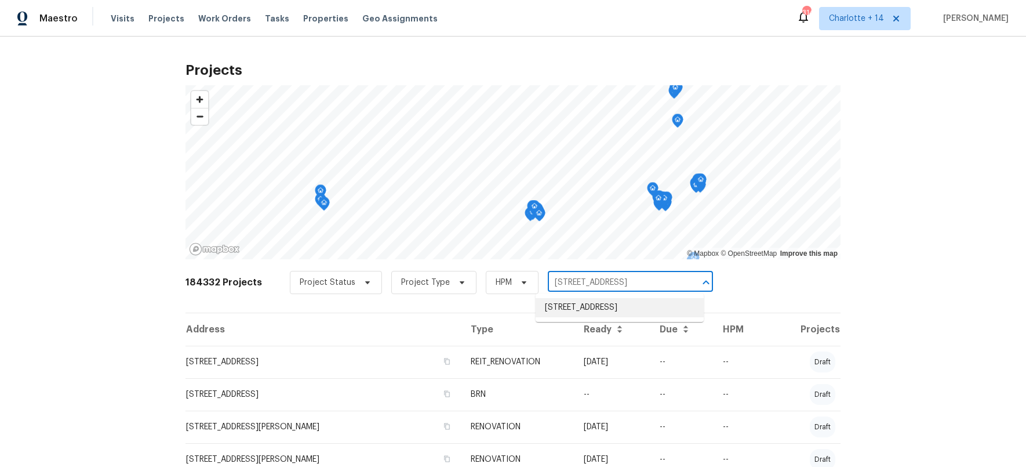
click at [588, 304] on li "123 Possum Creek Ln, Dallas, GA 30132" at bounding box center [620, 307] width 168 height 19
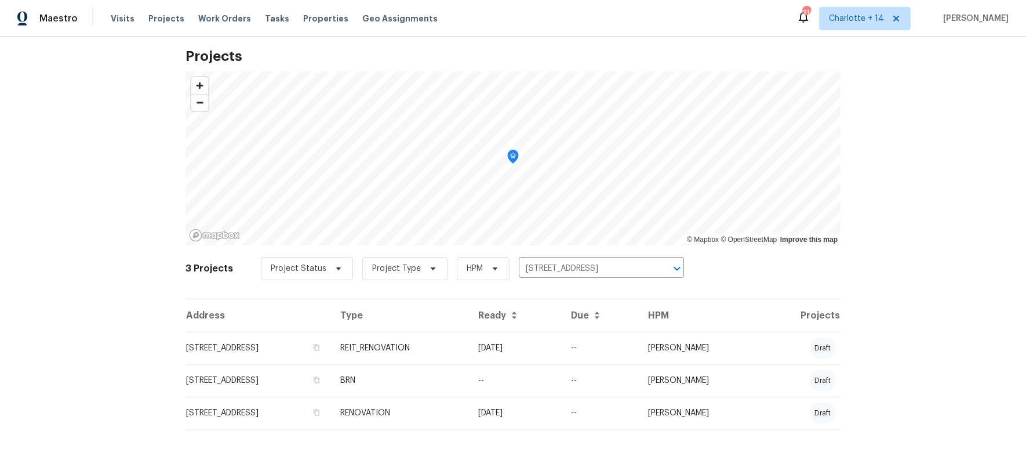
scroll to position [23, 0]
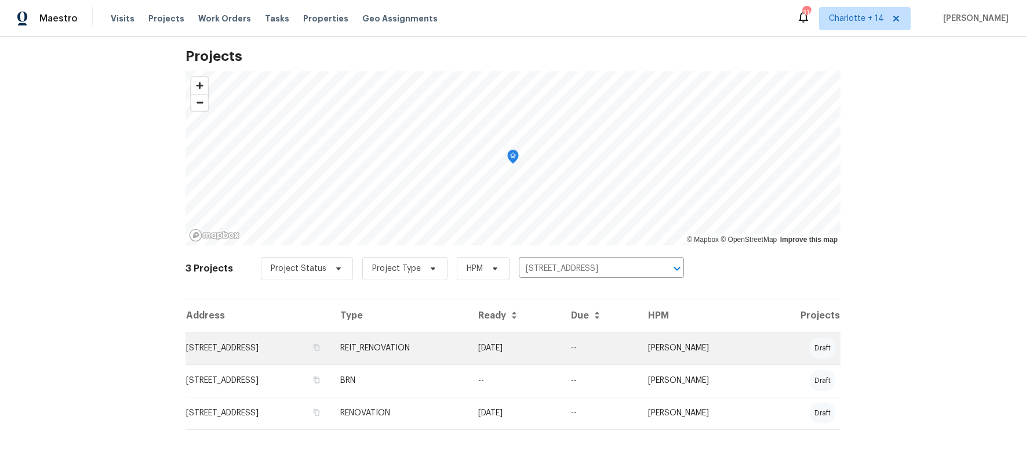
click at [314, 332] on td "123 Possum Creek Ln, Dallas, GA 30132" at bounding box center [259, 348] width 146 height 32
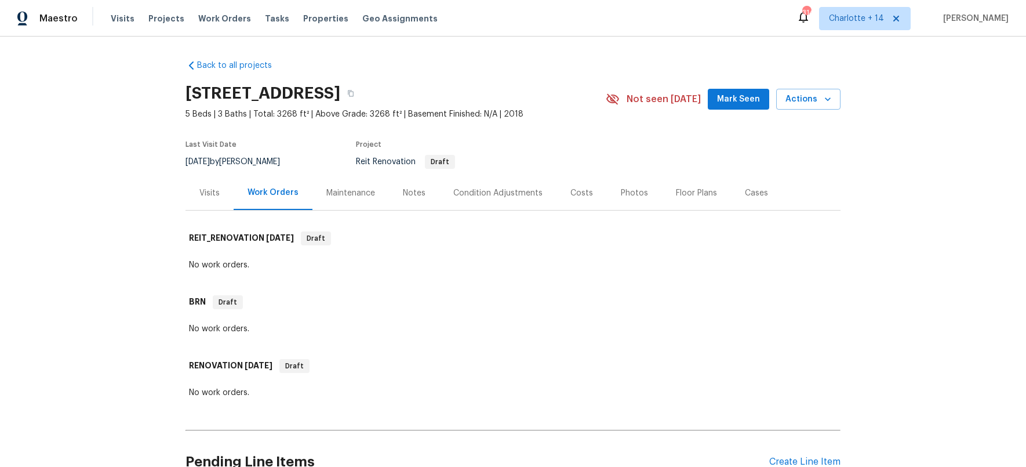
click at [208, 188] on div "Visits" at bounding box center [209, 193] width 20 height 12
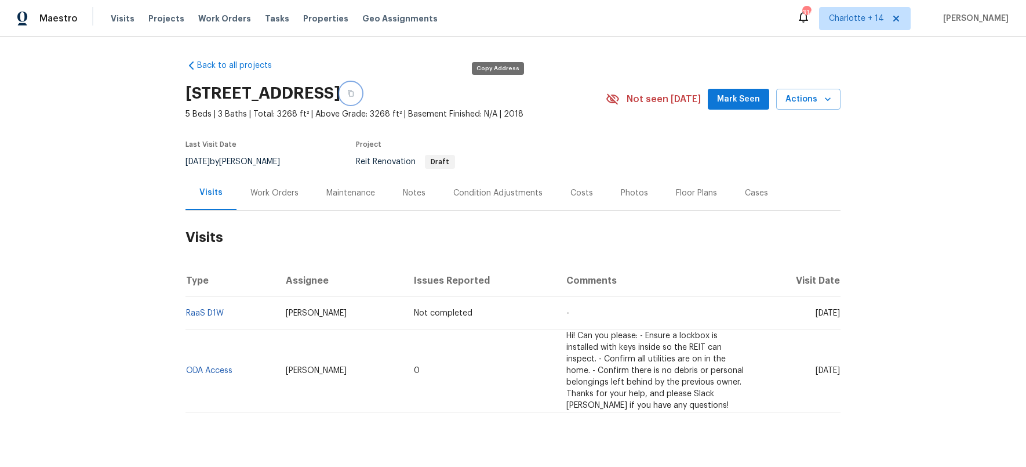
click at [354, 91] on icon "button" at bounding box center [351, 93] width 6 height 6
click at [123, 278] on div "Back to all projects 123 Possum Creek Ln, Dallas, GA 30132 5 Beds | 3 Baths | T…" at bounding box center [513, 252] width 1026 height 430
click at [815, 99] on span "Actions" at bounding box center [809, 99] width 46 height 14
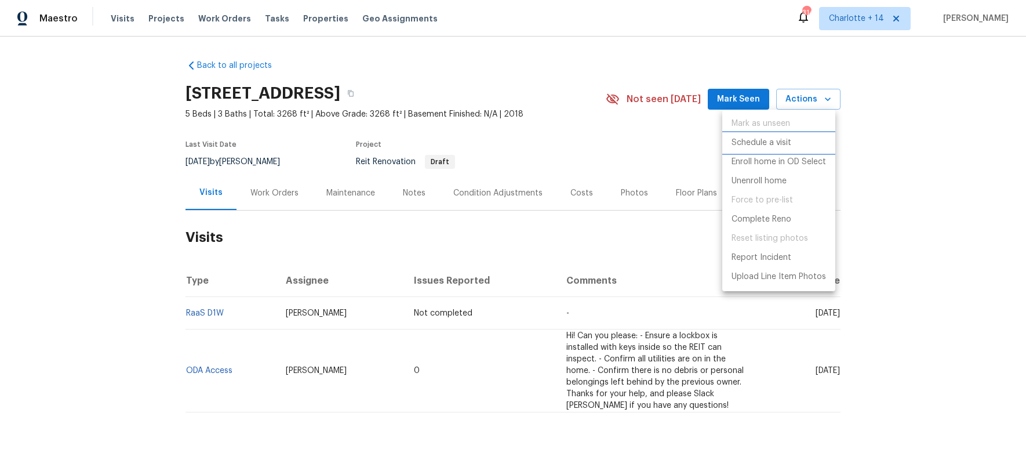
click at [779, 143] on p "Schedule a visit" at bounding box center [762, 143] width 60 height 12
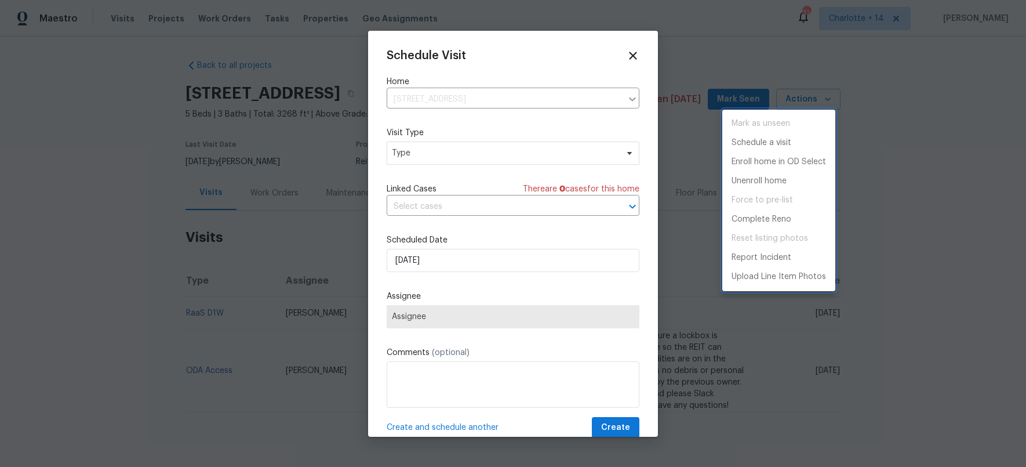
click at [492, 147] on div at bounding box center [513, 233] width 1026 height 467
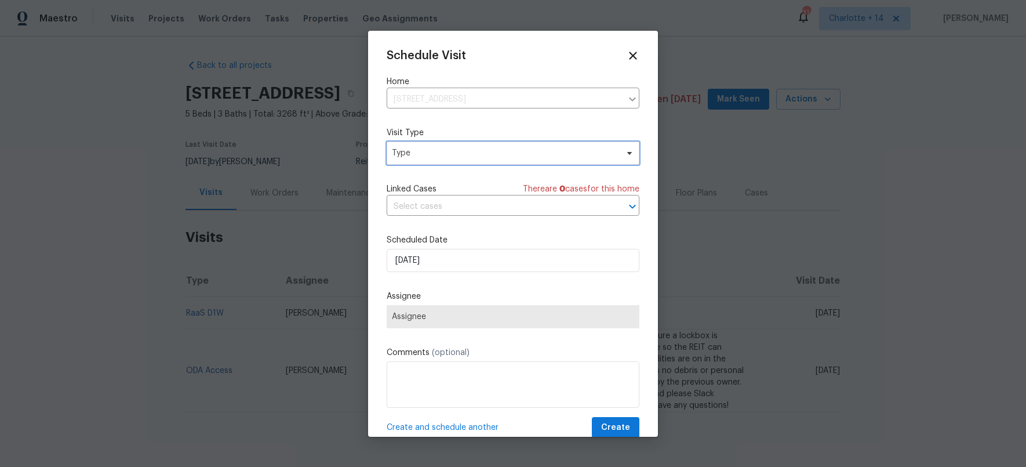
click at [495, 155] on span "Type" at bounding box center [505, 153] width 226 height 12
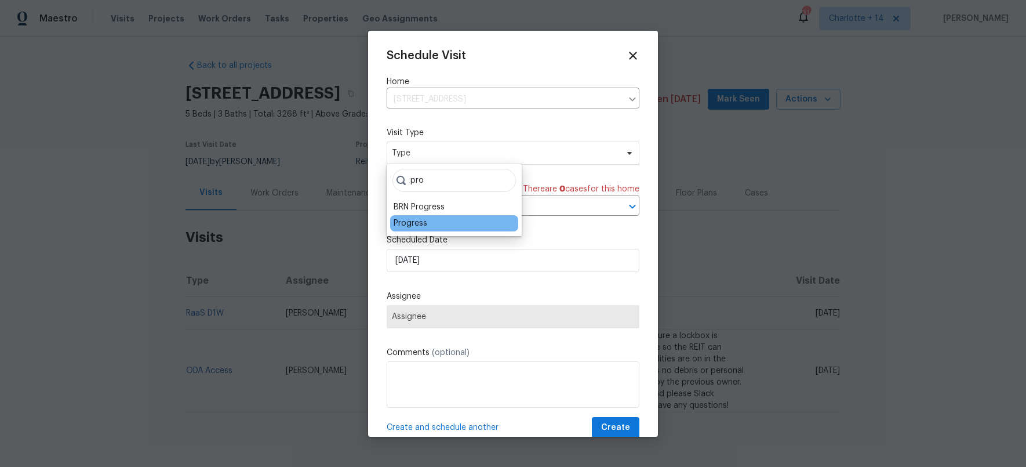
type input "pro"
click at [433, 223] on div "Progress" at bounding box center [454, 223] width 128 height 16
click at [407, 228] on div "Progress" at bounding box center [411, 223] width 34 height 12
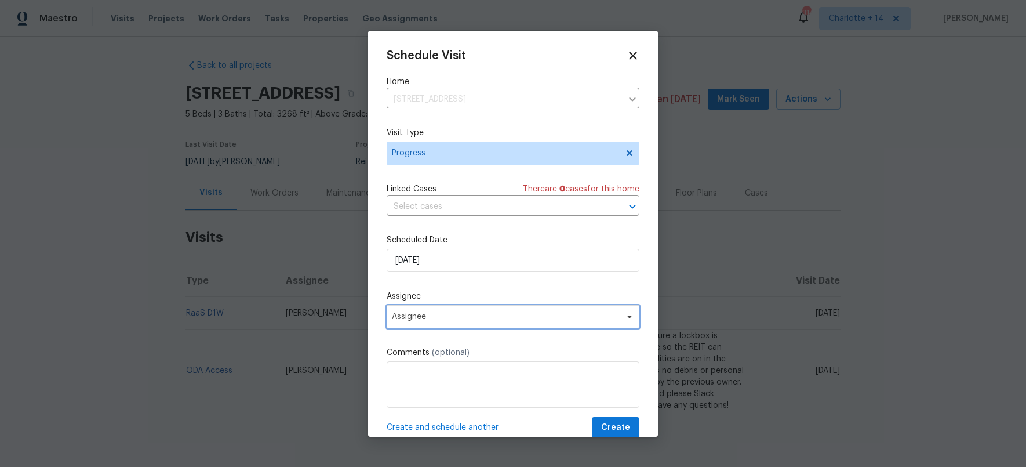
click at [444, 312] on span "Assignee" at bounding box center [505, 316] width 227 height 9
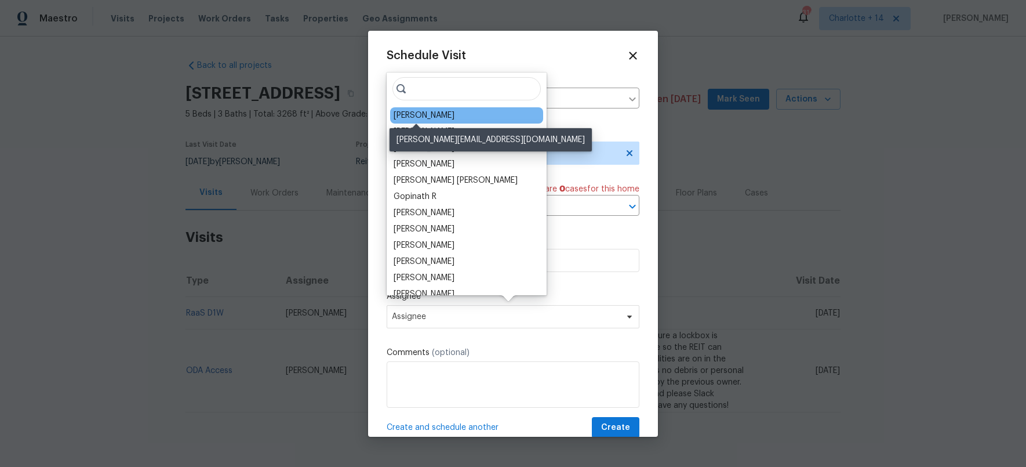
click at [420, 117] on div "Mirsad Srna" at bounding box center [424, 116] width 61 height 12
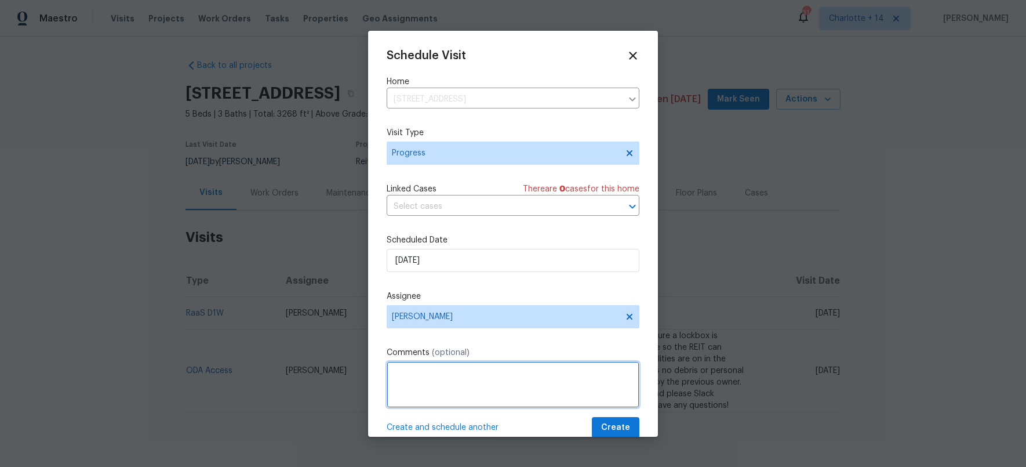
click at [506, 364] on textarea at bounding box center [513, 384] width 253 height 46
type textarea "Please quote repairs listed in the RaaS Slack thread for this home."
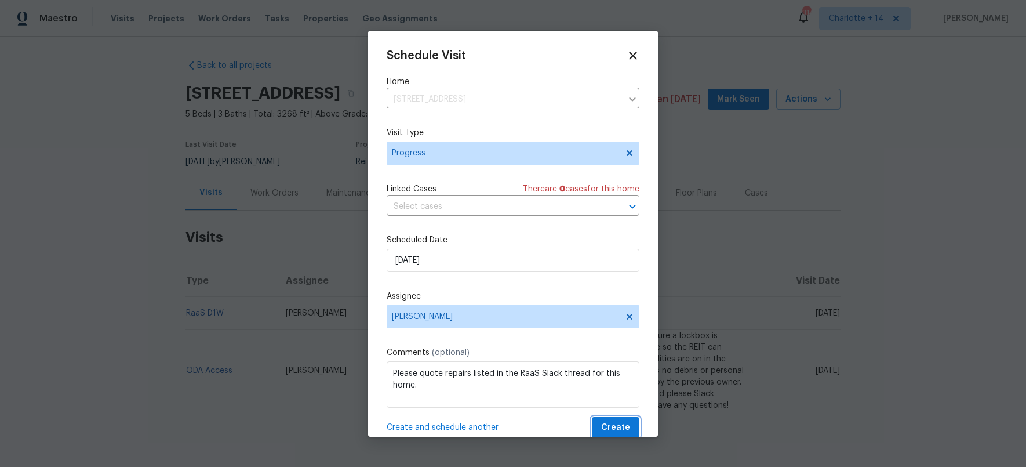
drag, startPoint x: 614, startPoint y: 425, endPoint x: 596, endPoint y: 420, distance: 18.0
click at [612, 425] on span "Create" at bounding box center [615, 427] width 29 height 14
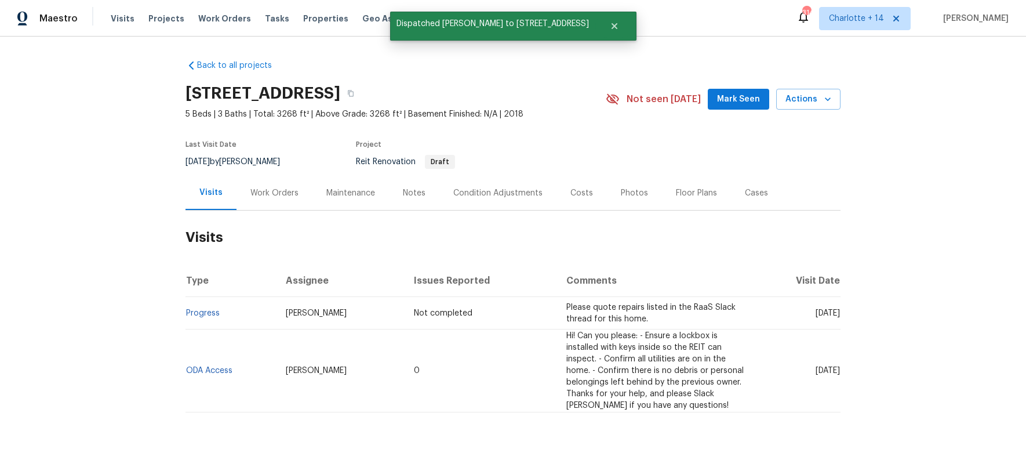
drag, startPoint x: 132, startPoint y: 324, endPoint x: 182, endPoint y: 156, distance: 175.0
click at [131, 323] on div "Back to all projects 123 Possum Creek Ln, Dallas, GA 30132 5 Beds | 3 Baths | T…" at bounding box center [513, 252] width 1026 height 430
click at [354, 95] on icon "button" at bounding box center [350, 93] width 7 height 7
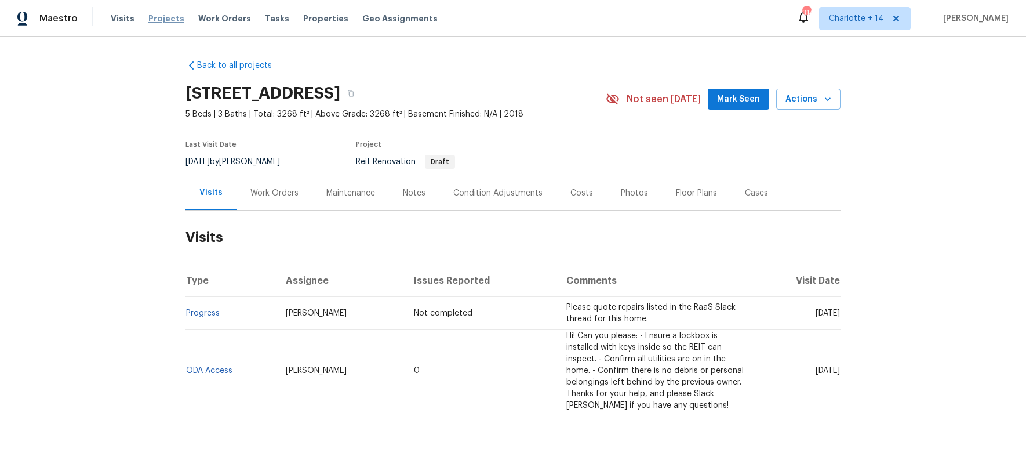
click at [154, 24] on div "Visits Projects Work Orders Tasks Properties Geo Assignments" at bounding box center [281, 18] width 341 height 23
click at [158, 16] on span "Projects" at bounding box center [166, 19] width 36 height 12
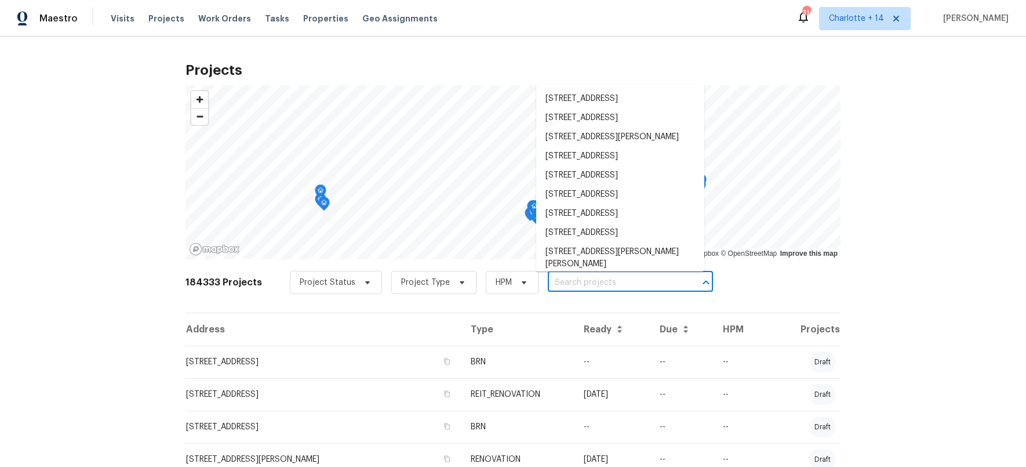
click at [628, 282] on input "text" at bounding box center [614, 283] width 133 height 18
paste input "8602 Malardcrest Dr"
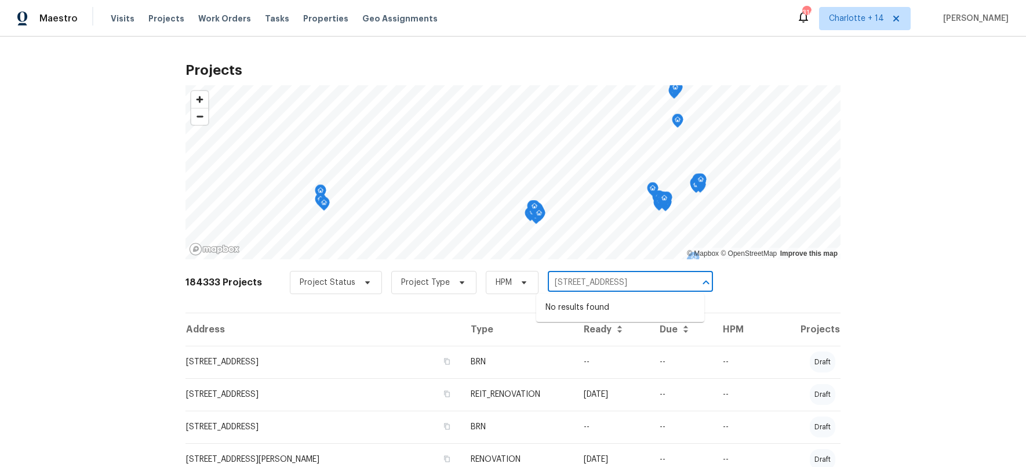
type input "8602 Malardcrest Dr"
click at [884, 18] on span "Charlotte + 14" at bounding box center [856, 19] width 55 height 12
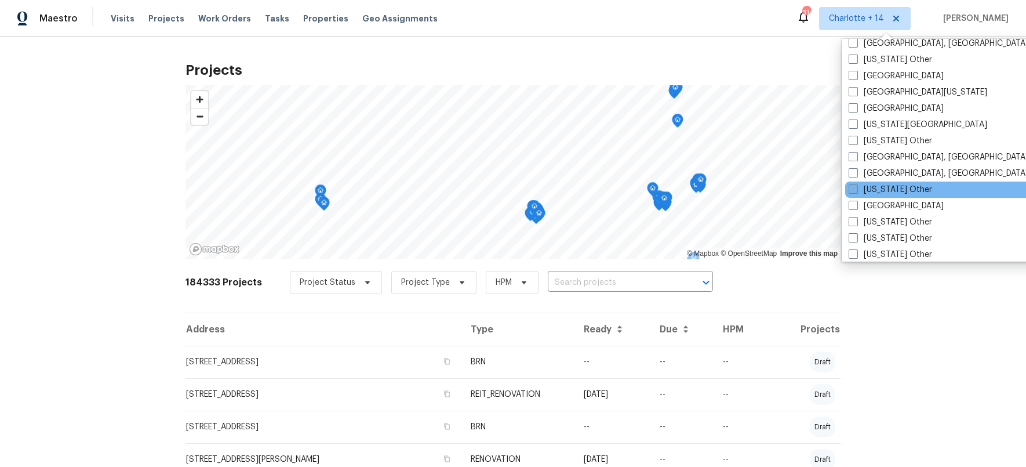
scroll to position [595, 0]
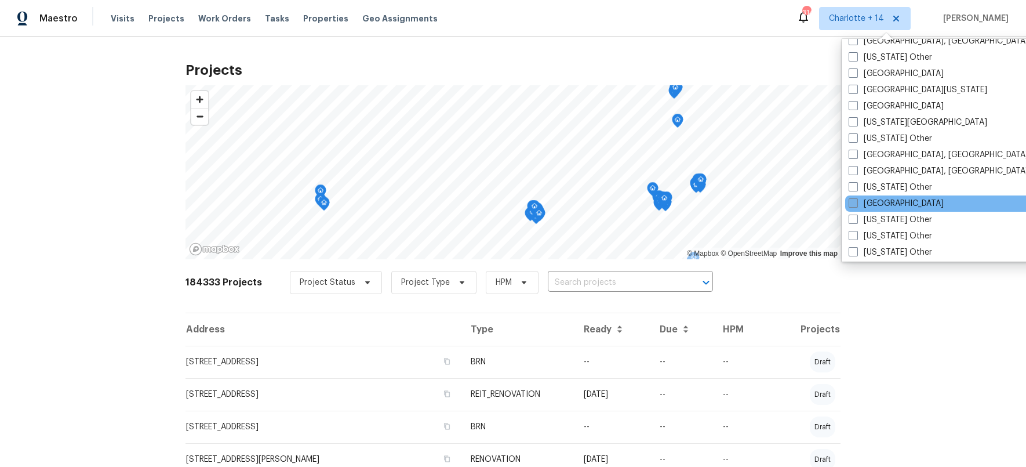
click at [859, 201] on label "Houston" at bounding box center [896, 204] width 95 height 12
click at [856, 201] on input "Houston" at bounding box center [853, 202] width 8 height 8
checkbox input "true"
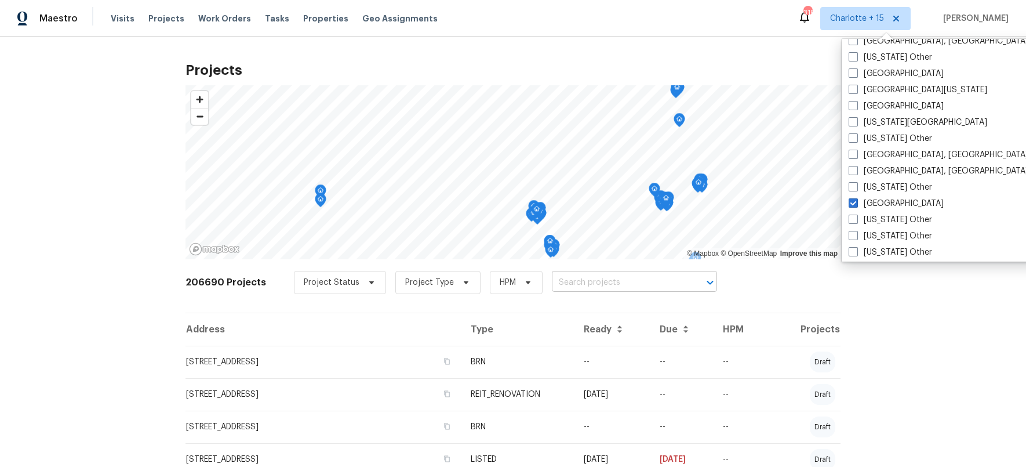
click at [577, 284] on input "text" at bounding box center [618, 283] width 133 height 18
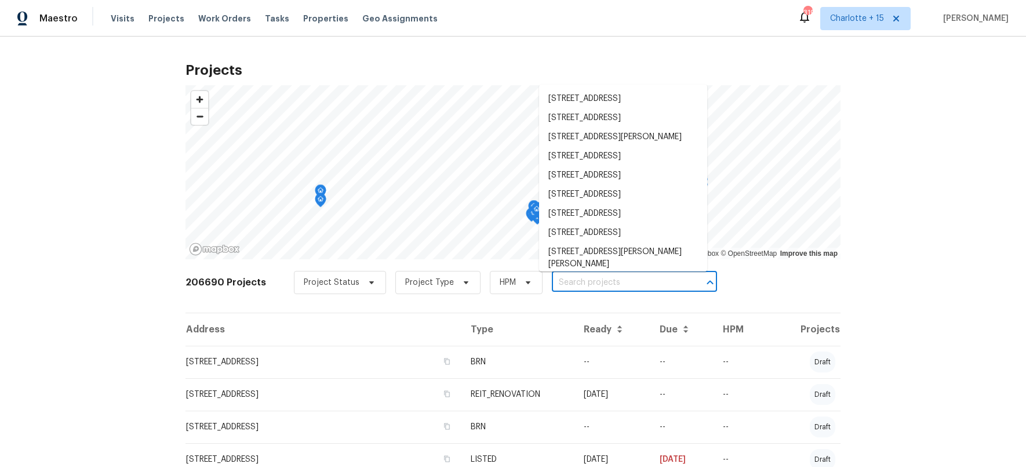
paste input "8602 Malardcrest Dr"
type input "8602 Malardcrest Dr"
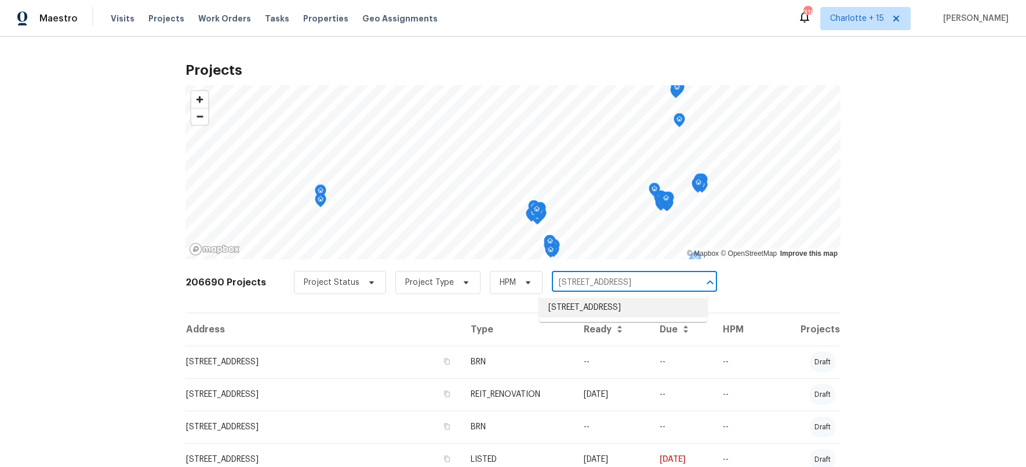
click at [580, 302] on li "8602 Malardcrest Dr, Humble, TX 77346" at bounding box center [623, 307] width 168 height 19
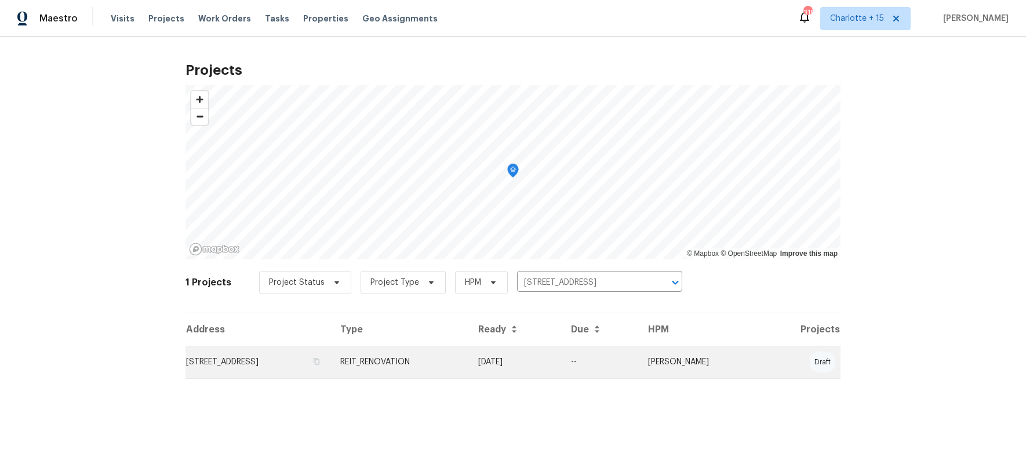
click at [253, 362] on td "8602 Malardcrest Dr, Humble, TX 77346" at bounding box center [259, 362] width 146 height 32
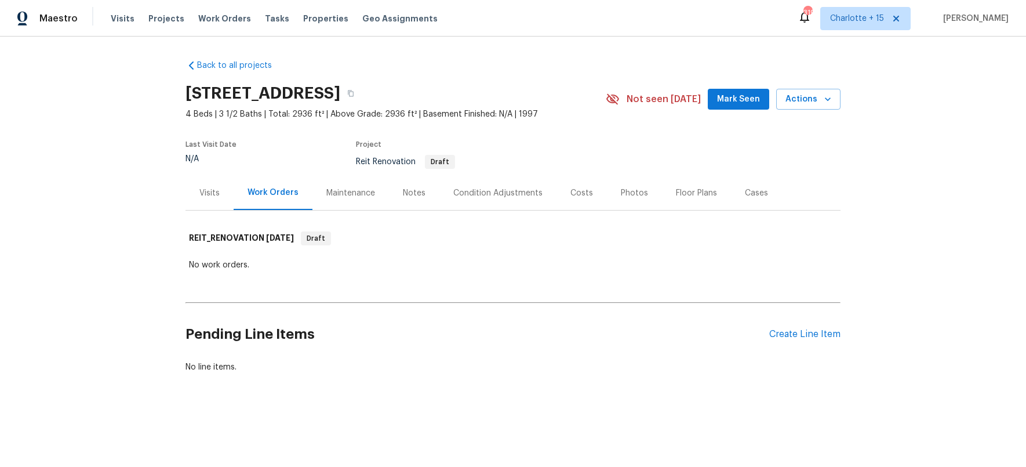
click at [206, 193] on div "Visits" at bounding box center [209, 193] width 20 height 12
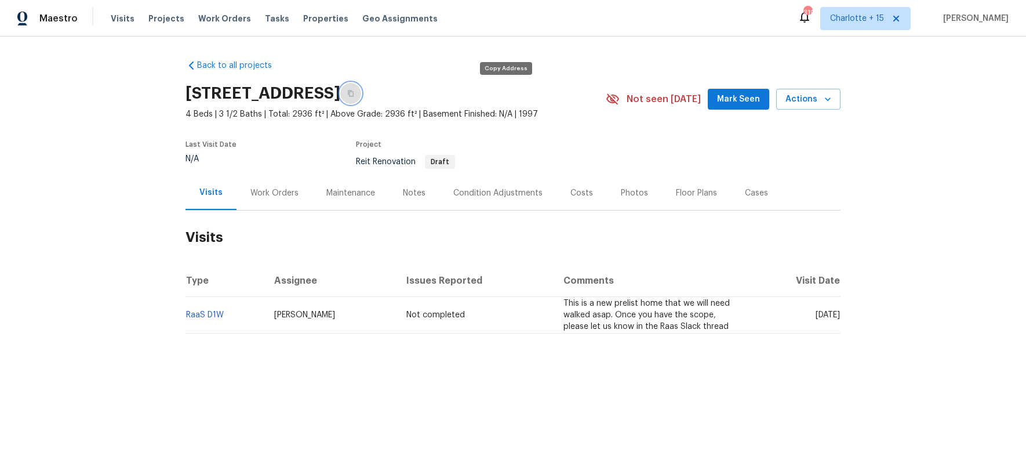
click at [361, 95] on button "button" at bounding box center [350, 93] width 21 height 21
click at [150, 16] on span "Projects" at bounding box center [166, 19] width 36 height 12
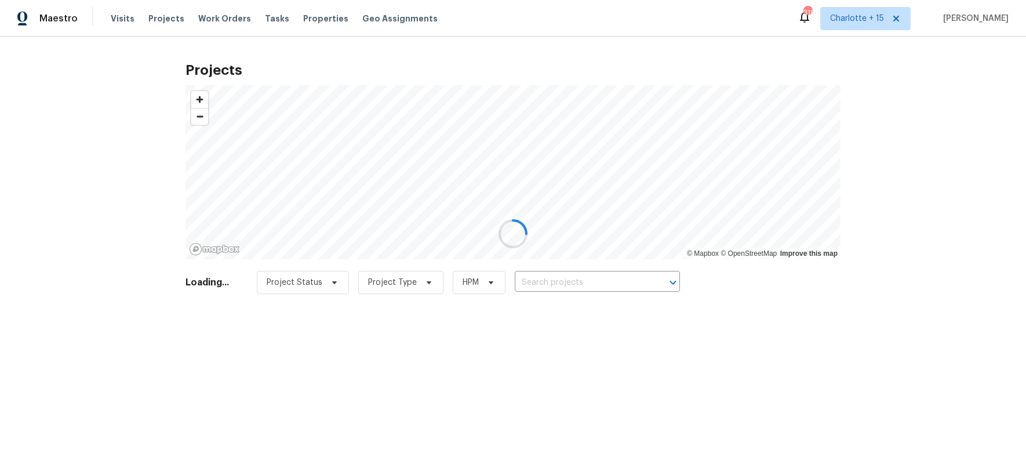
click at [557, 273] on div at bounding box center [513, 233] width 1026 height 467
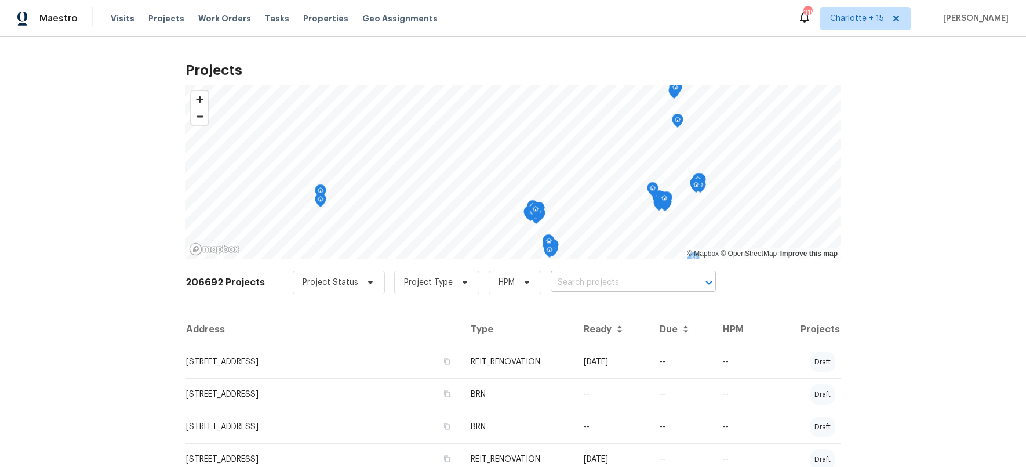
click at [558, 280] on input "text" at bounding box center [617, 283] width 133 height 18
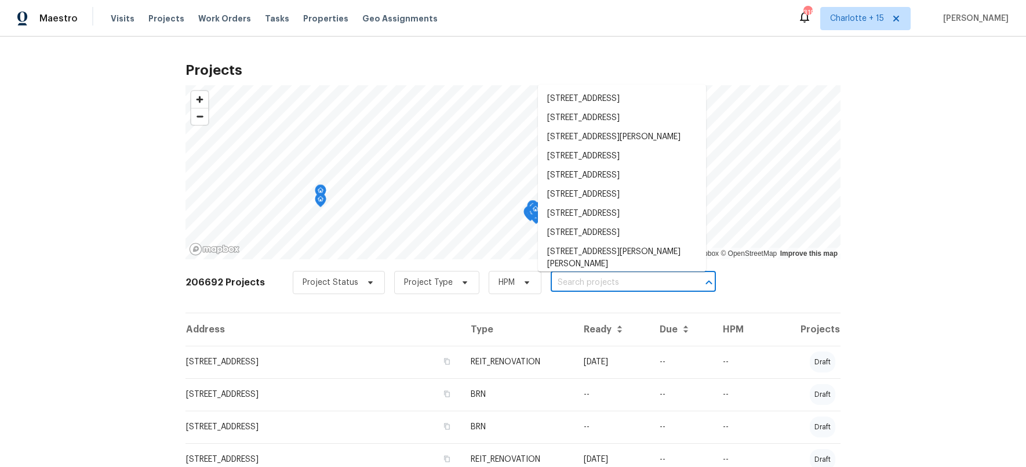
paste input "[STREET_ADDRESS]"
type input "[STREET_ADDRESS]"
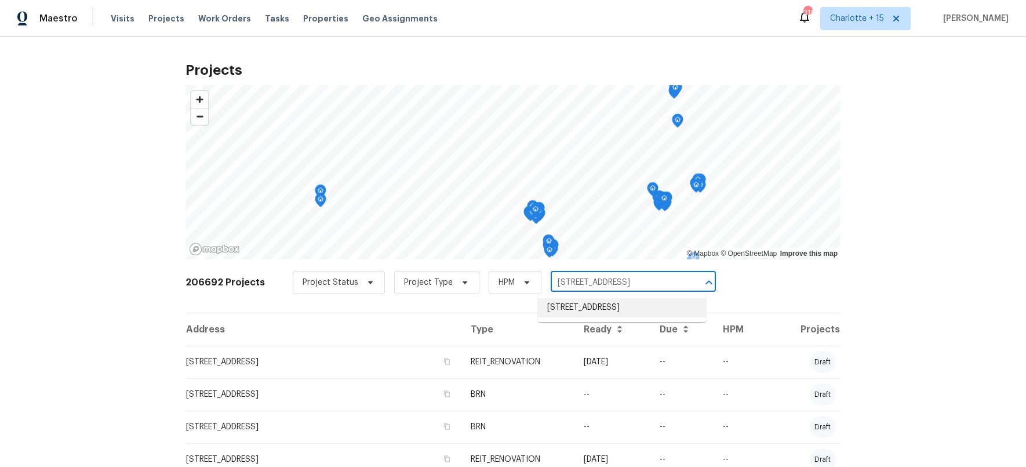
click at [592, 308] on li "[STREET_ADDRESS]" at bounding box center [622, 307] width 168 height 19
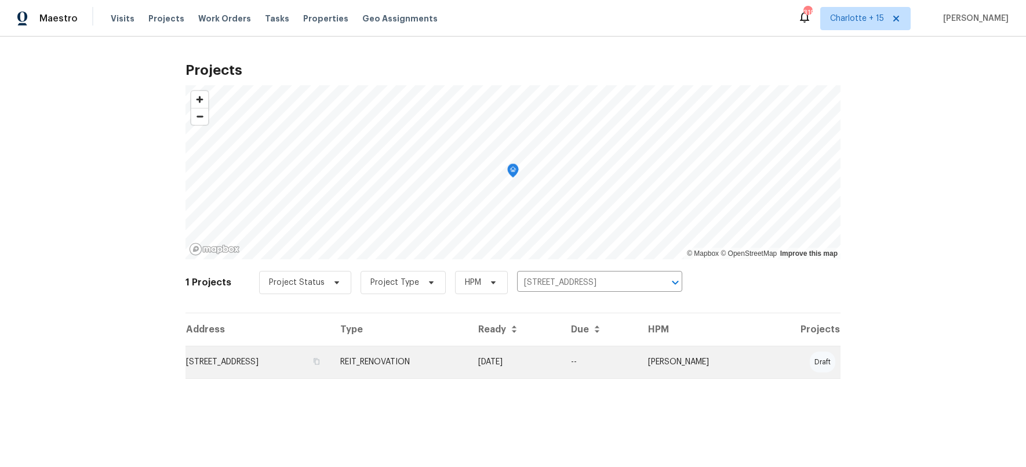
click at [326, 363] on td "[STREET_ADDRESS]" at bounding box center [259, 362] width 146 height 32
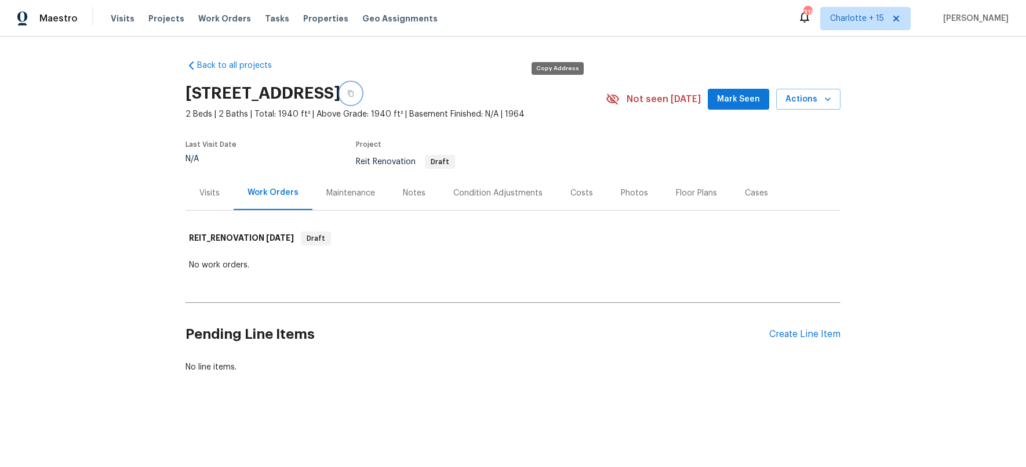
click at [361, 92] on button "button" at bounding box center [350, 93] width 21 height 21
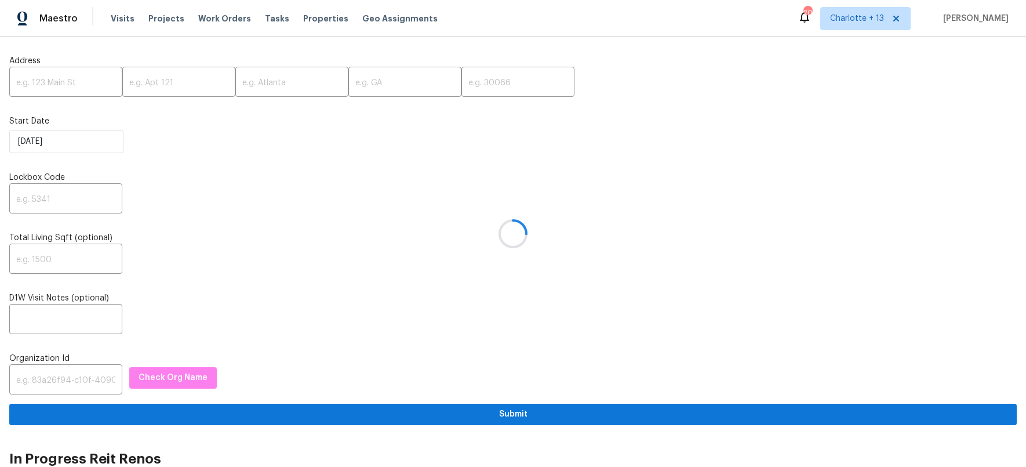
click at [88, 368] on div at bounding box center [513, 233] width 1026 height 467
click at [66, 379] on div at bounding box center [513, 233] width 1026 height 467
click at [68, 375] on div at bounding box center [513, 233] width 1026 height 467
click at [74, 381] on div at bounding box center [513, 233] width 1026 height 467
click at [66, 379] on input "text" at bounding box center [65, 380] width 113 height 27
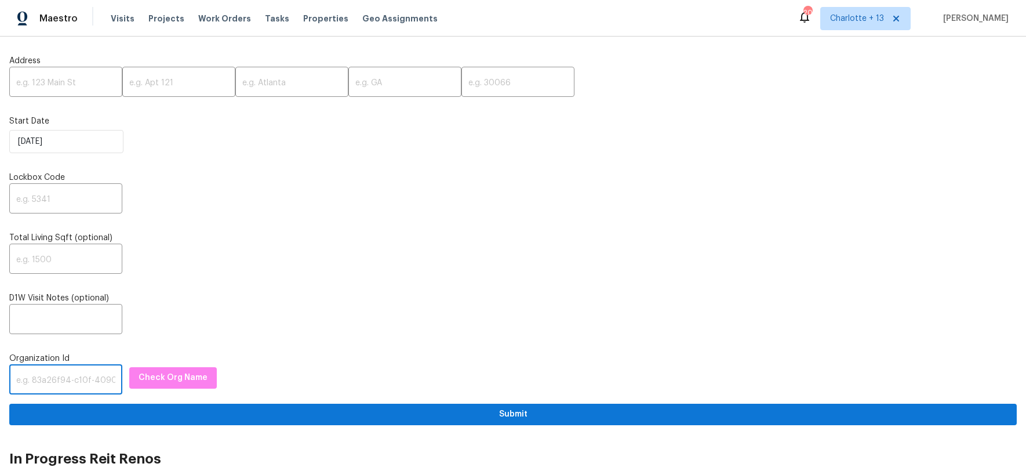
paste input "845f7ff3-78ac-4044-be1e-2a70ff45d03f"
type input "845f7ff3-78ac-4044-be1e-2a70ff45d03f"
click at [147, 377] on span "Check Org Name" at bounding box center [173, 378] width 69 height 14
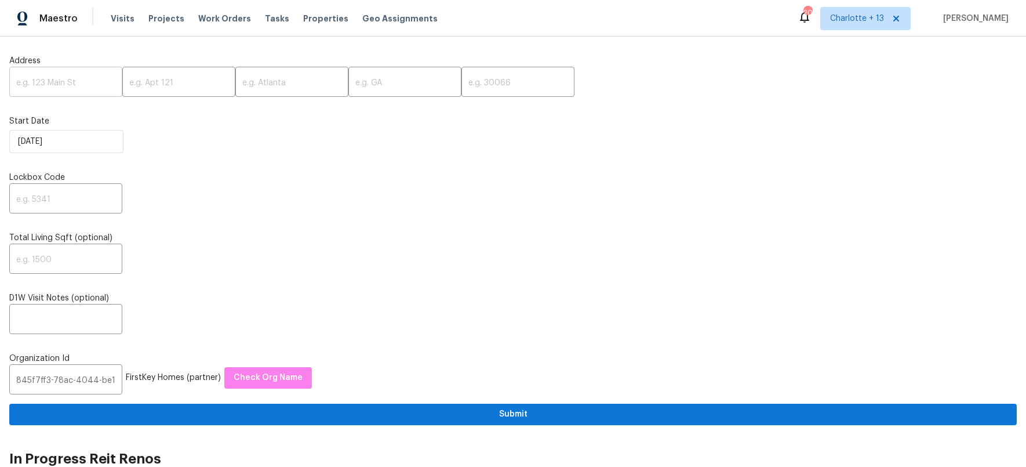
drag, startPoint x: 56, startPoint y: 82, endPoint x: 59, endPoint y: 74, distance: 8.3
click at [56, 82] on input "text" at bounding box center [65, 83] width 113 height 27
paste input "[STREET_ADDRESS]"
drag, startPoint x: 48, startPoint y: 84, endPoint x: 149, endPoint y: 87, distance: 101.0
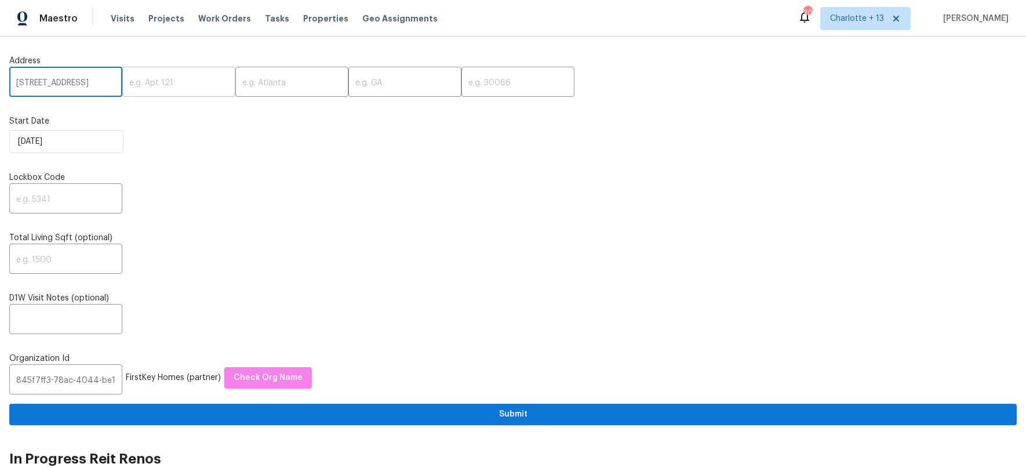
click at [149, 87] on div "123 Possum Creek Ln, Dallas, GA 30132 ​ ​ ​ ​ ​" at bounding box center [513, 83] width 1008 height 27
type input "123 Possum Creek Ln,"
click at [243, 82] on input "text" at bounding box center [291, 83] width 113 height 27
paste input "Dallas, GA 30132"
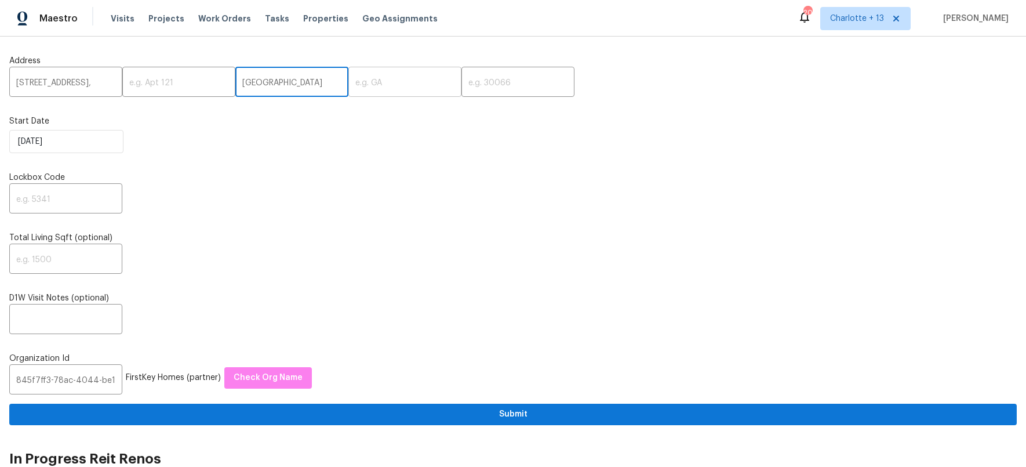
drag, startPoint x: 255, startPoint y: 82, endPoint x: 329, endPoint y: 88, distance: 74.4
click at [329, 88] on div "123 Possum Creek Ln, ​ ​ Dallas, GA 30132 ​ ​ ​" at bounding box center [513, 83] width 1008 height 27
type input "Dallas,"
click at [386, 72] on input "text" at bounding box center [405, 83] width 113 height 27
paste input "GA 30132"
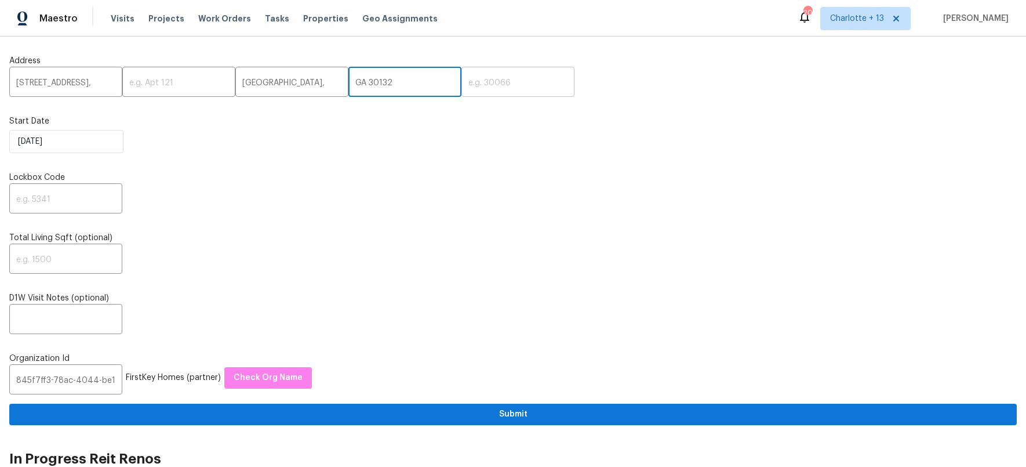
drag, startPoint x: 348, startPoint y: 84, endPoint x: 438, endPoint y: 89, distance: 90.6
click at [438, 89] on div "123 Possum Creek Ln, ​ ​ Dallas, ​ GA 30132 ​ ​" at bounding box center [513, 83] width 1008 height 27
type input "GA"
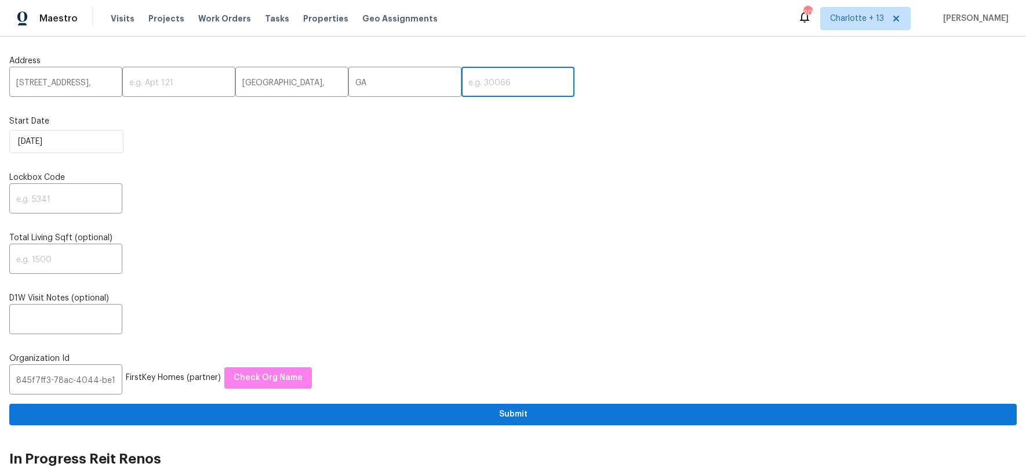
click at [500, 86] on input "text" at bounding box center [518, 83] width 113 height 27
drag, startPoint x: 466, startPoint y: 84, endPoint x: 389, endPoint y: 86, distance: 77.7
click at [389, 86] on div "123 Possum Creek Ln, ​ ​ Dallas, ​ GA ​ v ​" at bounding box center [513, 83] width 1008 height 27
paste input "30132"
type input "30132"
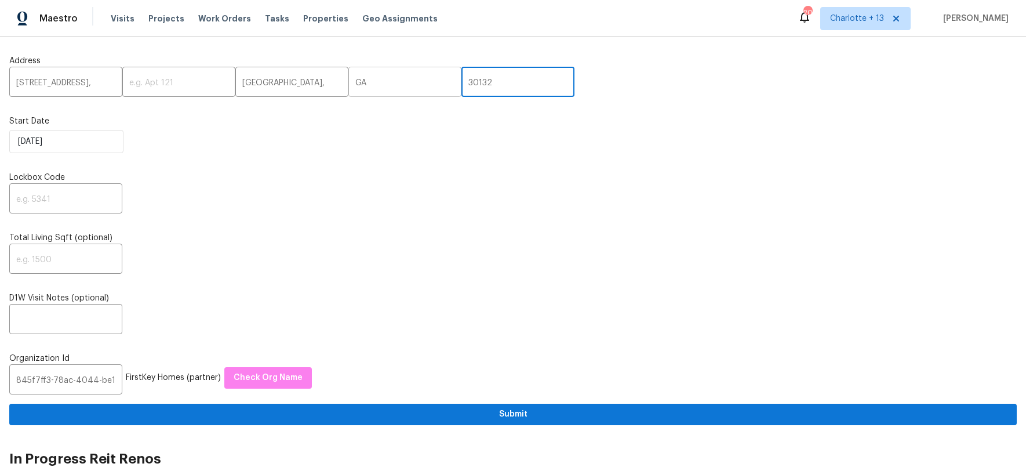
click at [392, 84] on input "GA" at bounding box center [405, 83] width 113 height 27
type input "GA"
click at [290, 83] on input "Dallas," at bounding box center [291, 83] width 113 height 27
type input "Dallas"
drag, startPoint x: 107, startPoint y: 83, endPoint x: 121, endPoint y: 102, distance: 24.0
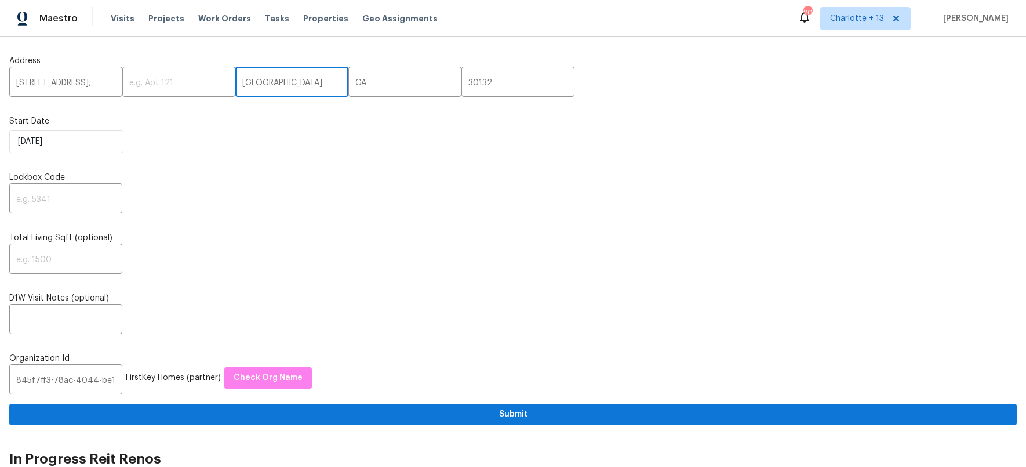
click at [109, 85] on input "123 Possum Creek Ln," at bounding box center [65, 83] width 113 height 27
type input "123 Possum Creek Ln"
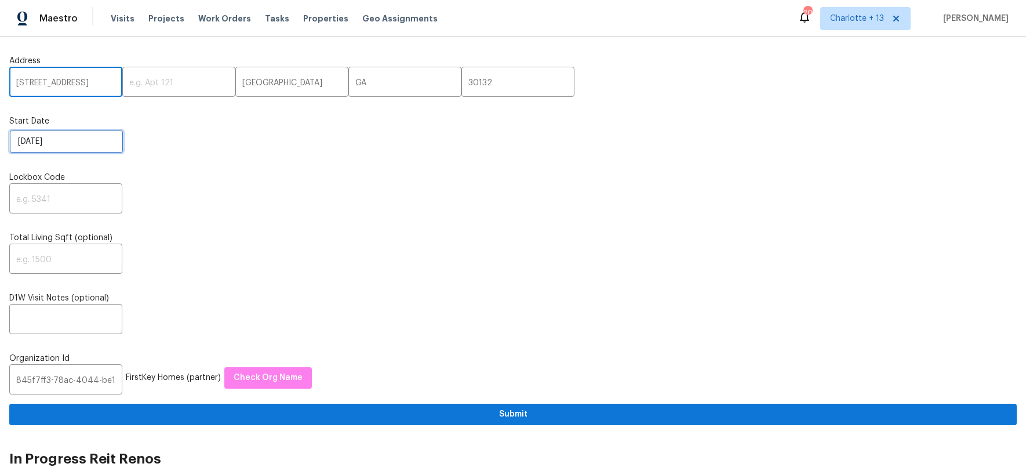
click at [101, 137] on input "[DATE]" at bounding box center [66, 141] width 114 height 23
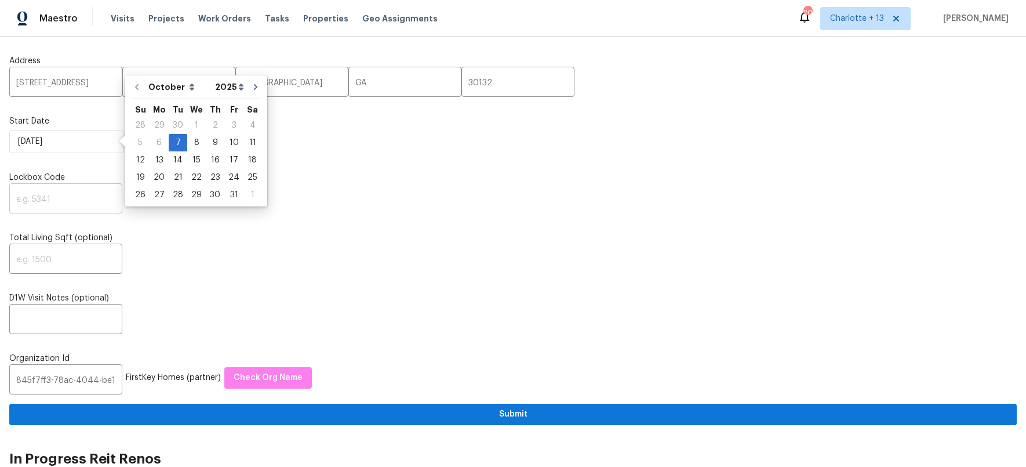
click at [104, 206] on input "text" at bounding box center [65, 199] width 113 height 27
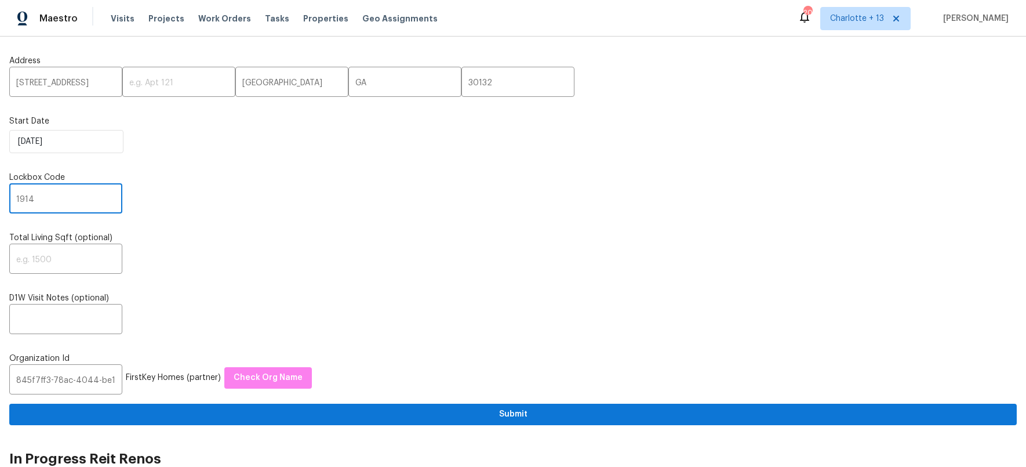
type input "1914"
click at [319, 222] on div "Address 123 Possum Creek Ln ​ ​ Dallas ​ GA ​ 30132 ​ Start Date 10/7/2025 Lock…" at bounding box center [513, 235] width 1008 height 379
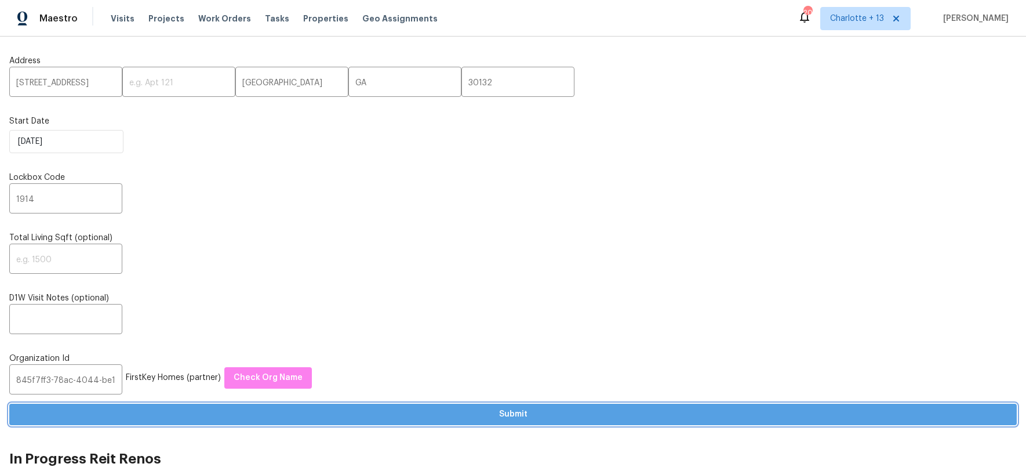
click at [516, 412] on span "Submit" at bounding box center [513, 414] width 989 height 14
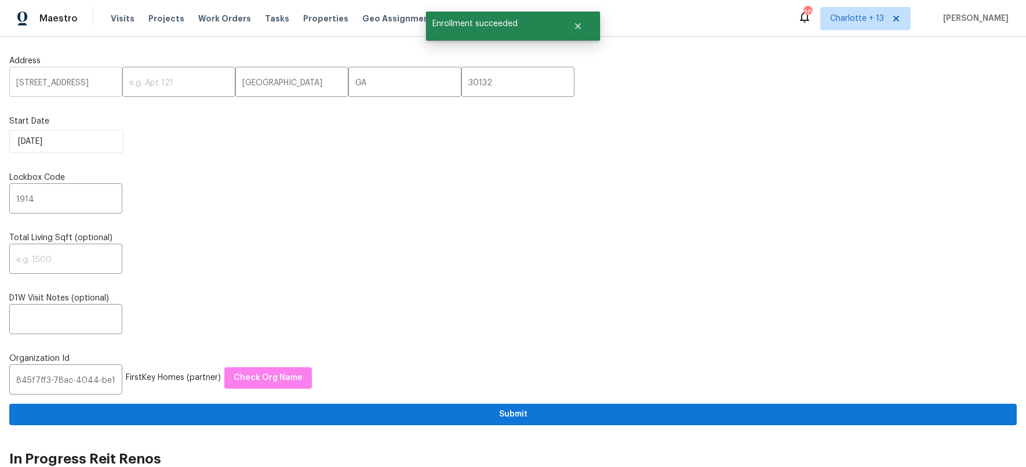
click at [52, 85] on input "123 Possum Creek Ln" at bounding box center [65, 83] width 113 height 27
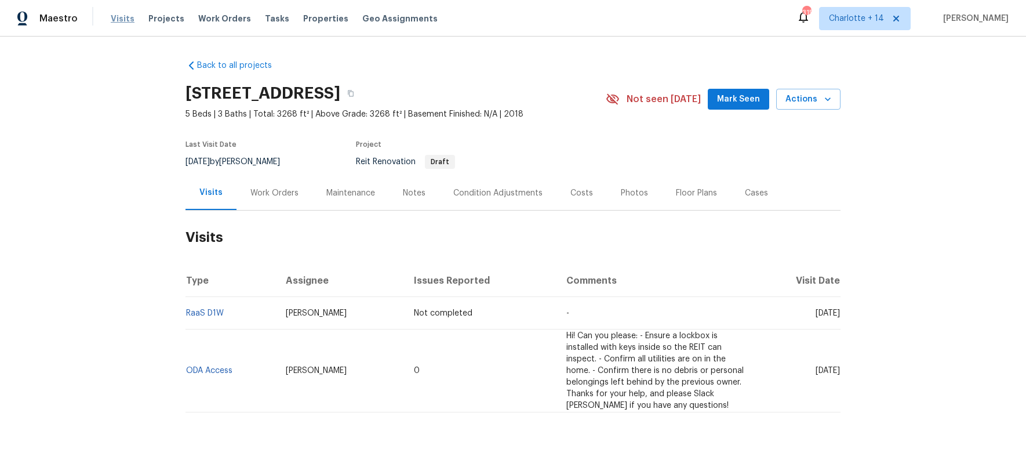
click at [114, 18] on span "Visits" at bounding box center [123, 19] width 24 height 12
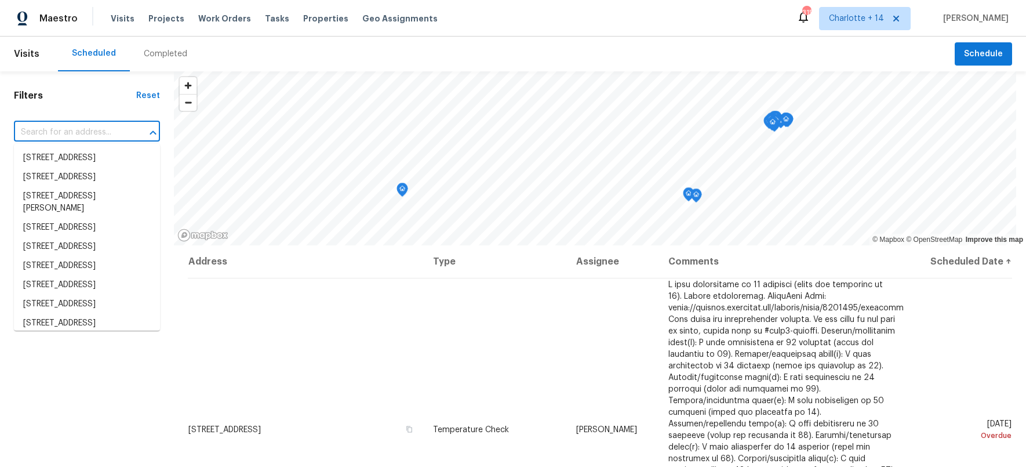
click at [81, 133] on input "text" at bounding box center [71, 133] width 114 height 18
paste input "[STREET_ADDRESS]"
type input "[STREET_ADDRESS]"
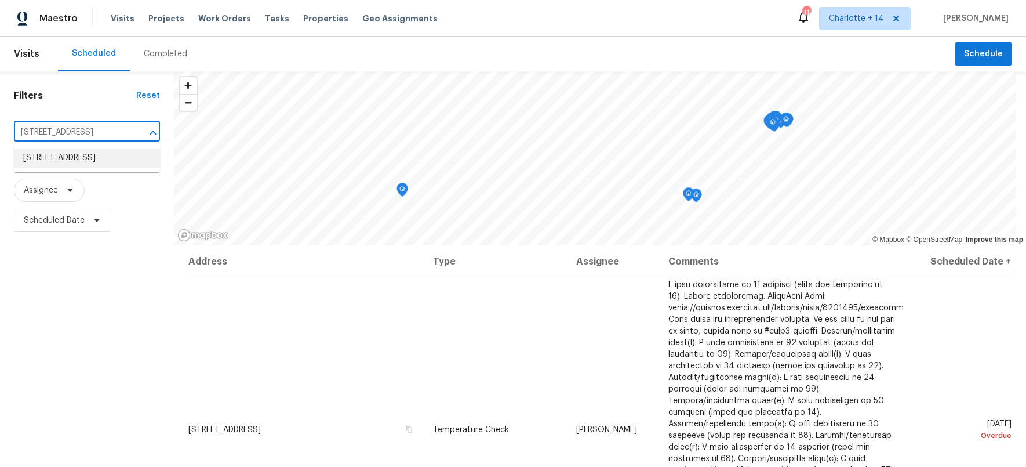
click at [76, 159] on li "[STREET_ADDRESS]" at bounding box center [87, 157] width 146 height 19
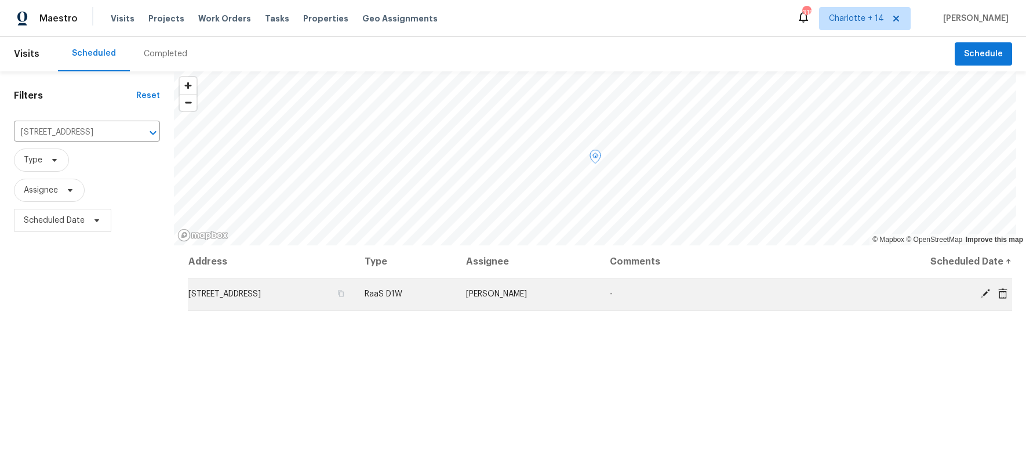
click at [999, 290] on icon at bounding box center [1003, 293] width 9 height 10
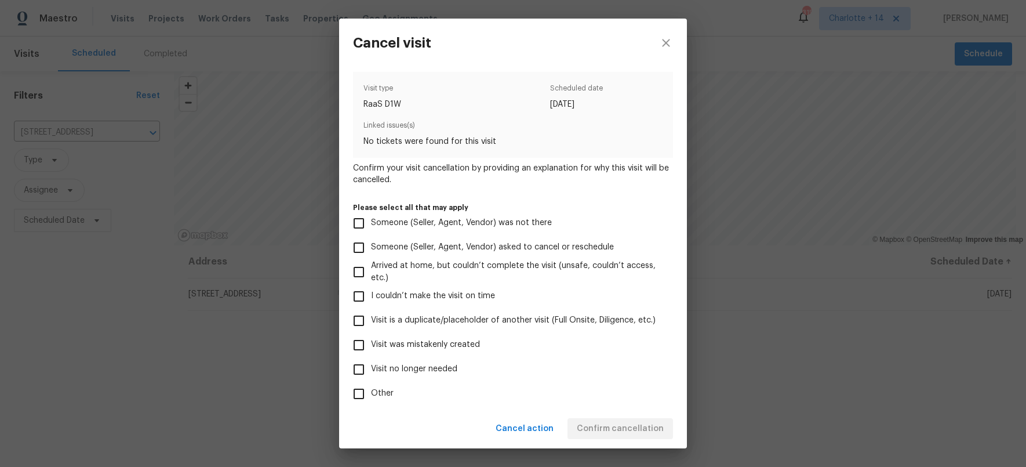
click at [354, 344] on input "Visit was mistakenly created" at bounding box center [359, 345] width 24 height 24
checkbox input "true"
click at [648, 434] on span "Confirm cancellation" at bounding box center [620, 429] width 87 height 14
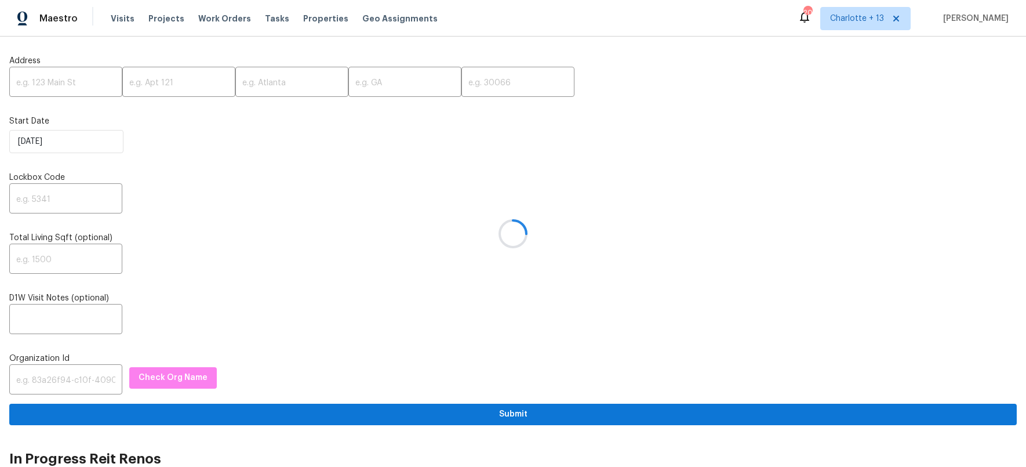
click at [54, 379] on div at bounding box center [513, 233] width 1026 height 467
click at [64, 379] on div at bounding box center [513, 233] width 1026 height 467
click at [63, 379] on div at bounding box center [513, 233] width 1026 height 467
click at [65, 379] on input "text" at bounding box center [65, 380] width 113 height 27
click at [64, 379] on input "text" at bounding box center [65, 380] width 113 height 27
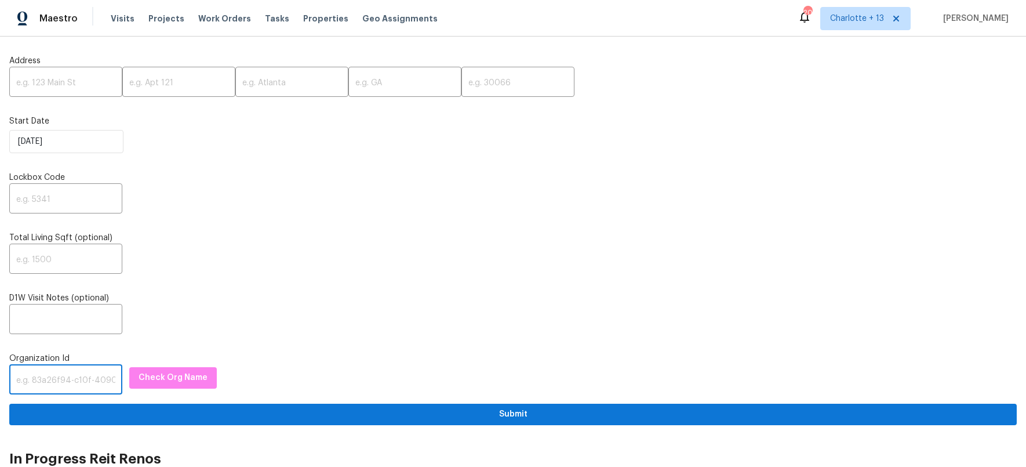
paste input "1349d153-b359-4f9b-b4dd-758ff939cc37"
type input "1349d153-b359-4f9b-b4dd-758ff939cc37"
click at [154, 372] on span "Check Org Name" at bounding box center [173, 378] width 69 height 14
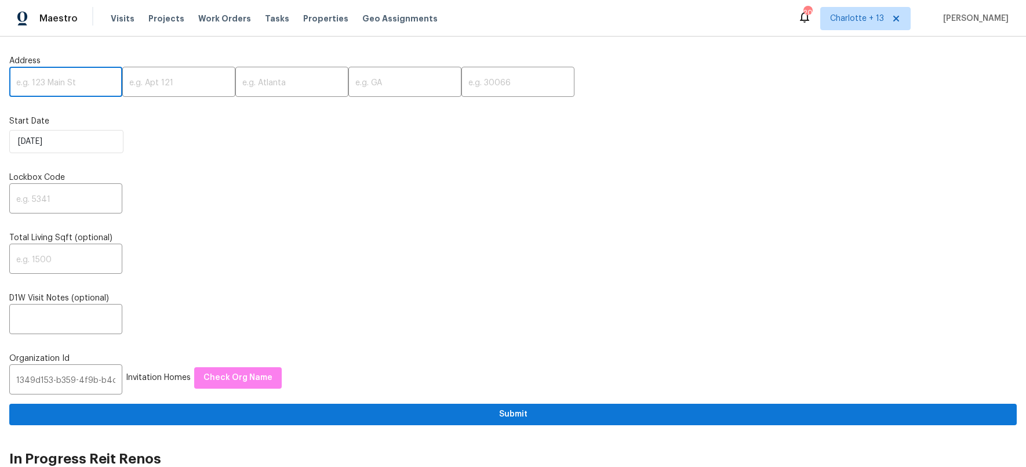
click at [68, 82] on input "text" at bounding box center [65, 83] width 113 height 27
paste input "[STREET_ADDRESS]"
drag, startPoint x: 86, startPoint y: 83, endPoint x: 131, endPoint y: 82, distance: 45.2
click at [131, 82] on div "[STREET_ADDRESS] ​ ​ ​ ​ ​" at bounding box center [513, 83] width 1008 height 27
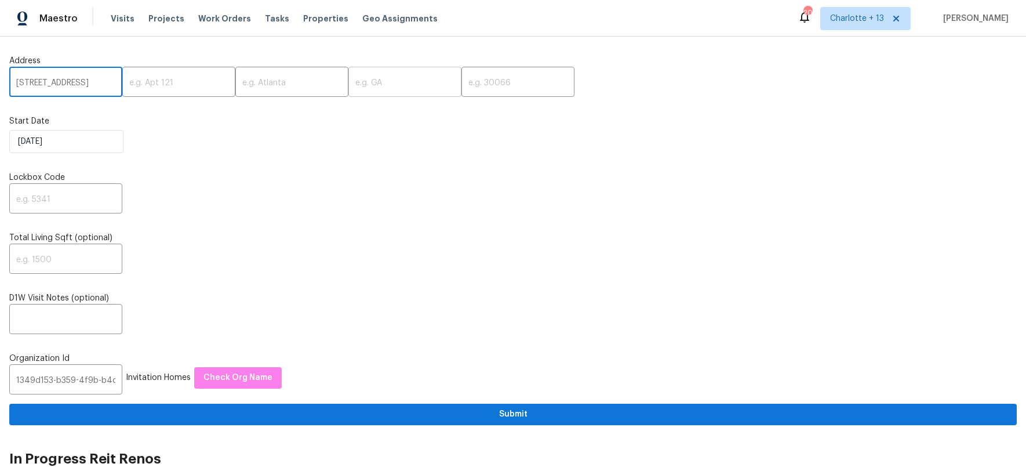
scroll to position [0, 35]
type input "[STREET_ADDRESS]"
click at [470, 70] on input "text" at bounding box center [518, 83] width 113 height 27
paste input "77346"
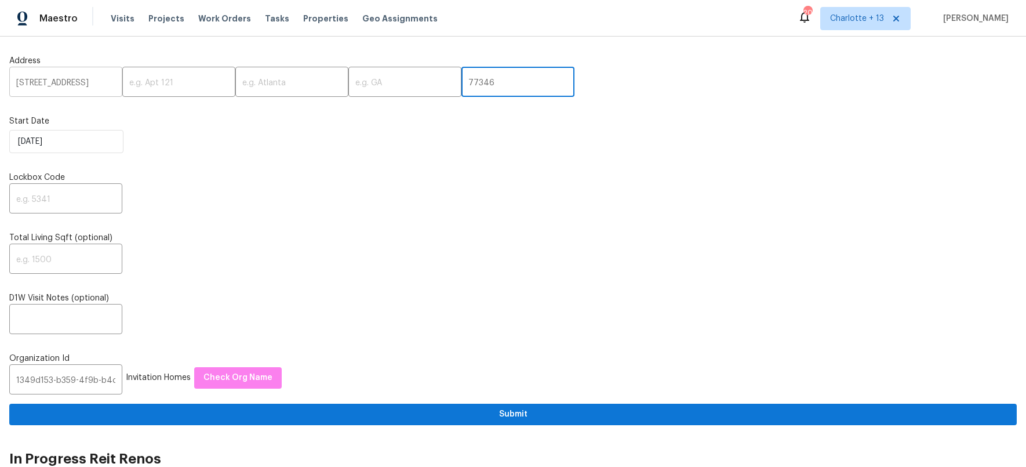
type input "77346"
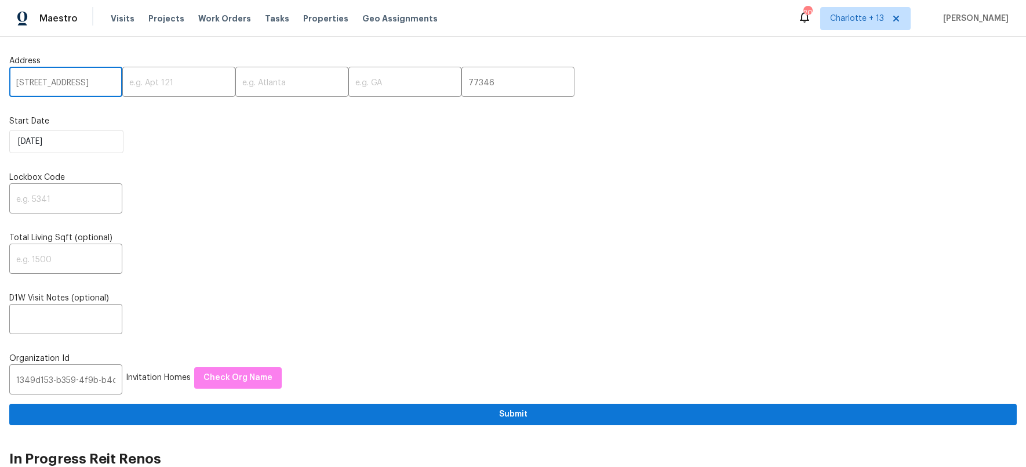
scroll to position [0, 35]
drag, startPoint x: 99, startPoint y: 80, endPoint x: 92, endPoint y: 81, distance: 7.1
click at [92, 81] on input "[STREET_ADDRESS]" at bounding box center [65, 83] width 113 height 27
type input "[STREET_ADDRESS]"
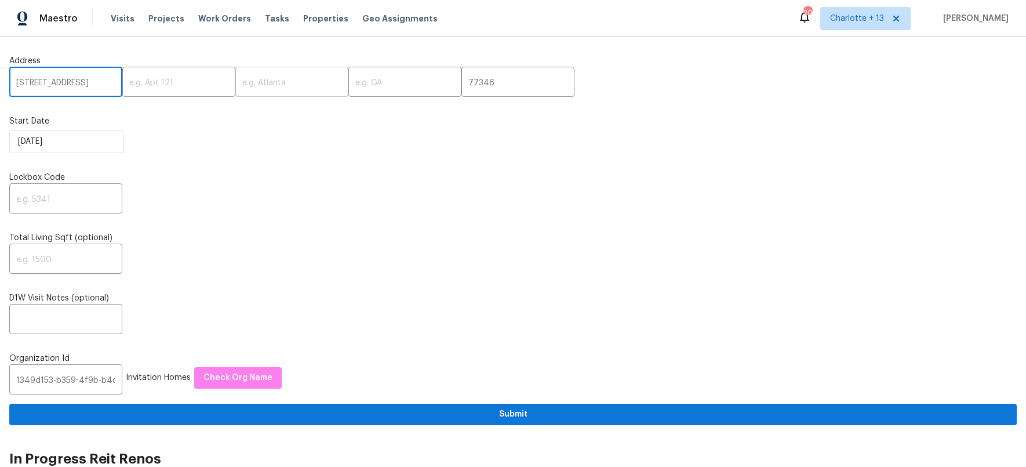
click at [271, 85] on input "text" at bounding box center [291, 83] width 113 height 27
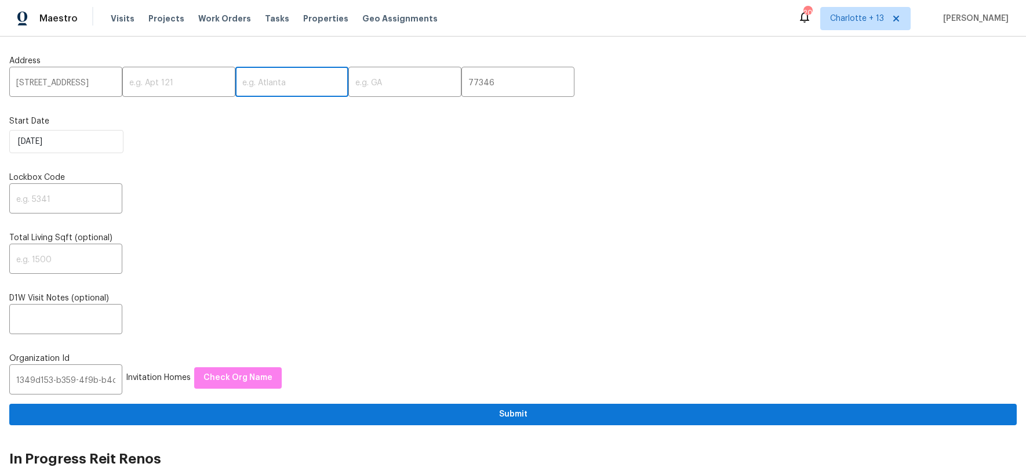
paste input "Humble"
type input "Humble"
click at [89, 85] on input "[STREET_ADDRESS]" at bounding box center [65, 83] width 113 height 27
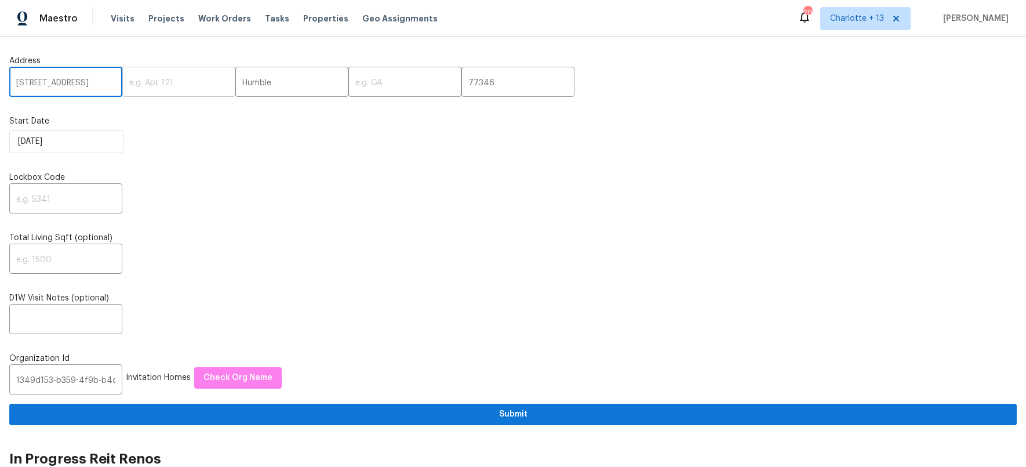
scroll to position [0, 6]
drag, startPoint x: 81, startPoint y: 83, endPoint x: 137, endPoint y: 85, distance: 55.7
click at [137, 85] on div "[STREET_ADDRESS] ​ ​ Humble ​ ​ 77346 ​" at bounding box center [513, 83] width 1008 height 27
click at [94, 82] on input "[STREET_ADDRESS]" at bounding box center [65, 83] width 113 height 27
drag, startPoint x: 96, startPoint y: 84, endPoint x: 111, endPoint y: 94, distance: 17.9
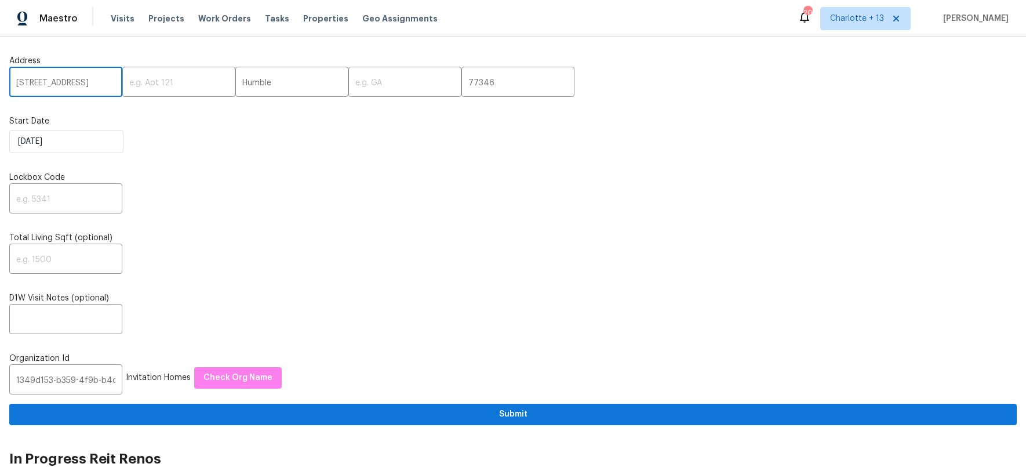
click at [105, 84] on input "[STREET_ADDRESS]" at bounding box center [65, 83] width 113 height 27
type input "[STREET_ADDRESS] ,"
click at [350, 92] on input "text" at bounding box center [405, 83] width 113 height 27
paste input "[GEOGRAPHIC_DATA]"
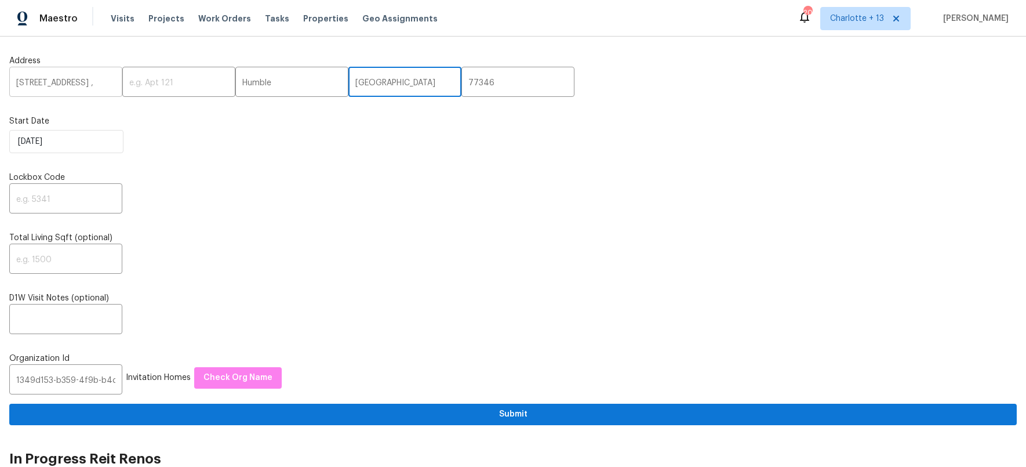
type input "[GEOGRAPHIC_DATA]"
click at [92, 85] on input "[STREET_ADDRESS] ," at bounding box center [65, 83] width 113 height 27
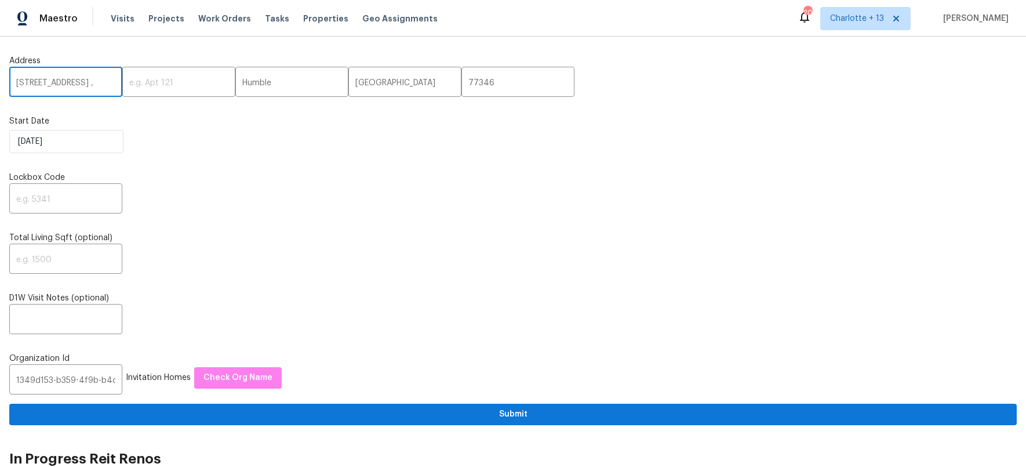
click at [109, 86] on input "[STREET_ADDRESS] ," at bounding box center [65, 83] width 113 height 27
type input "[STREET_ADDRESS]"
click at [125, 206] on div "​" at bounding box center [513, 199] width 1008 height 27
click at [72, 203] on input "text" at bounding box center [65, 199] width 113 height 27
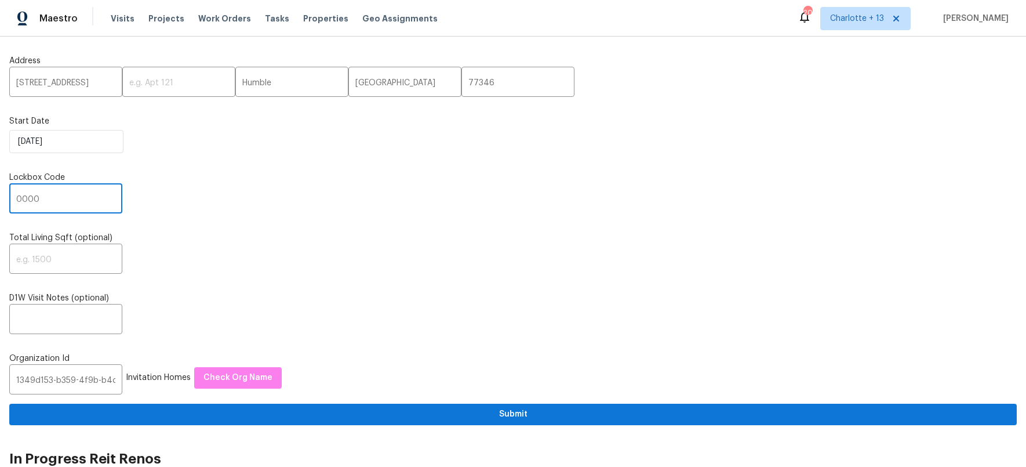
type input "0000"
click at [279, 252] on div "​" at bounding box center [513, 259] width 1008 height 27
drag, startPoint x: 216, startPoint y: 282, endPoint x: 248, endPoint y: 308, distance: 41.2
click at [216, 282] on div "Address [STREET_ADDRESS] ​ Start Date [DATE] Lockbox Code 0000 ​ Total Living S…" at bounding box center [513, 235] width 1008 height 379
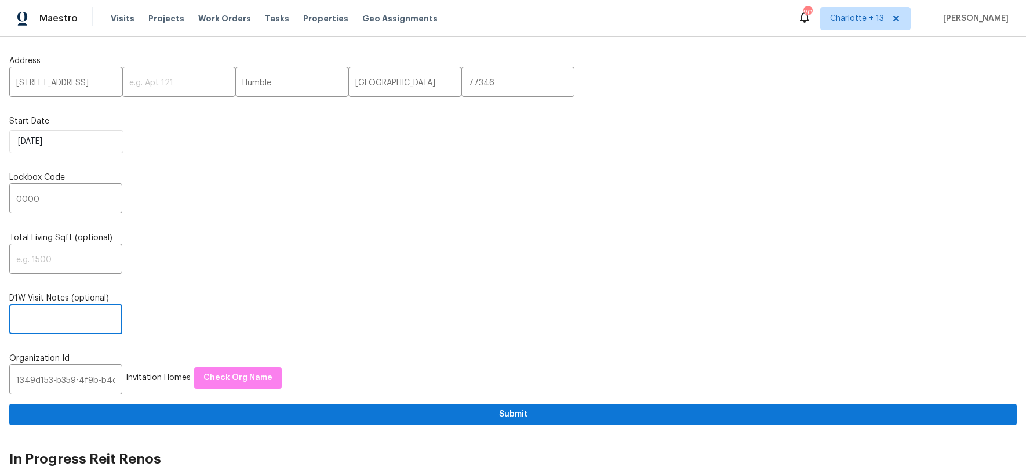
drag, startPoint x: 41, startPoint y: 313, endPoint x: 80, endPoint y: 321, distance: 40.3
click at [41, 313] on input "text" at bounding box center [65, 320] width 113 height 27
paste input "This is a new prelist home that we will need walked asap. Once you have the sco…"
click at [81, 319] on input "This is a new prelist home that we will need walked asap. Once you have the sco…" at bounding box center [65, 320] width 113 height 27
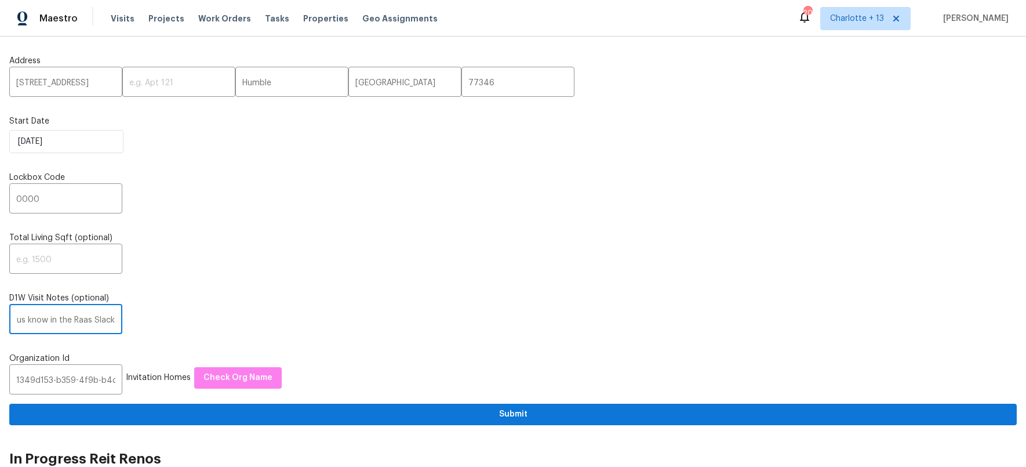
scroll to position [0, 389]
type input "This is a new prelist home that we will need walked asap. Once you have the sco…"
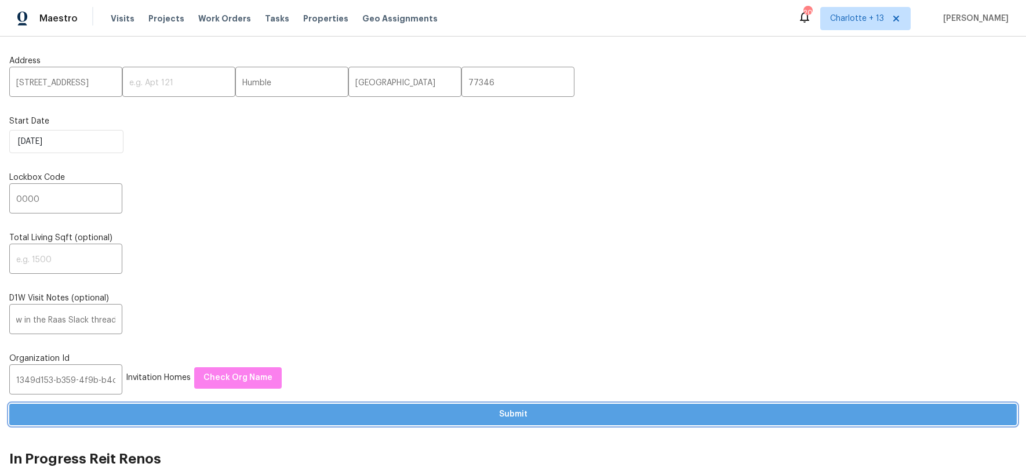
click at [540, 413] on span "Submit" at bounding box center [513, 414] width 989 height 14
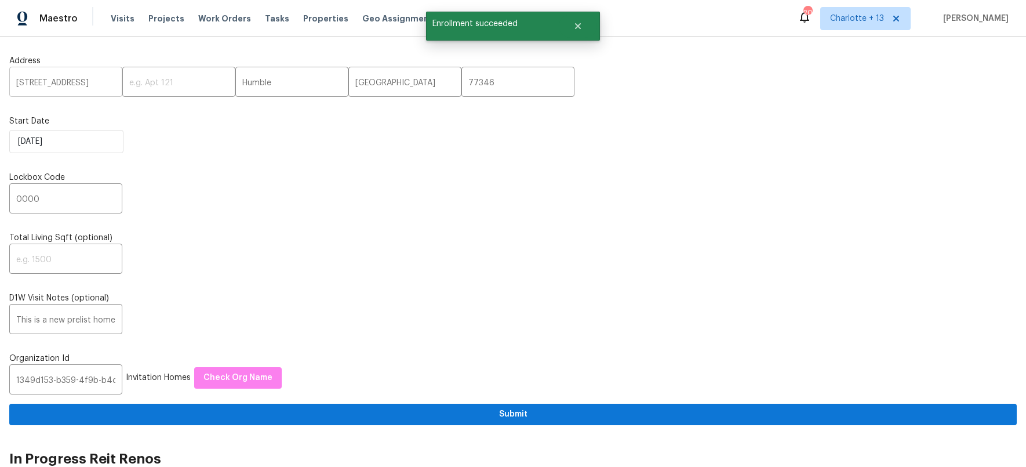
click at [32, 86] on input "[STREET_ADDRESS]" at bounding box center [65, 83] width 113 height 27
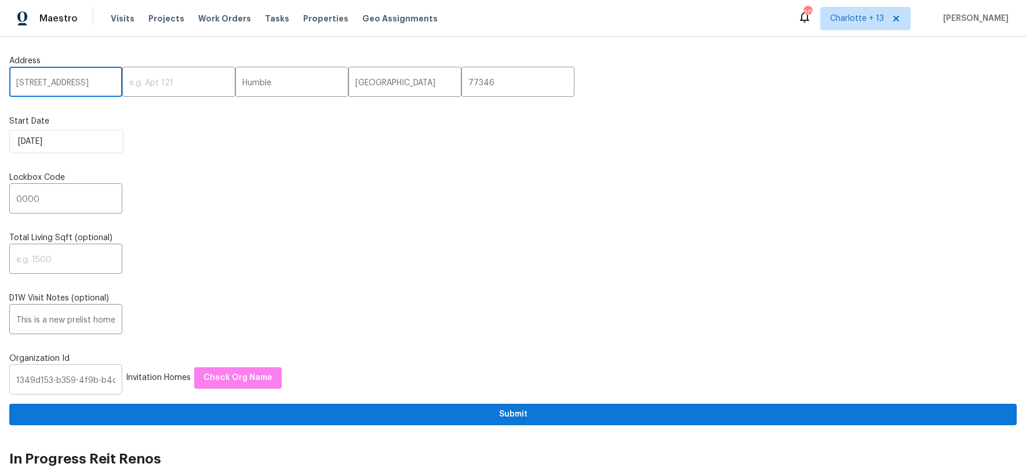
click at [50, 382] on input "1349d153-b359-4f9b-b4dd-758ff939cc37" at bounding box center [65, 380] width 113 height 27
click at [51, 382] on input "1349d153-b359-4f9b-b4dd-758ff939cc37" at bounding box center [65, 380] width 113 height 27
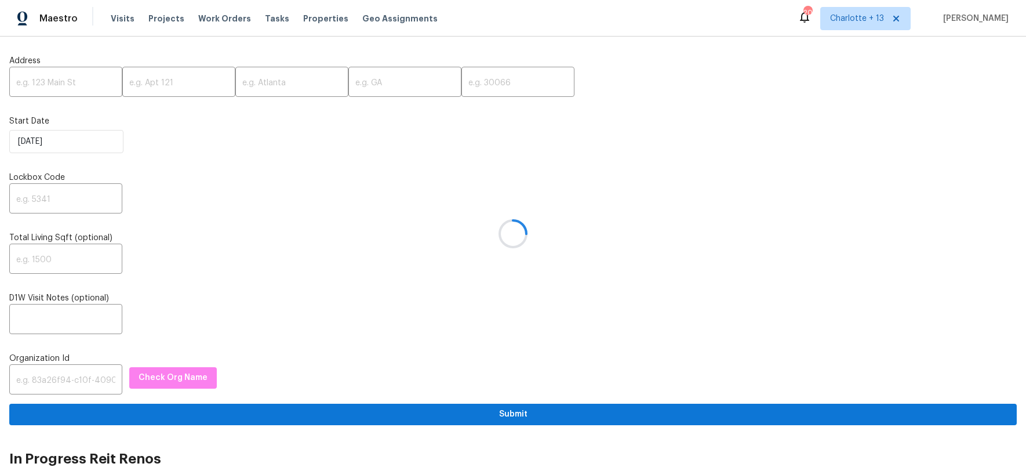
click at [60, 371] on div at bounding box center [513, 233] width 1026 height 467
click at [60, 379] on div at bounding box center [513, 233] width 1026 height 467
click at [58, 377] on input "text" at bounding box center [65, 380] width 113 height 27
paste input "1349d153-b359-4f9b-b4dd-758ff939cc37"
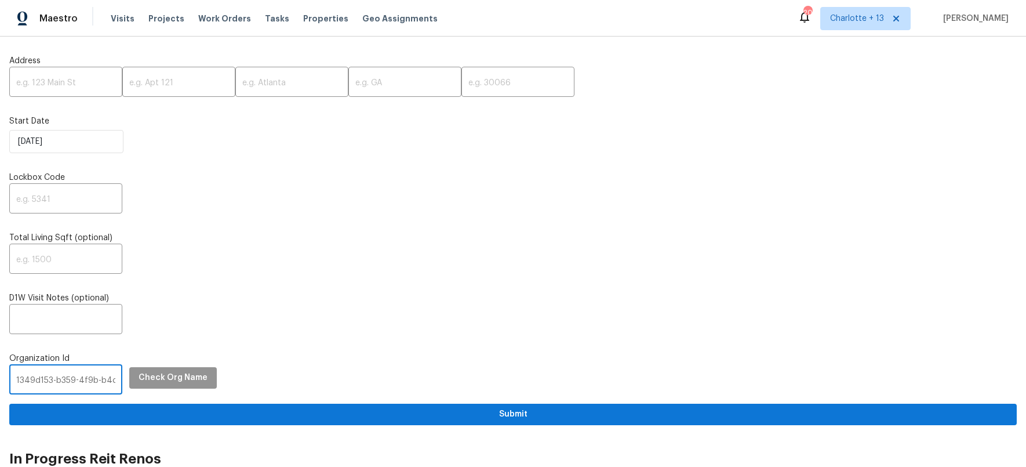
scroll to position [0, 64]
type input "1349d153-b359-4f9b-b4dd-758ff939cc37"
click at [147, 371] on span "Check Org Name" at bounding box center [173, 378] width 69 height 14
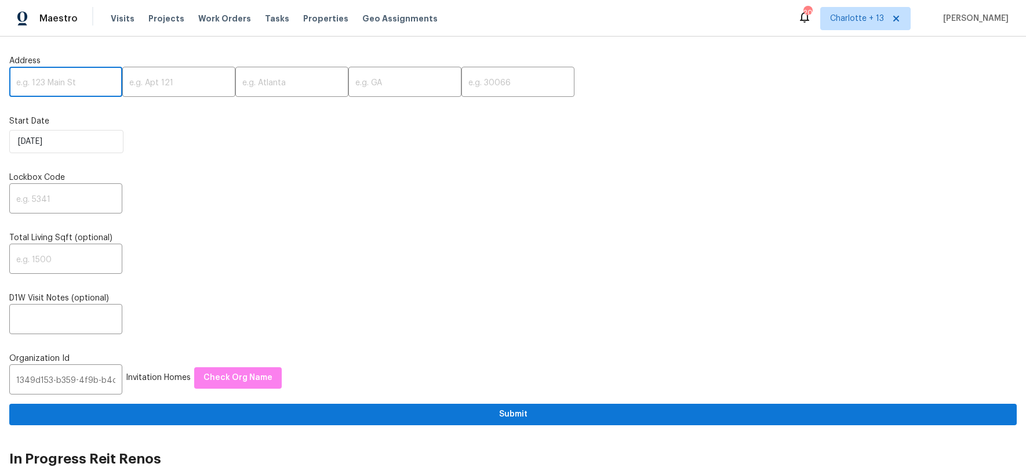
click at [53, 86] on input "text" at bounding box center [65, 83] width 113 height 27
paste input "[STREET_ADDRESS]"
drag, startPoint x: 84, startPoint y: 84, endPoint x: 124, endPoint y: 84, distance: 40.0
click at [124, 84] on div "[STREET_ADDRESS] ​ ​ ​ ​ ​" at bounding box center [513, 83] width 1008 height 27
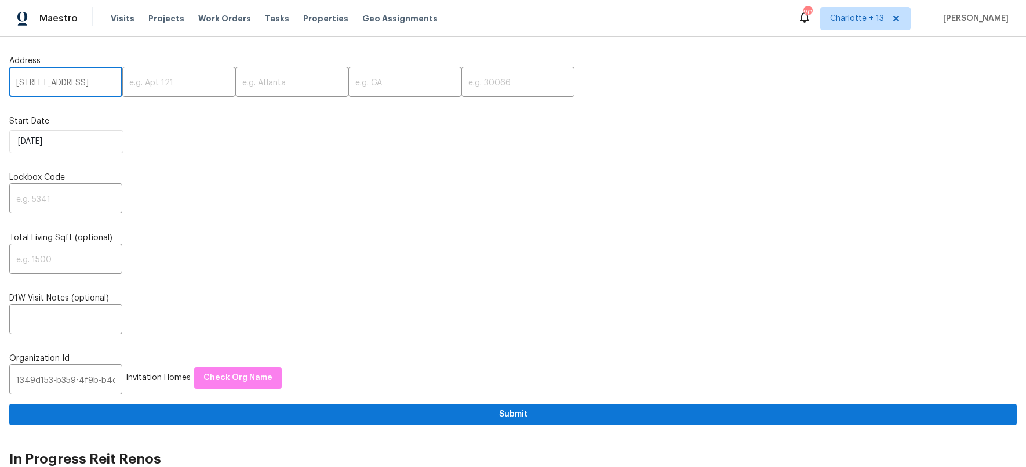
scroll to position [0, 60]
type input "[STREET_ADDRESS]"
click at [467, 81] on input "text" at bounding box center [518, 83] width 113 height 27
paste input "33064"
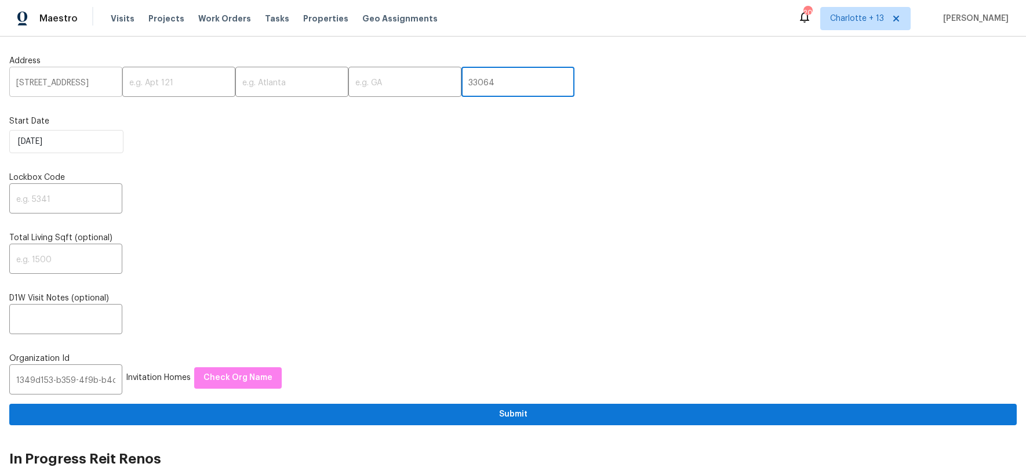
type input "33064"
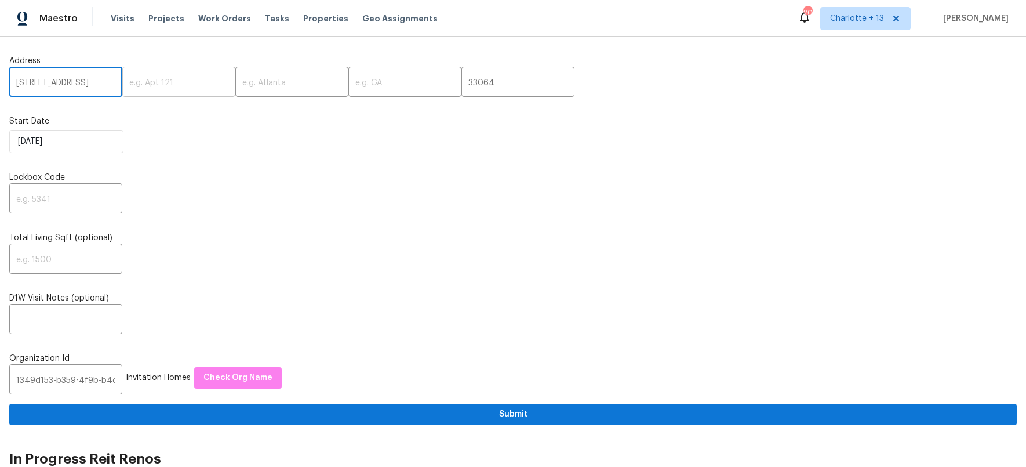
scroll to position [0, 60]
drag, startPoint x: 89, startPoint y: 82, endPoint x: 193, endPoint y: 84, distance: 103.8
click at [193, 84] on div "[STREET_ADDRESS] ​ ​ ​ ​ 33064 ​" at bounding box center [513, 83] width 1008 height 27
type input "[STREET_ADDRESS]"
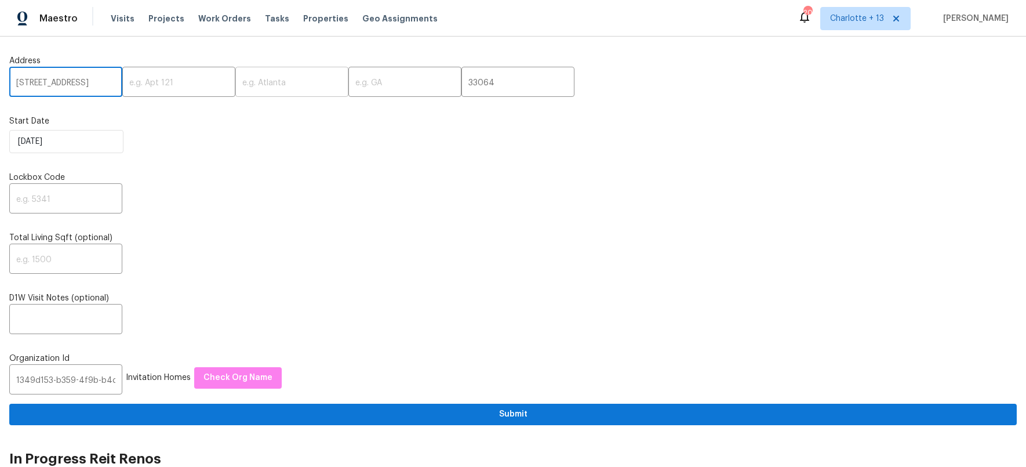
click at [267, 86] on input "text" at bounding box center [291, 83] width 113 height 27
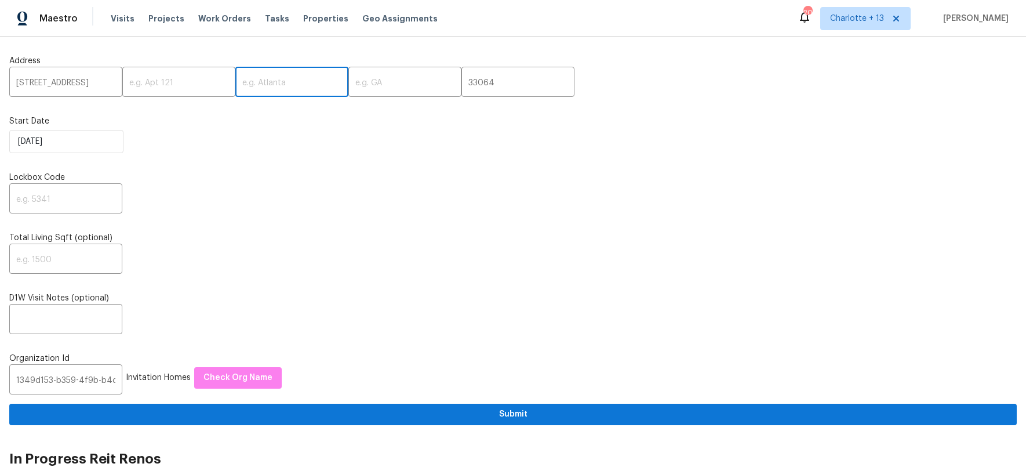
paste input "[GEOGRAPHIC_DATA], [GEOGRAPHIC_DATA]"
drag, startPoint x: 299, startPoint y: 83, endPoint x: 304, endPoint y: 82, distance: 5.8
click at [304, 82] on input "[GEOGRAPHIC_DATA], [GEOGRAPHIC_DATA]" at bounding box center [291, 83] width 113 height 27
type input "[GEOGRAPHIC_DATA],"
click at [397, 92] on input "text" at bounding box center [405, 83] width 113 height 27
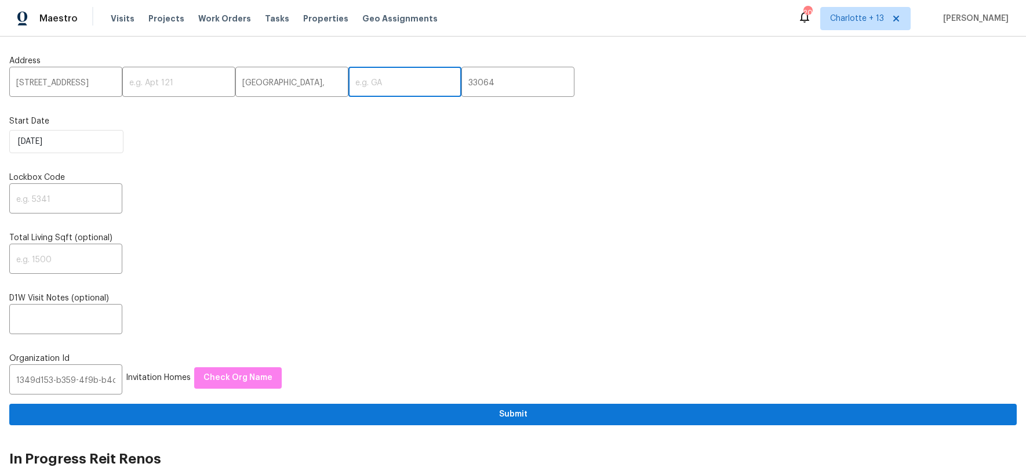
paste input "FL"
type input "FL"
drag, startPoint x: 301, startPoint y: 84, endPoint x: 309, endPoint y: 89, distance: 10.0
click at [302, 84] on input "[GEOGRAPHIC_DATA]," at bounding box center [291, 83] width 113 height 27
type input "[GEOGRAPHIC_DATA]"
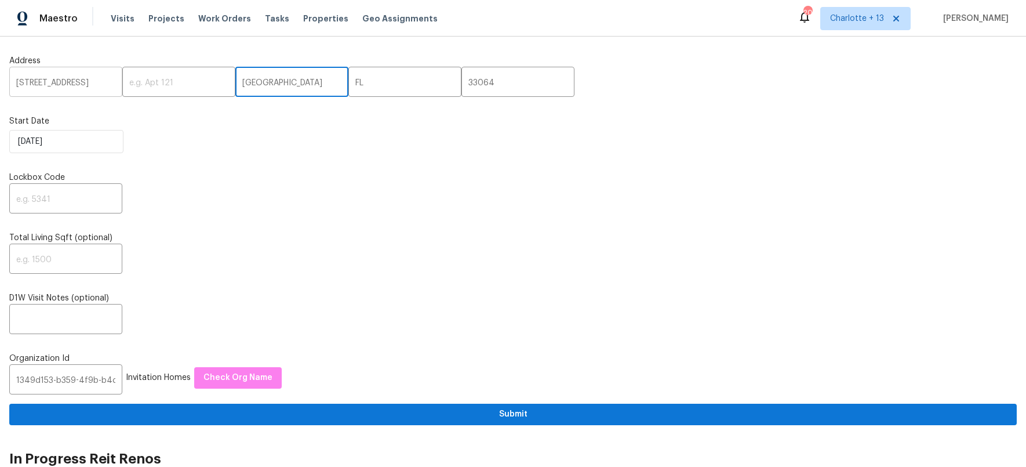
click at [107, 81] on input "[STREET_ADDRESS]" at bounding box center [65, 83] width 113 height 27
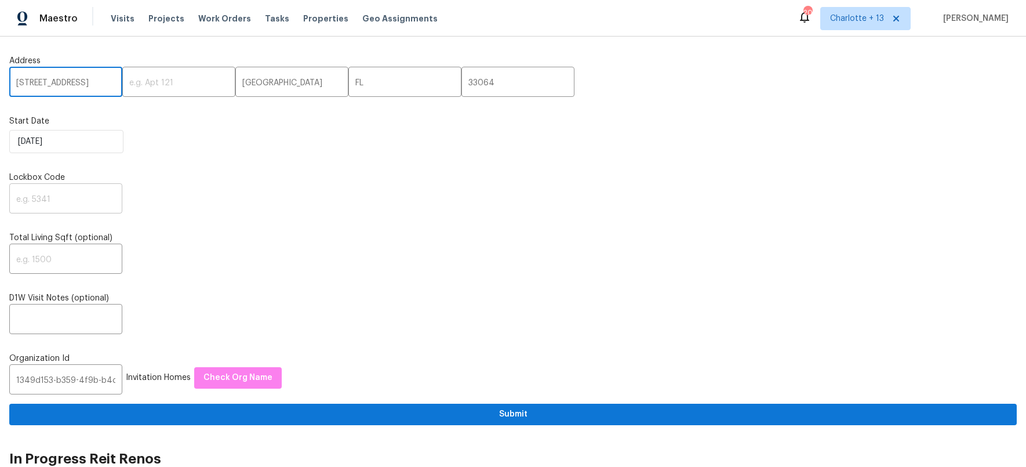
type input "[STREET_ADDRESS]"
click at [64, 203] on input "text" at bounding box center [65, 199] width 113 height 27
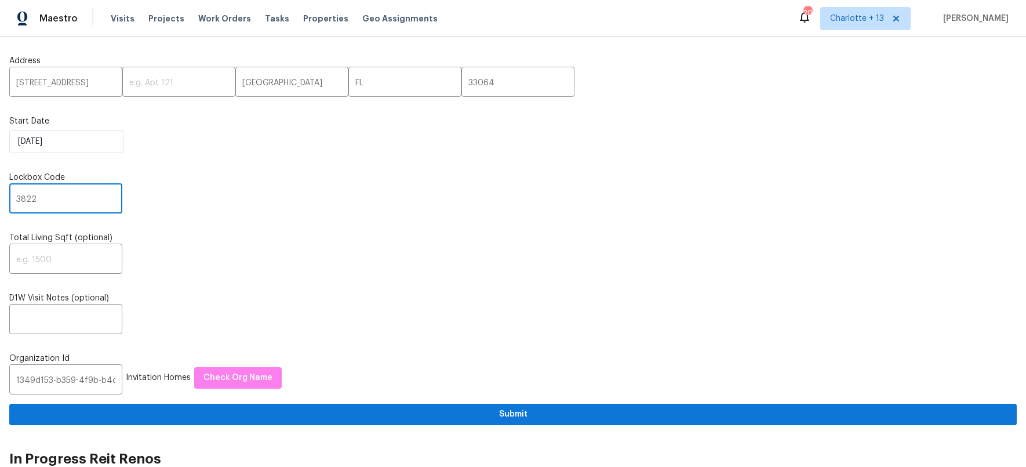
type input "3822"
click at [268, 279] on div "Address [STREET_ADDRESS] ​ Start Date [DATE] Lockbox Code 3822 ​ Total Living S…" at bounding box center [513, 235] width 1008 height 379
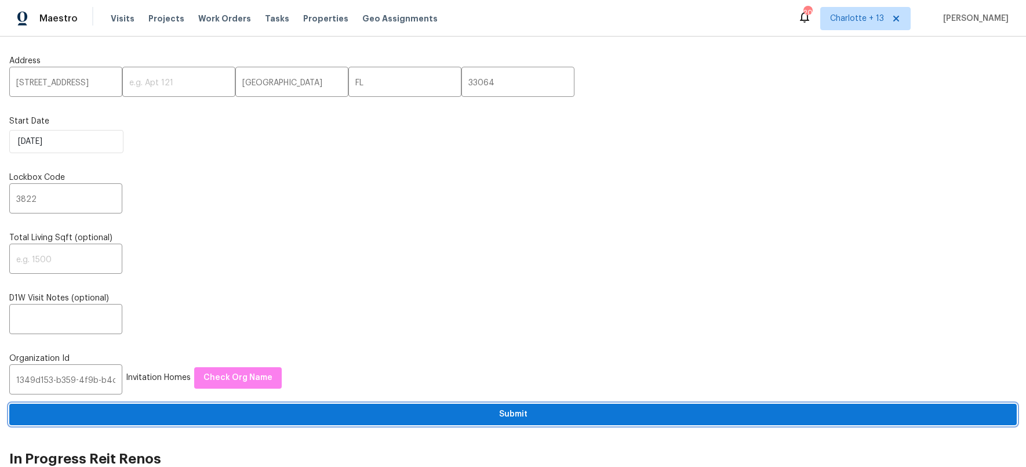
click at [517, 410] on span "Submit" at bounding box center [513, 414] width 989 height 14
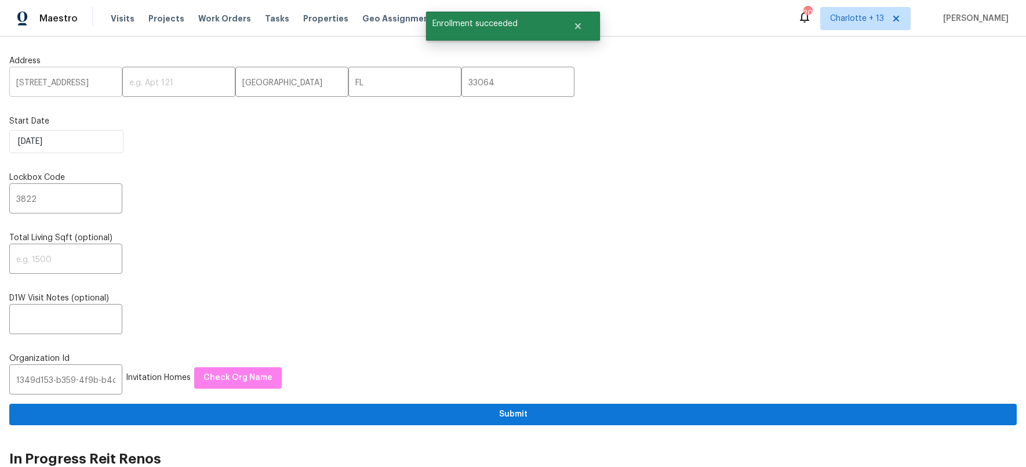
click at [57, 85] on input "[STREET_ADDRESS]" at bounding box center [65, 83] width 113 height 27
